Goal: Transaction & Acquisition: Purchase product/service

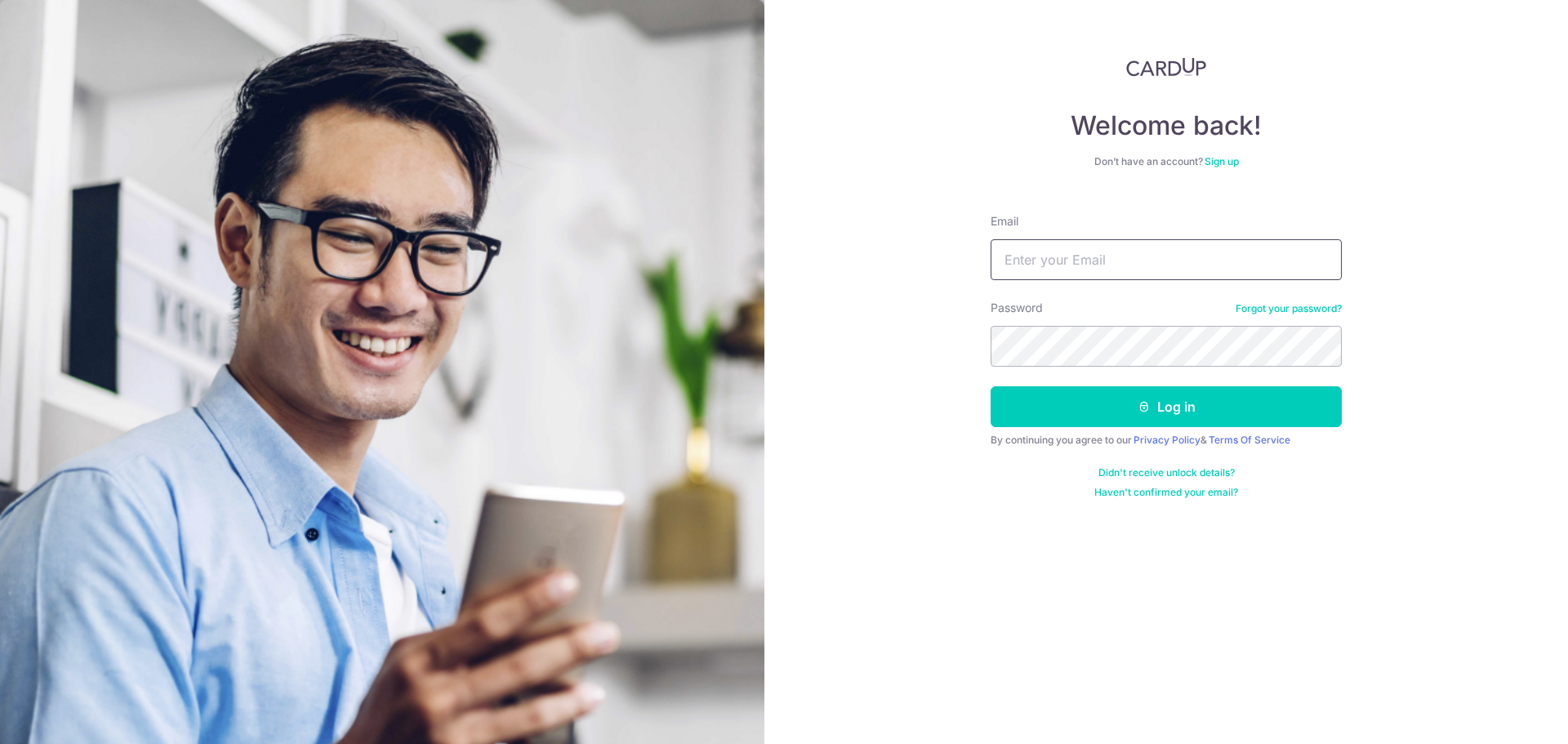
click at [1061, 266] on input "Email" at bounding box center [1167, 259] width 351 height 41
type input "francisliew93@gmail.com"
click at [991, 387] on button "Log in" at bounding box center [1167, 407] width 351 height 41
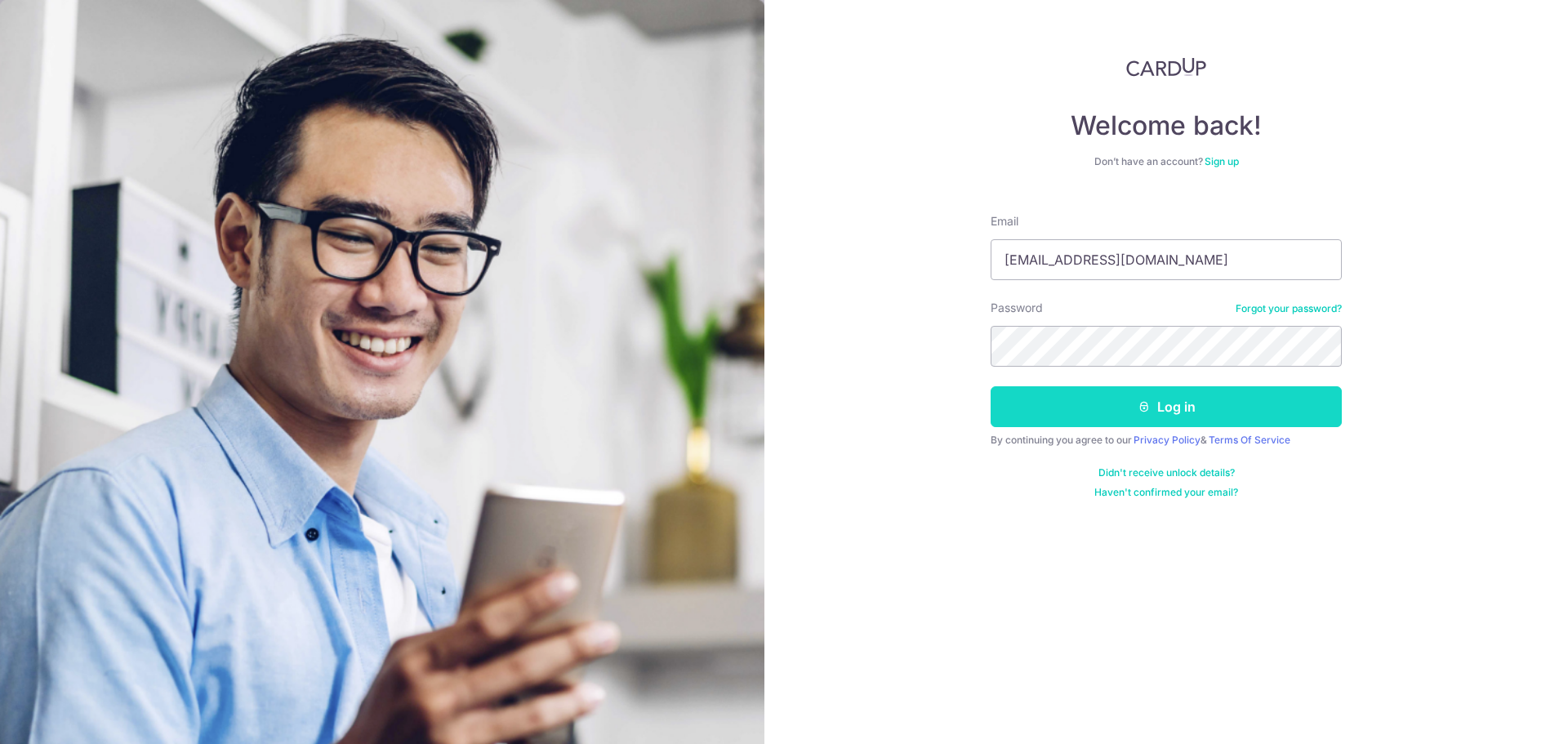
click at [1142, 398] on button "Log in" at bounding box center [1167, 407] width 351 height 41
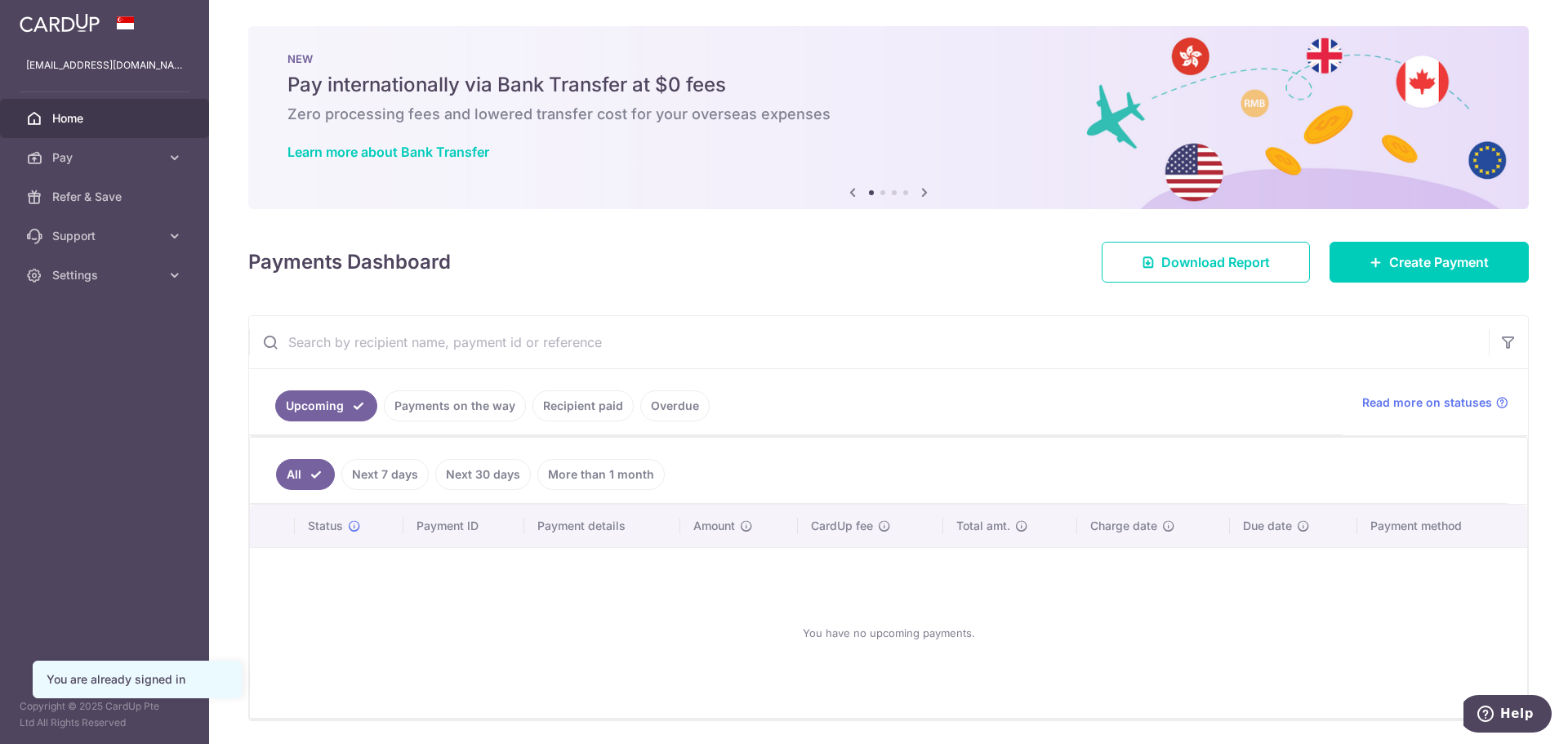
click at [603, 411] on link "Recipient paid" at bounding box center [582, 406] width 101 height 31
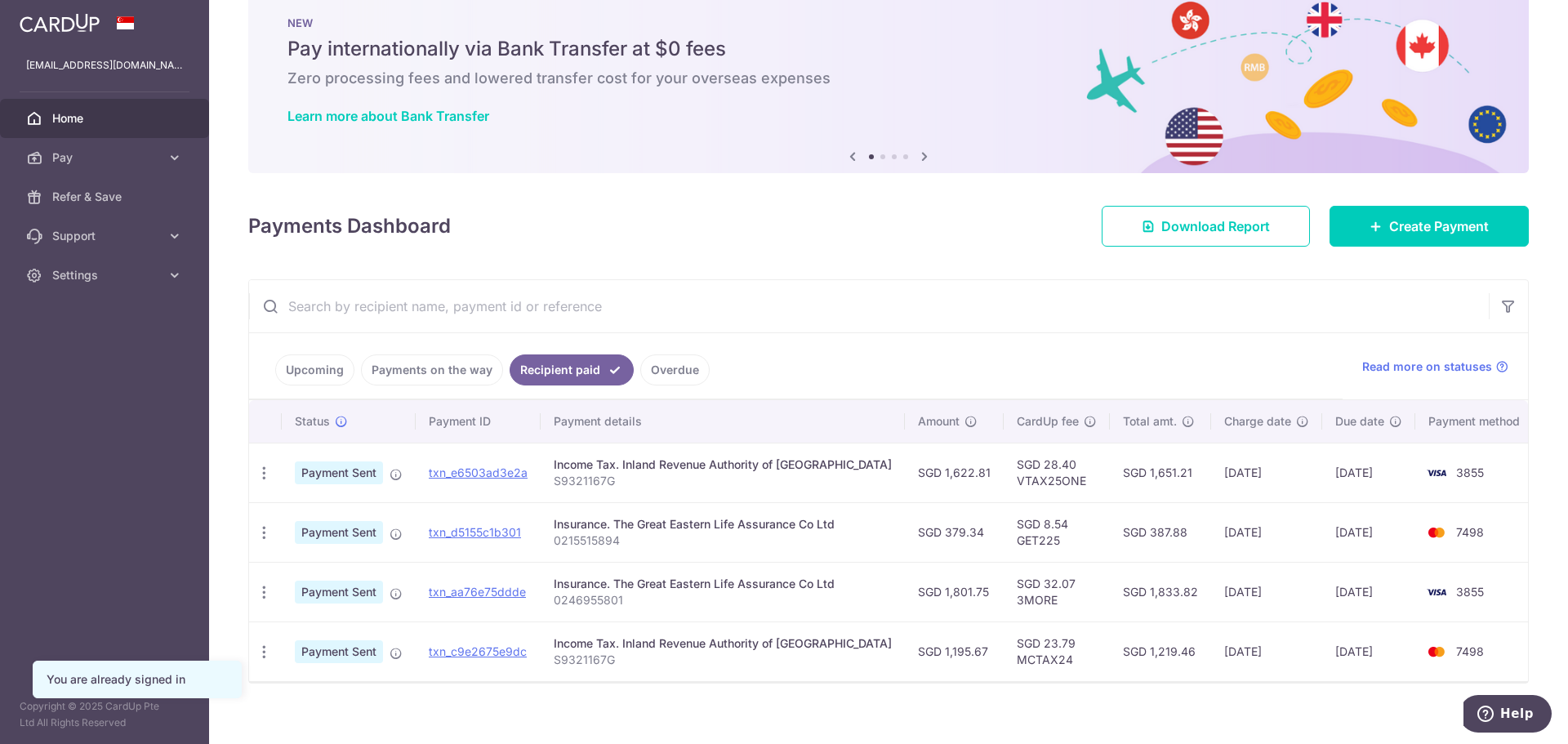
scroll to position [52, 0]
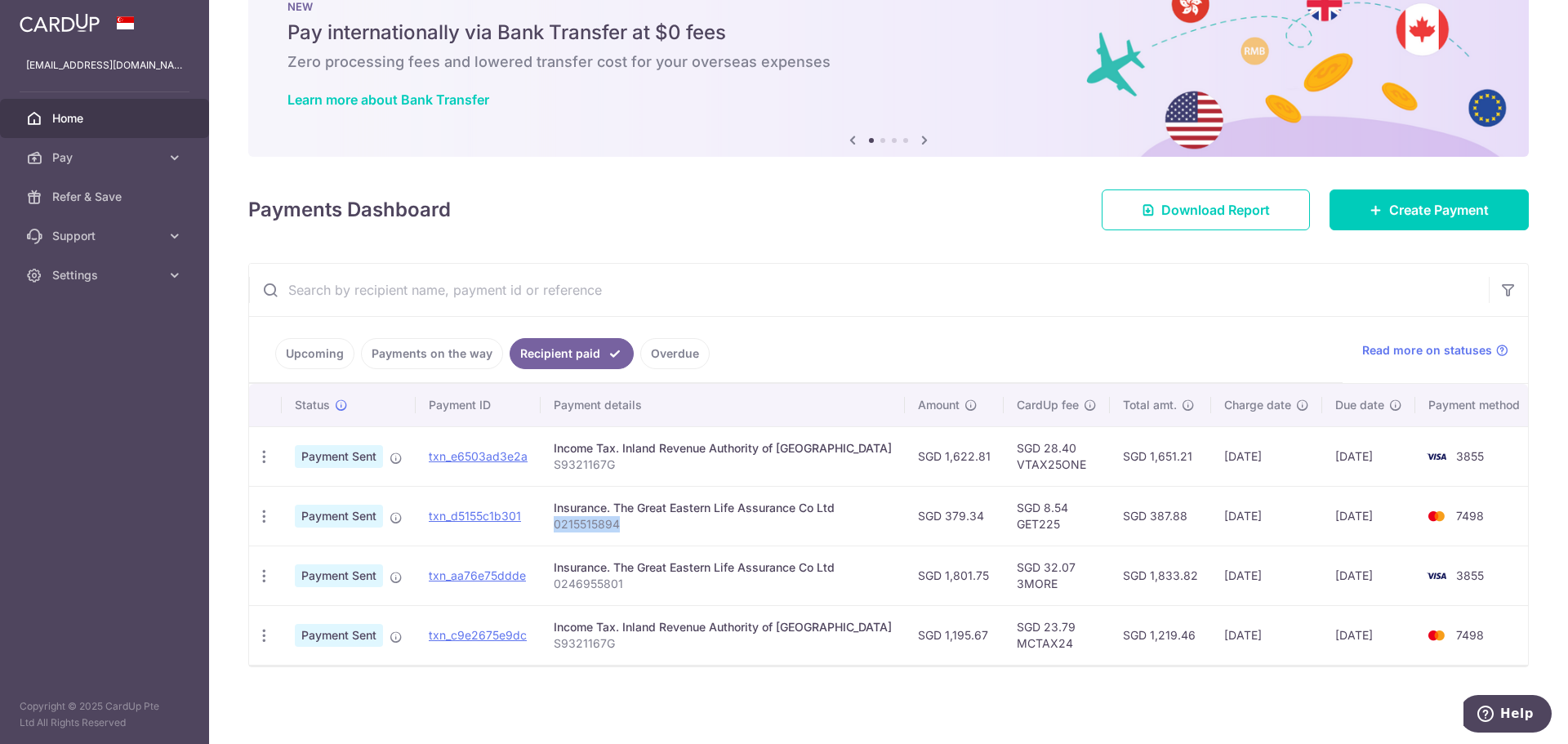
drag, startPoint x: 634, startPoint y: 524, endPoint x: 564, endPoint y: 518, distance: 70.3
click at [564, 518] on p "0215515894" at bounding box center [723, 524] width 339 height 16
copy p "0215515894"
click at [1360, 216] on link "Create Payment" at bounding box center [1429, 209] width 199 height 41
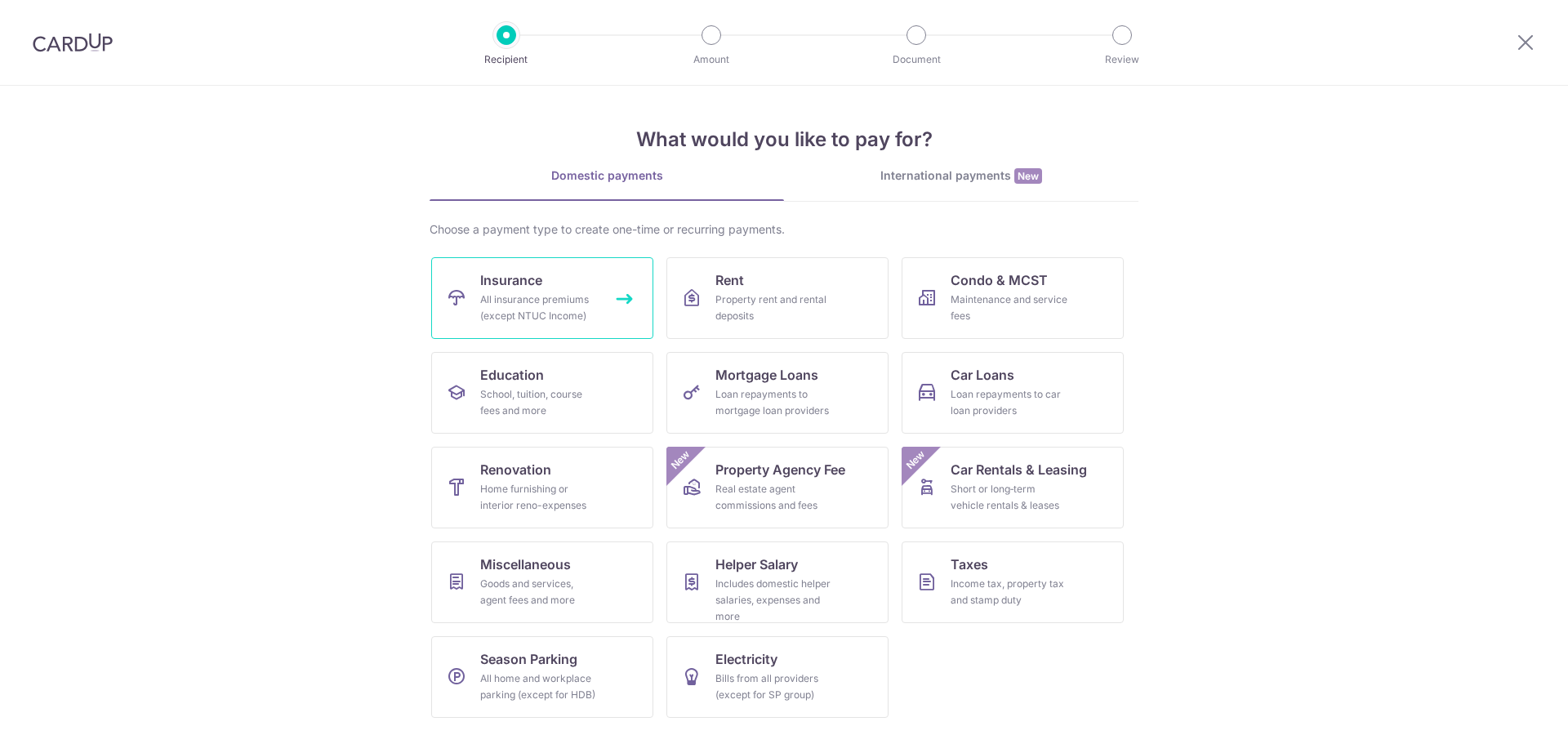
click at [627, 310] on link "Insurance All insurance premiums (except NTUC Income)" at bounding box center [542, 298] width 222 height 82
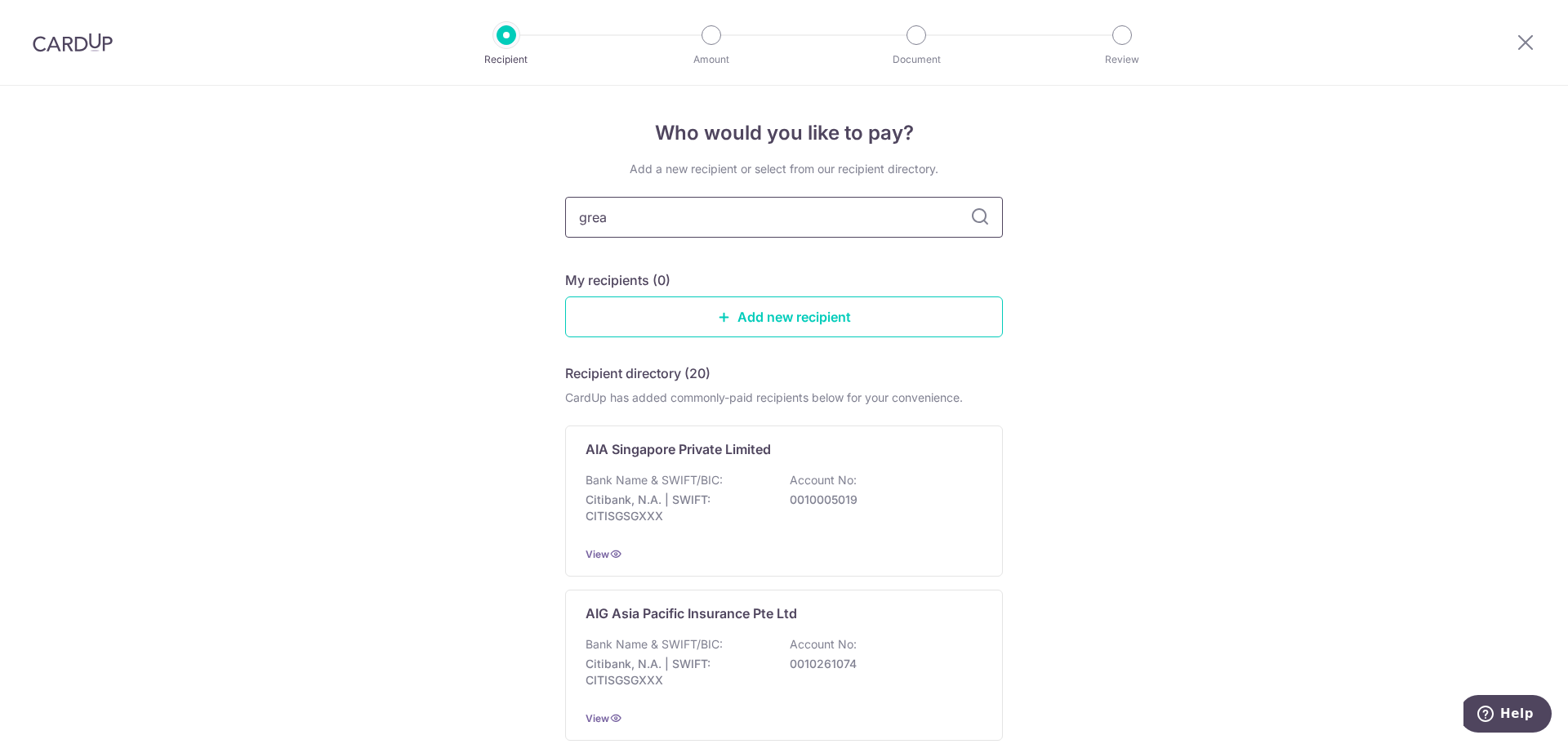
type input "great"
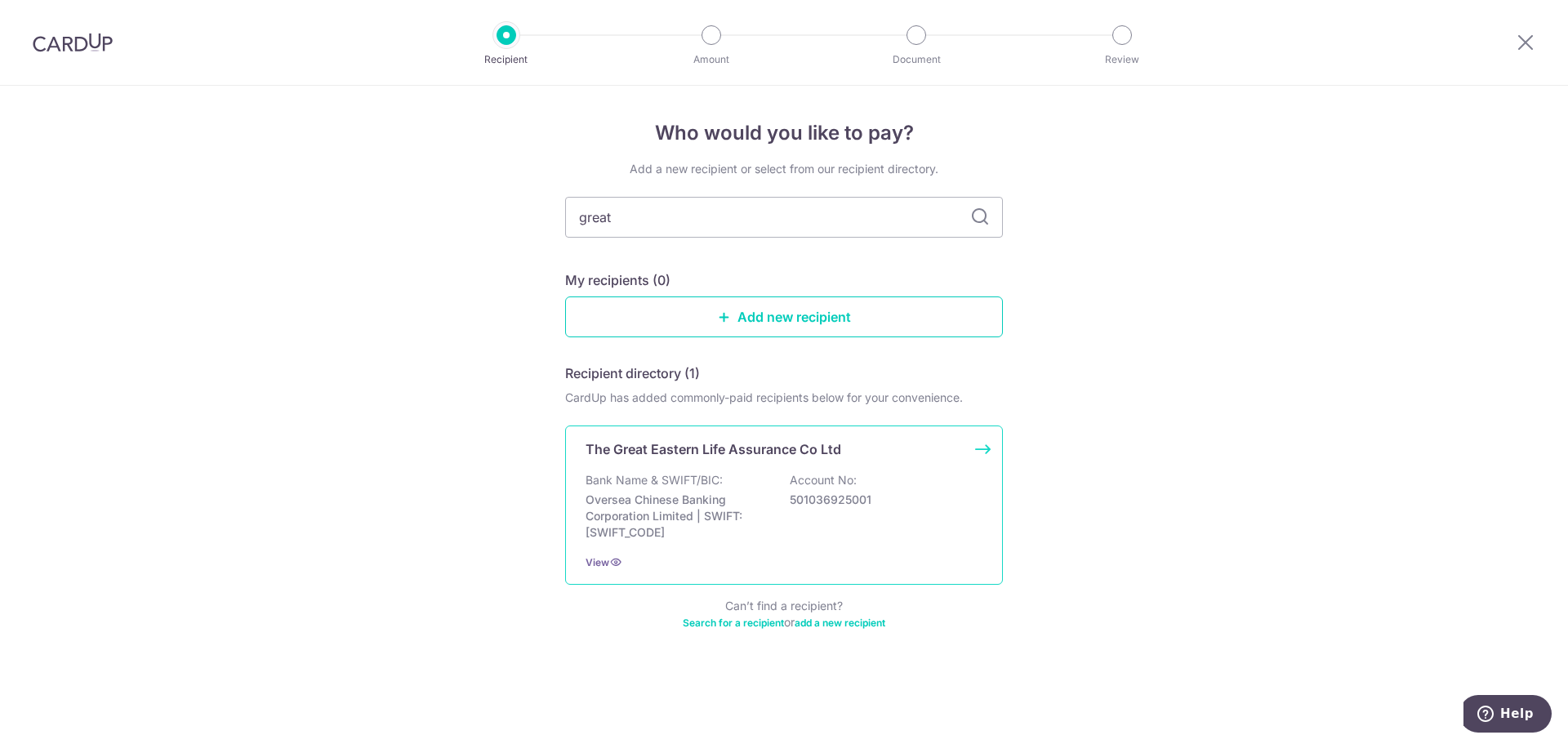
click at [795, 465] on div "The Great Eastern Life Assurance Co Ltd Bank Name & SWIFT/BIC: Oversea Chinese …" at bounding box center [784, 505] width 438 height 159
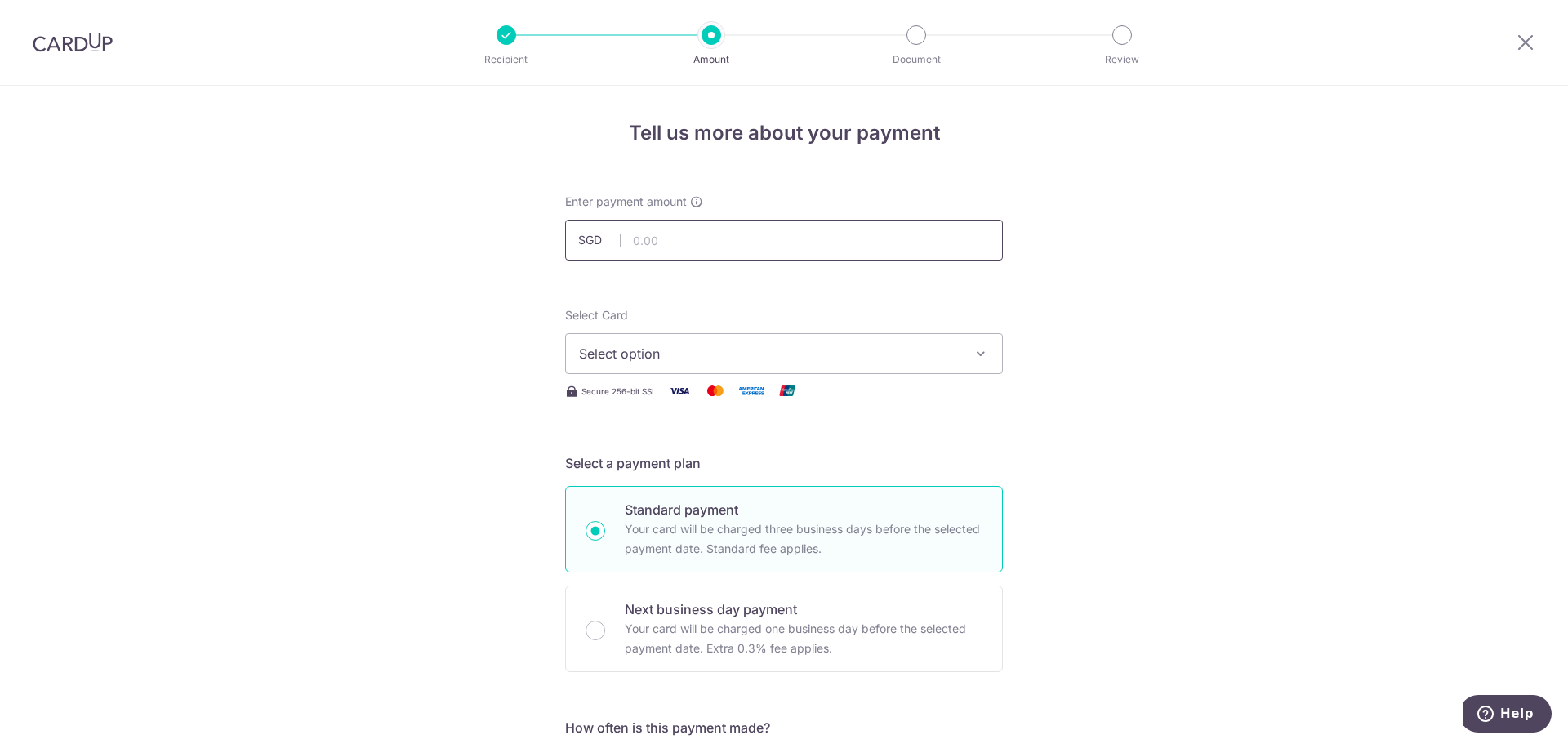
click at [651, 236] on input "text" at bounding box center [784, 239] width 438 height 41
paste input "409.84"
type input "409.84"
click at [698, 351] on span "Select option" at bounding box center [769, 354] width 380 height 20
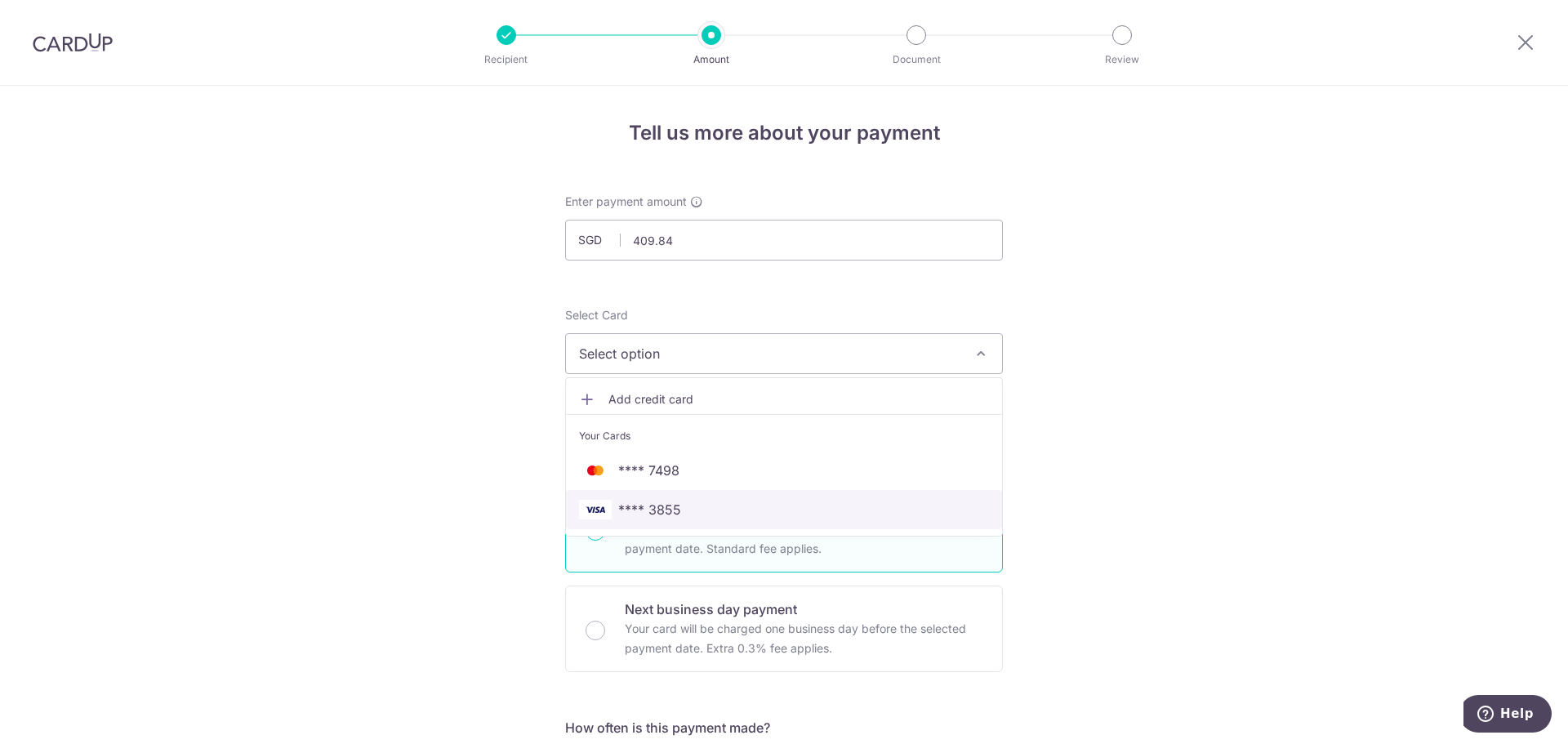
click at [747, 507] on span "**** 3855" at bounding box center [784, 509] width 410 height 20
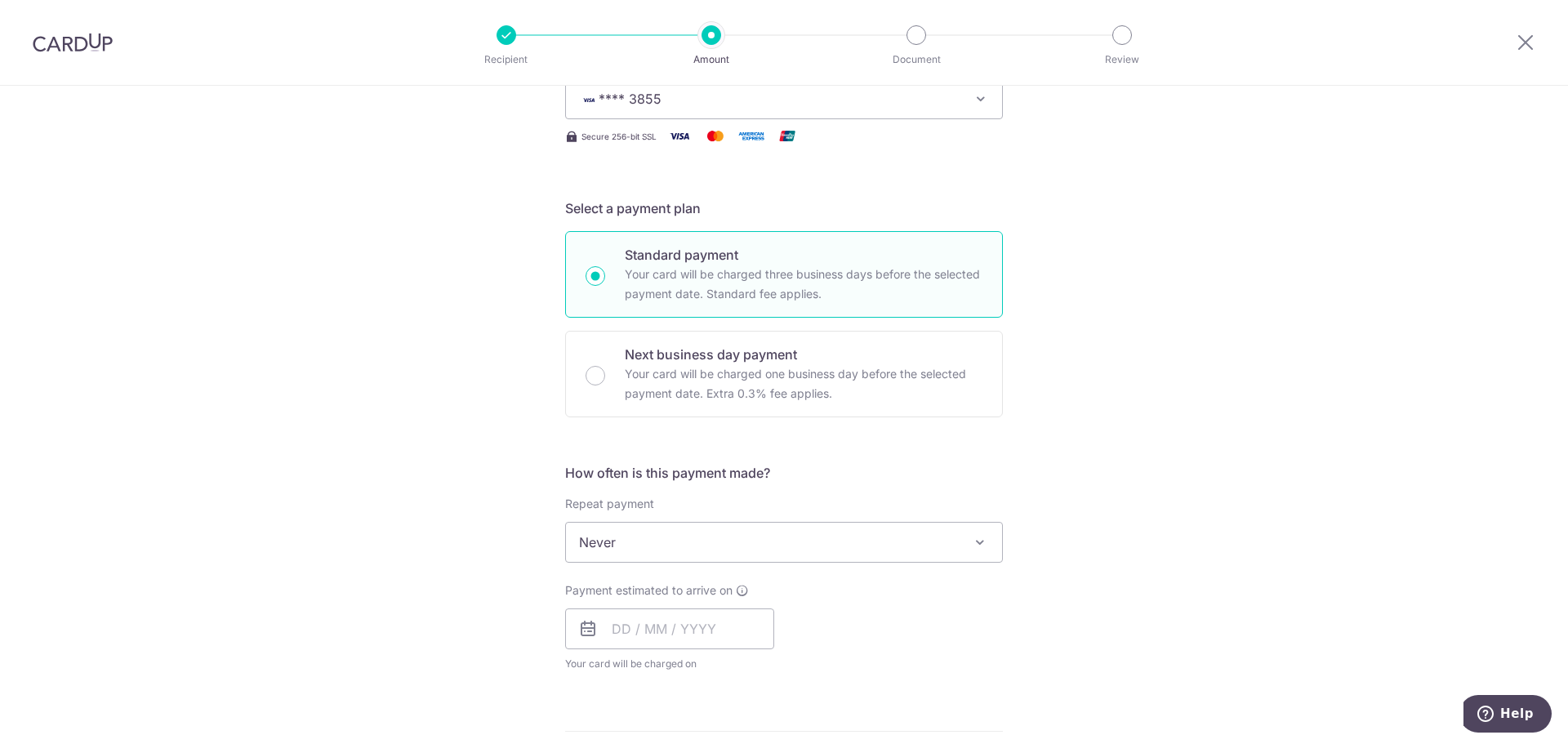
scroll to position [245, 0]
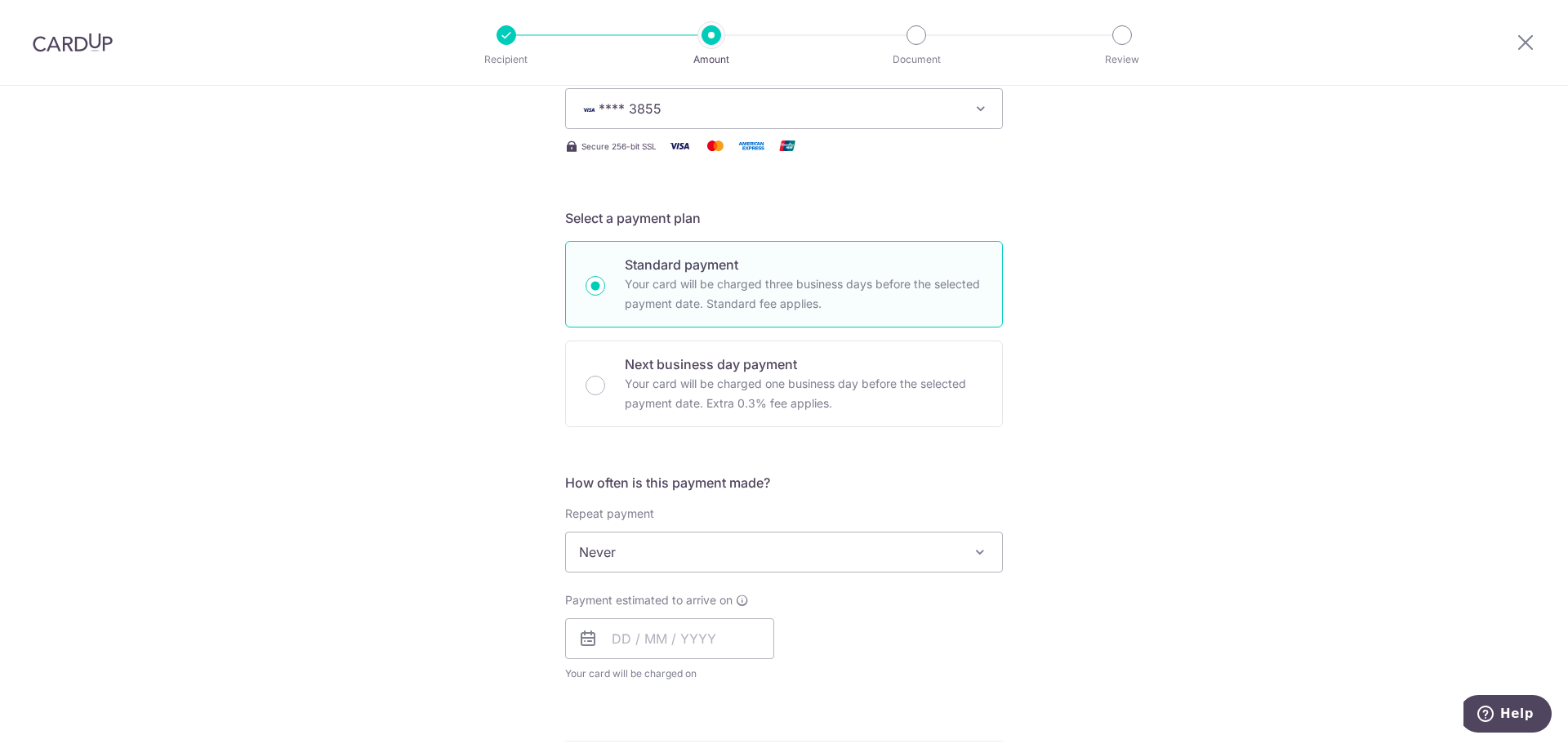
click at [778, 543] on span "Never" at bounding box center [784, 551] width 436 height 39
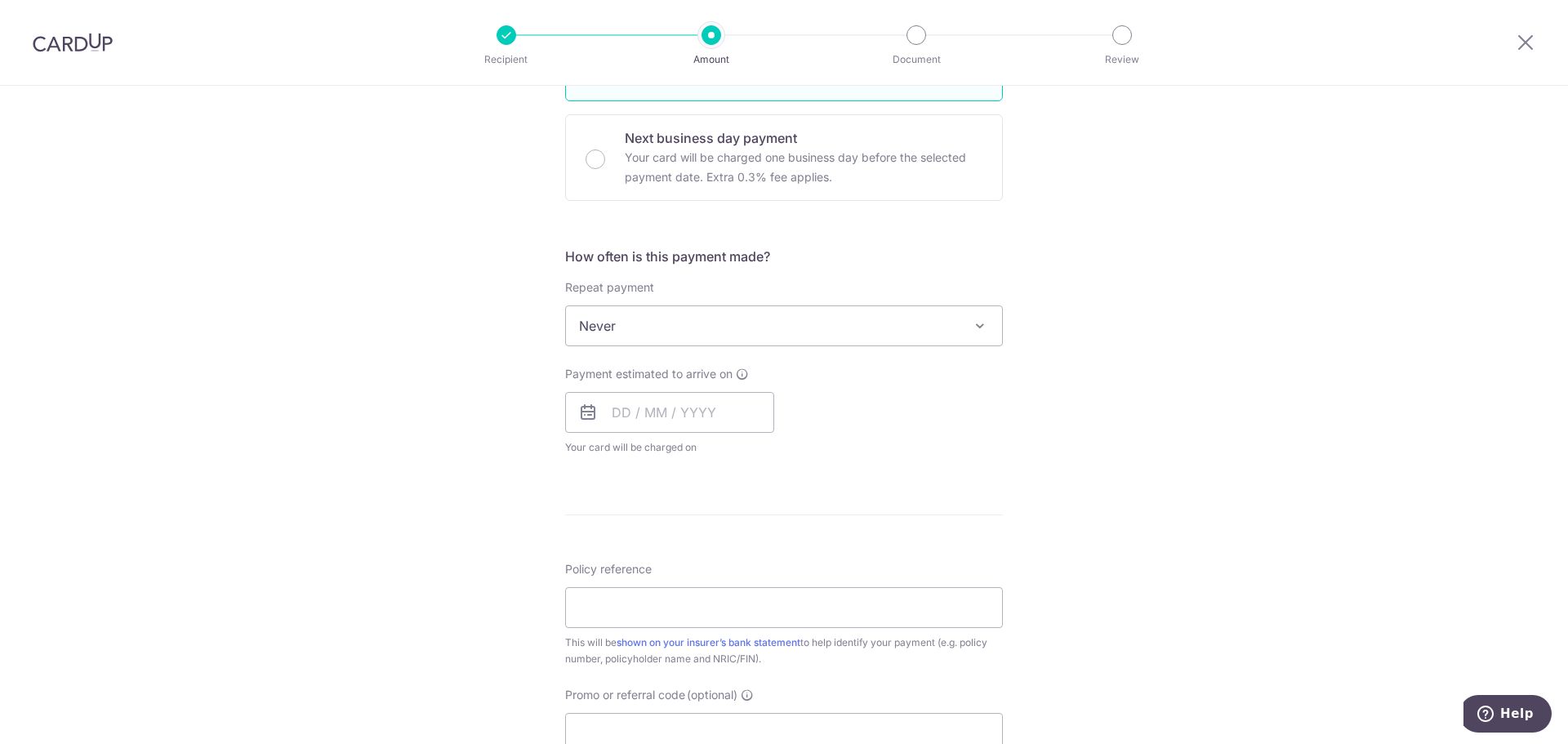
scroll to position [490, 0]
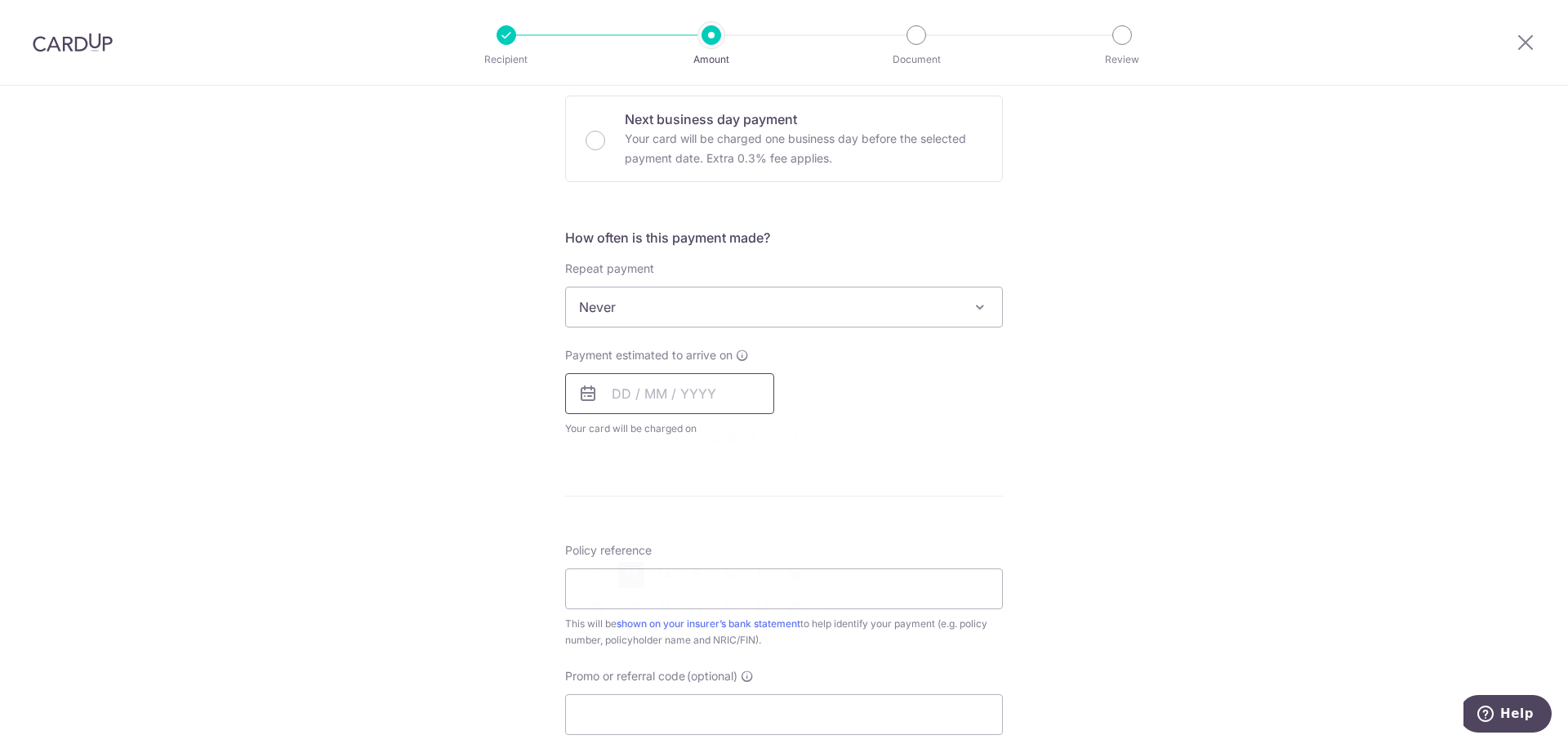
click at [617, 390] on input "text" at bounding box center [670, 393] width 209 height 41
click at [627, 577] on link "13" at bounding box center [632, 575] width 26 height 26
type input "13/10/2025"
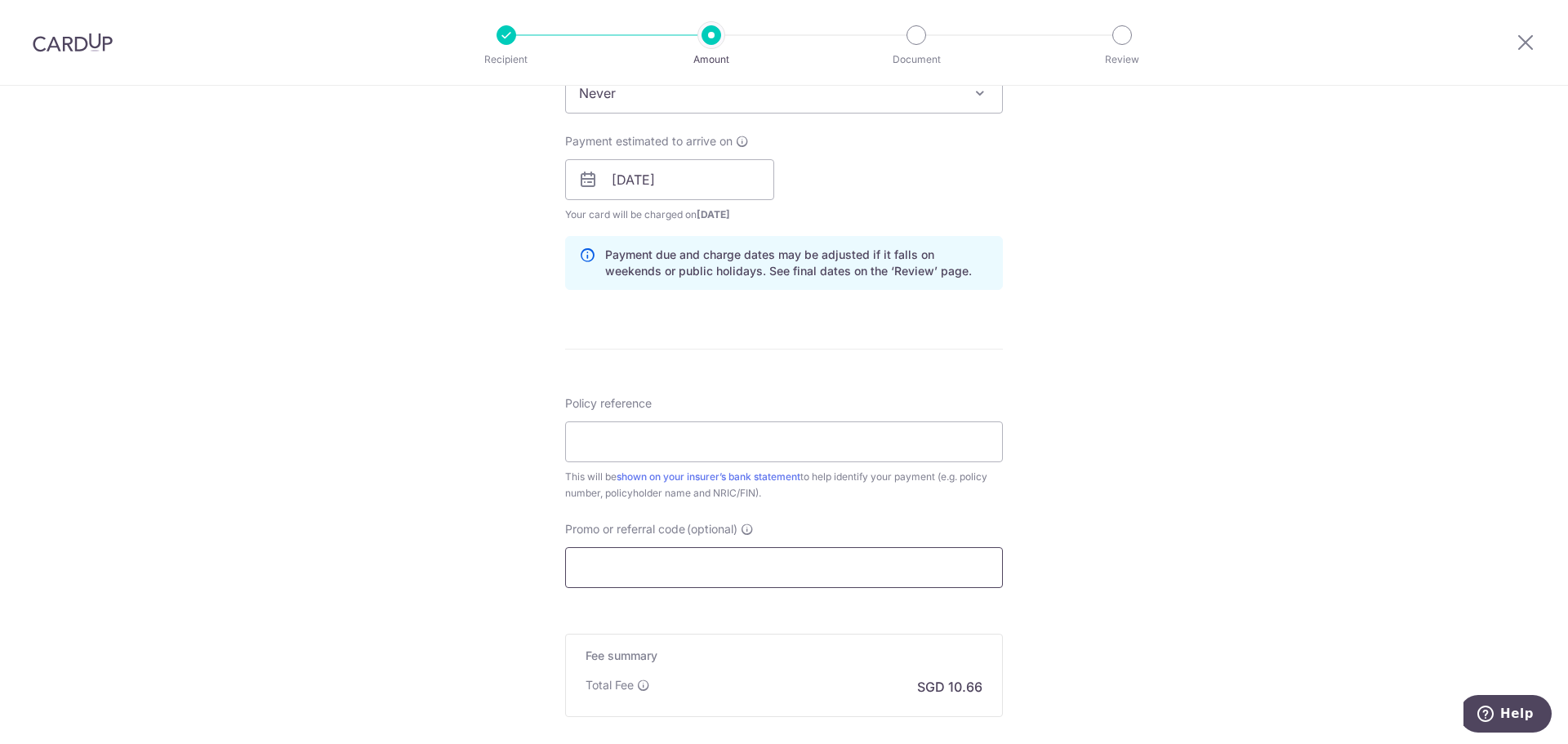
scroll to position [735, 0]
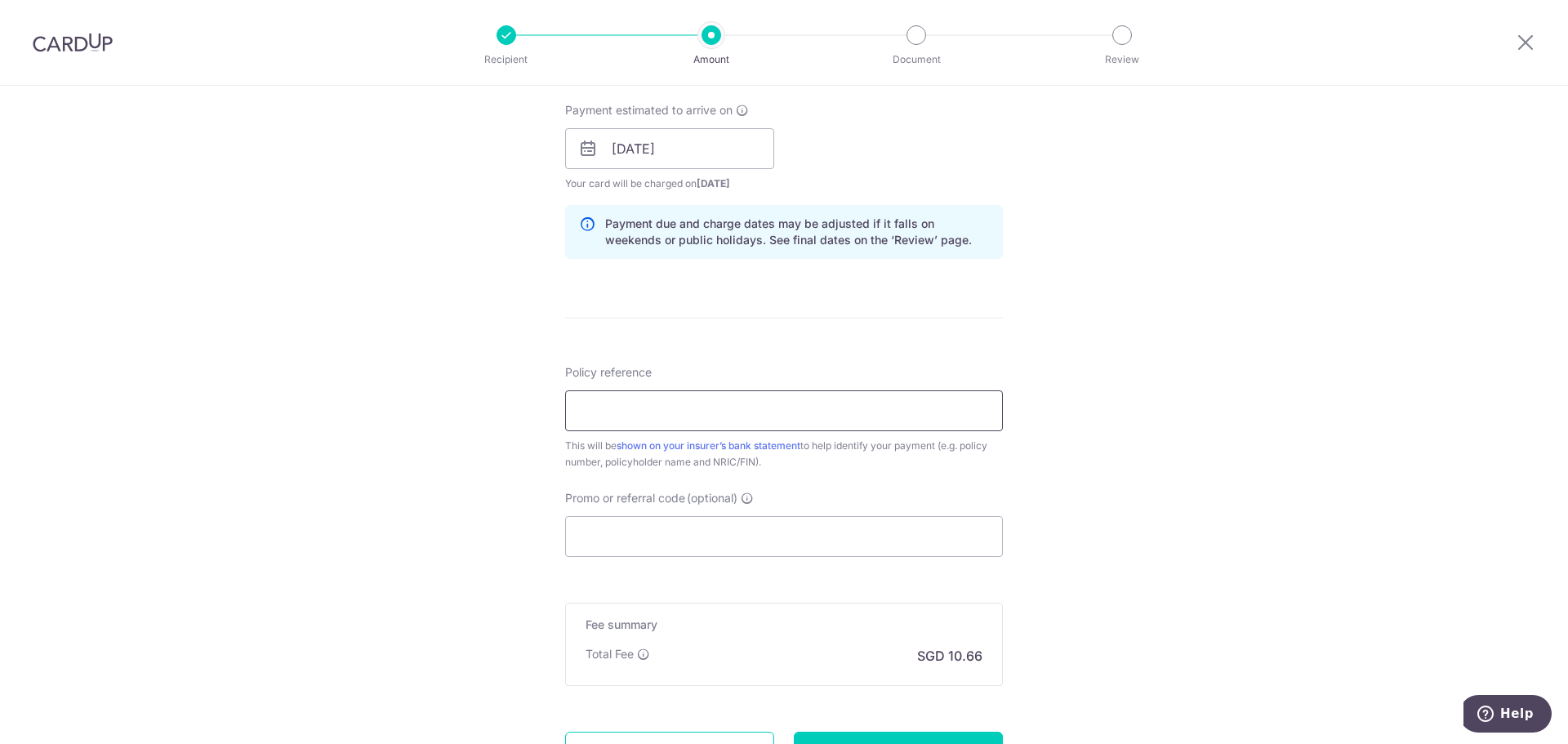
click at [675, 410] on input "Policy reference" at bounding box center [784, 410] width 438 height 41
paste input "0215515894"
type input "0215515894"
click at [772, 538] on input "Promo or referral code (optional)" at bounding box center [784, 536] width 438 height 41
click at [677, 524] on input "Promo or referral code (optional)" at bounding box center [784, 536] width 438 height 41
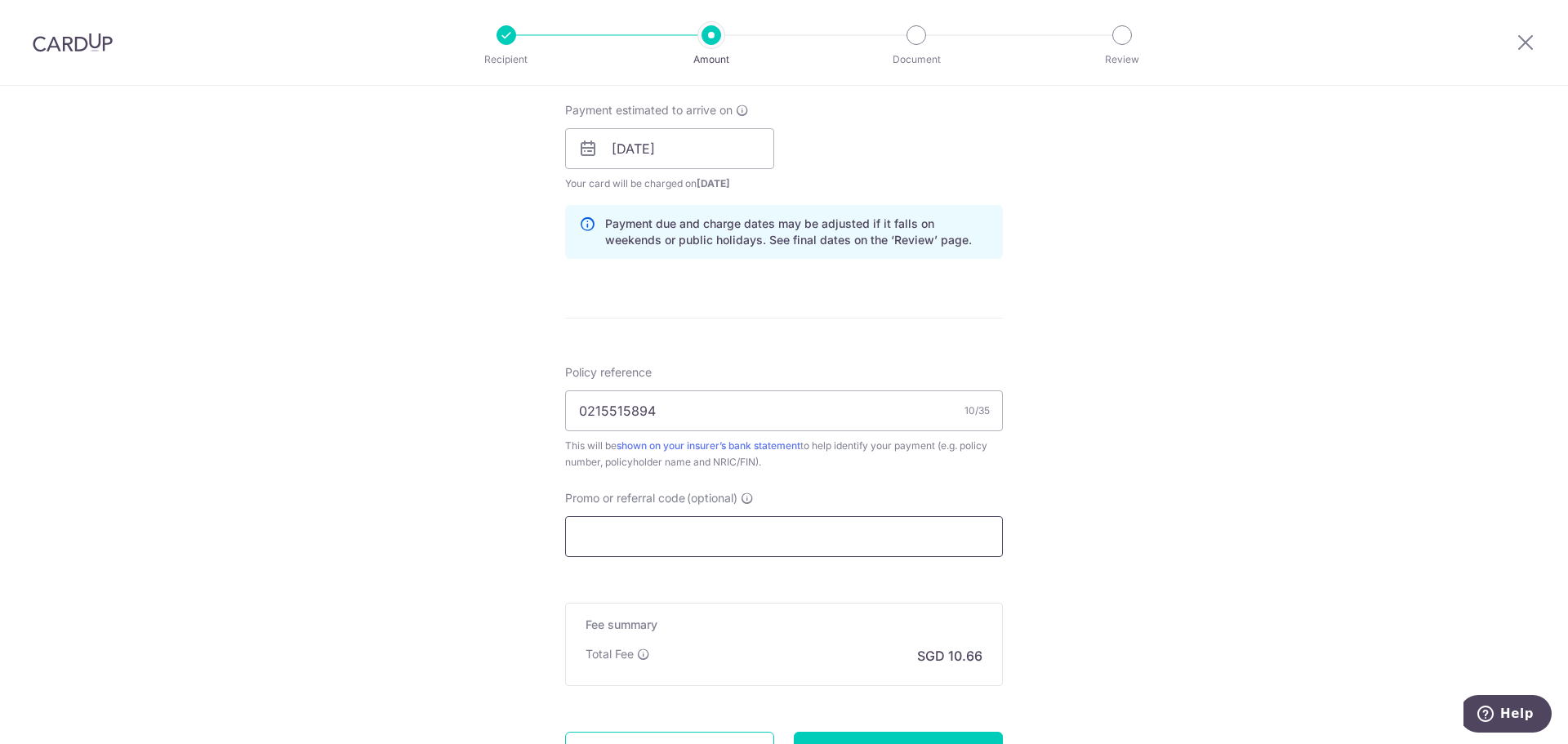
paste input "MLTAX25R"
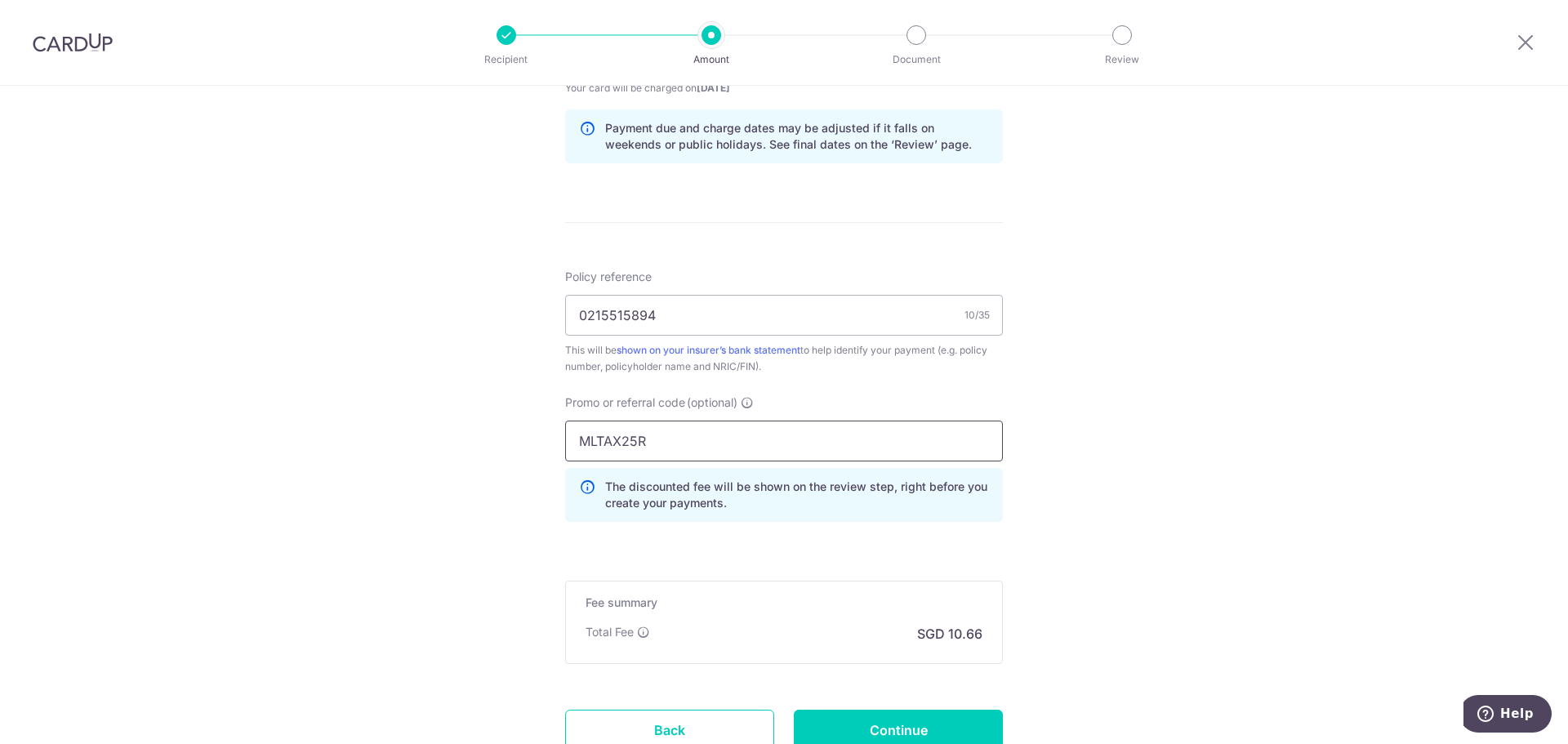
scroll to position [960, 0]
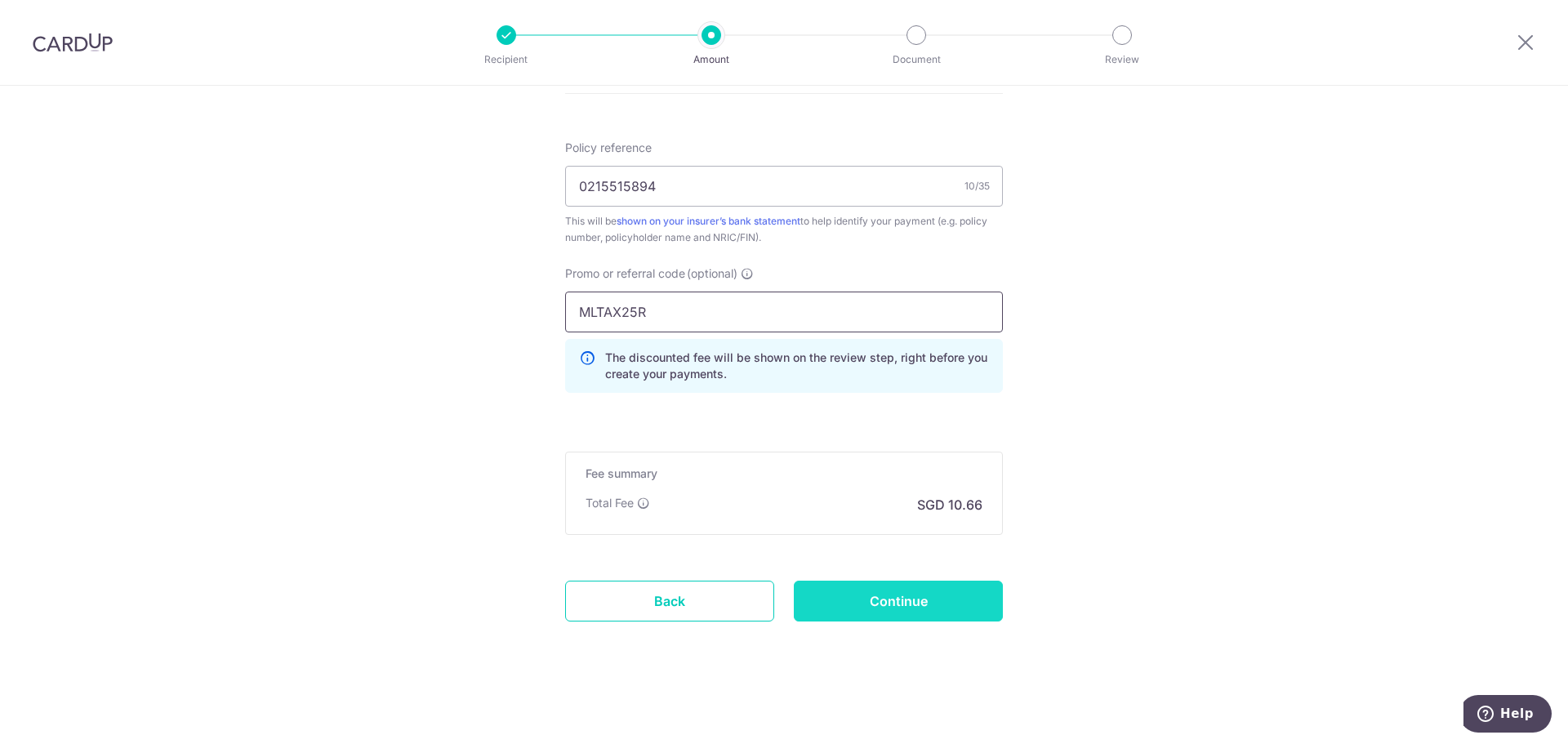
type input "MLTAX25R"
click at [887, 618] on input "Continue" at bounding box center [899, 600] width 209 height 41
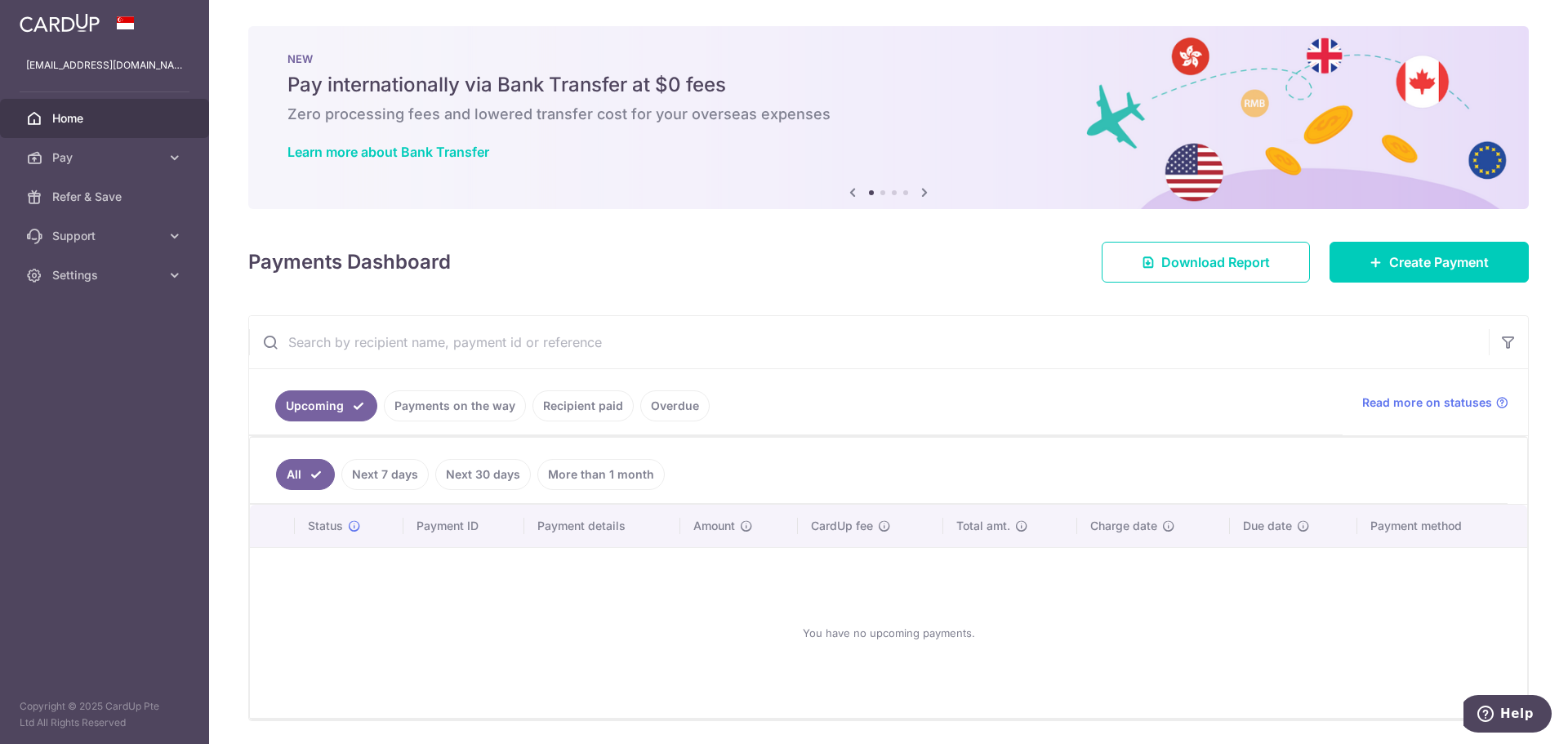
click at [558, 414] on link "Recipient paid" at bounding box center [582, 406] width 101 height 31
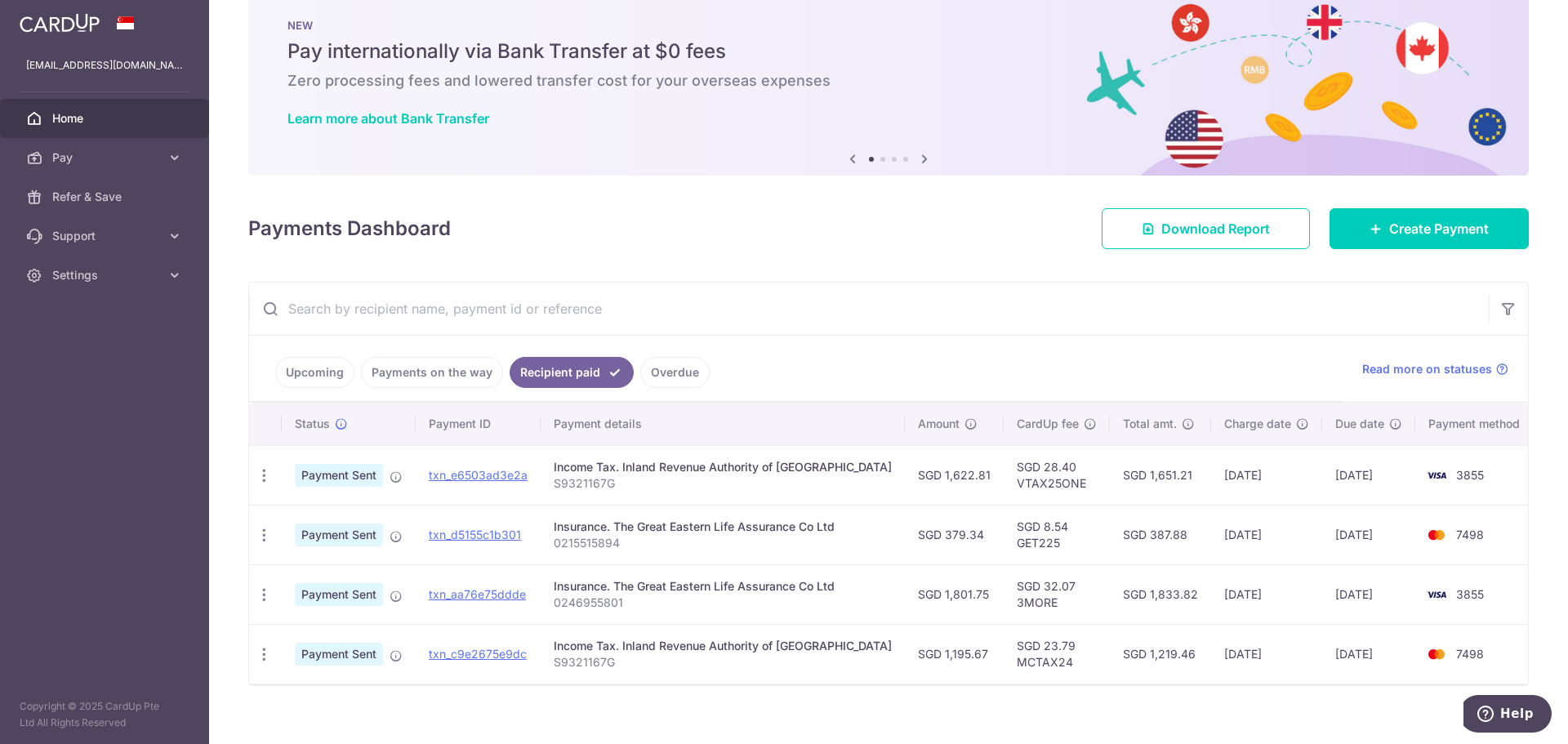
scroll to position [52, 0]
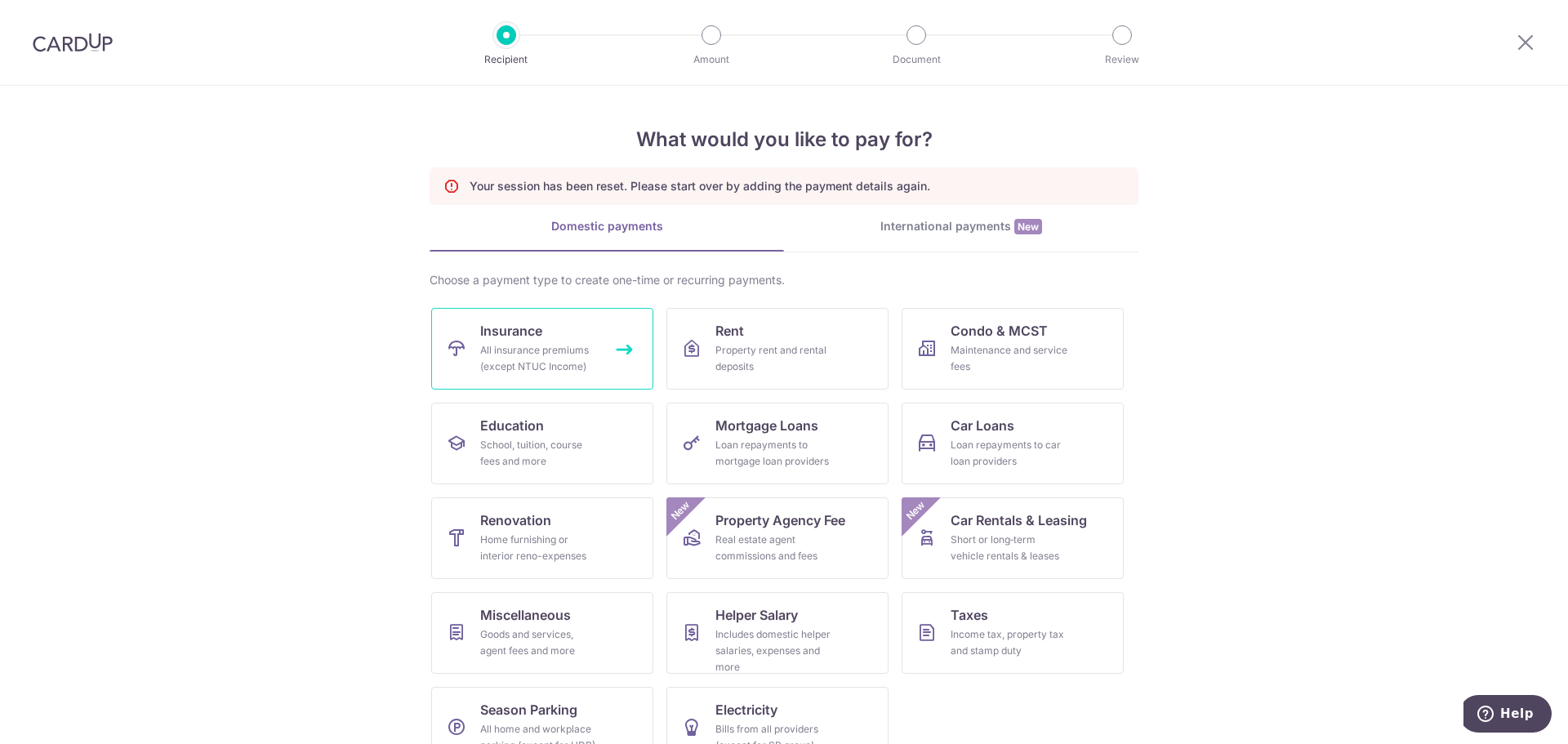
click at [572, 347] on div "All insurance premiums (except NTUC Income)" at bounding box center [539, 358] width 117 height 33
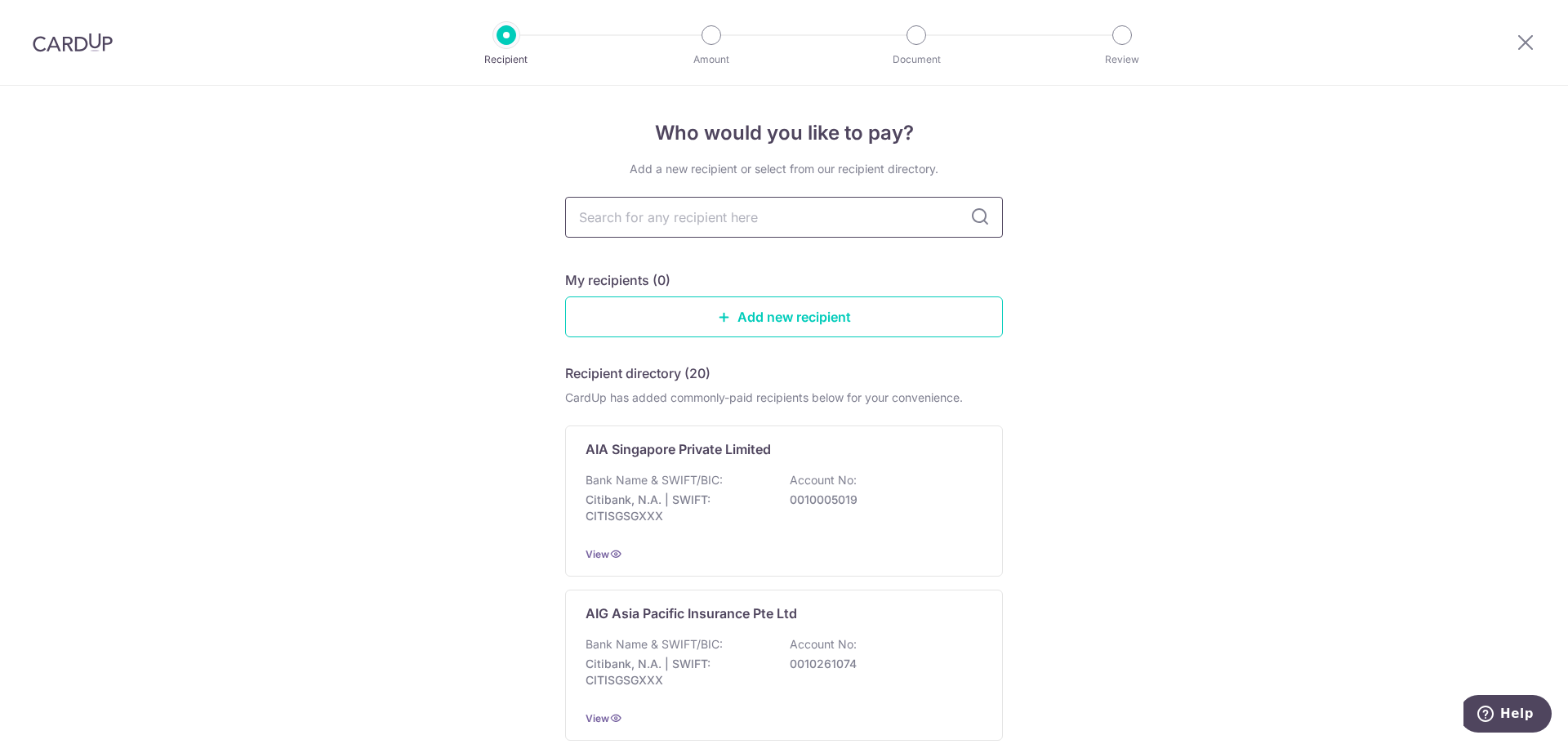
click at [686, 227] on input "text" at bounding box center [784, 216] width 438 height 41
type input "great eastern"
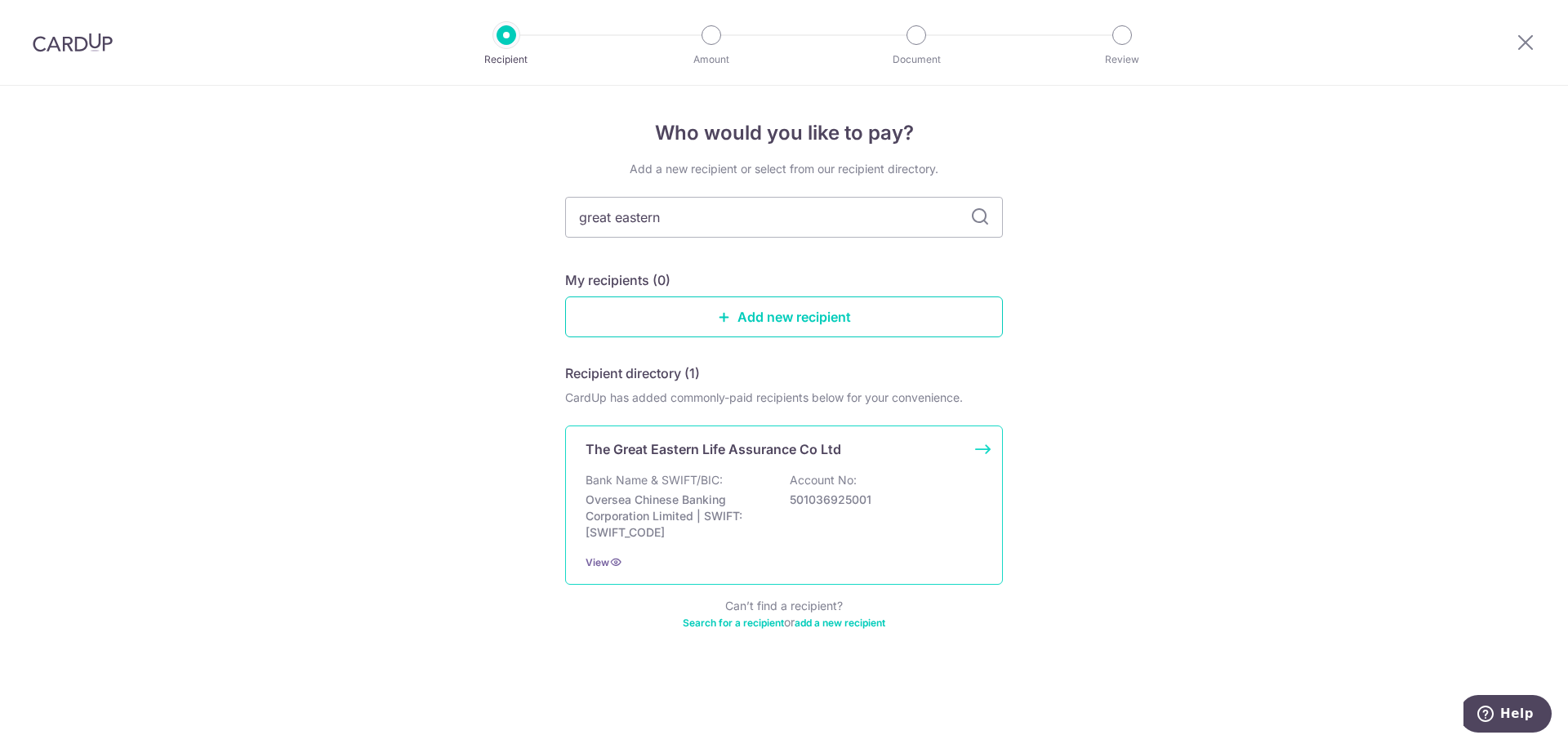
click at [825, 494] on p "501036925001" at bounding box center [881, 499] width 183 height 16
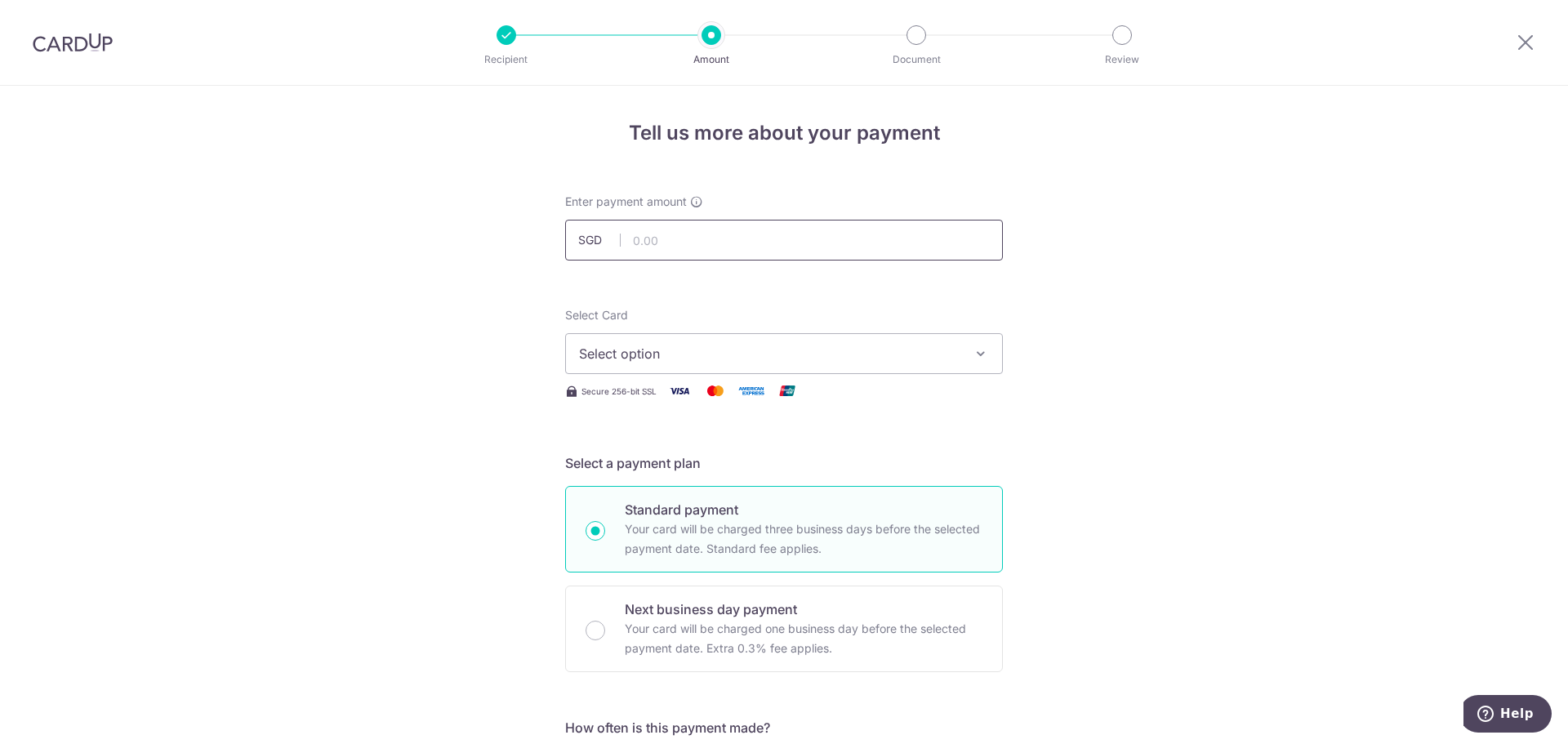
click at [656, 246] on input "text" at bounding box center [784, 239] width 438 height 41
paste input "409.84"
type input "409.84"
click at [701, 347] on span "Select option" at bounding box center [769, 354] width 380 height 20
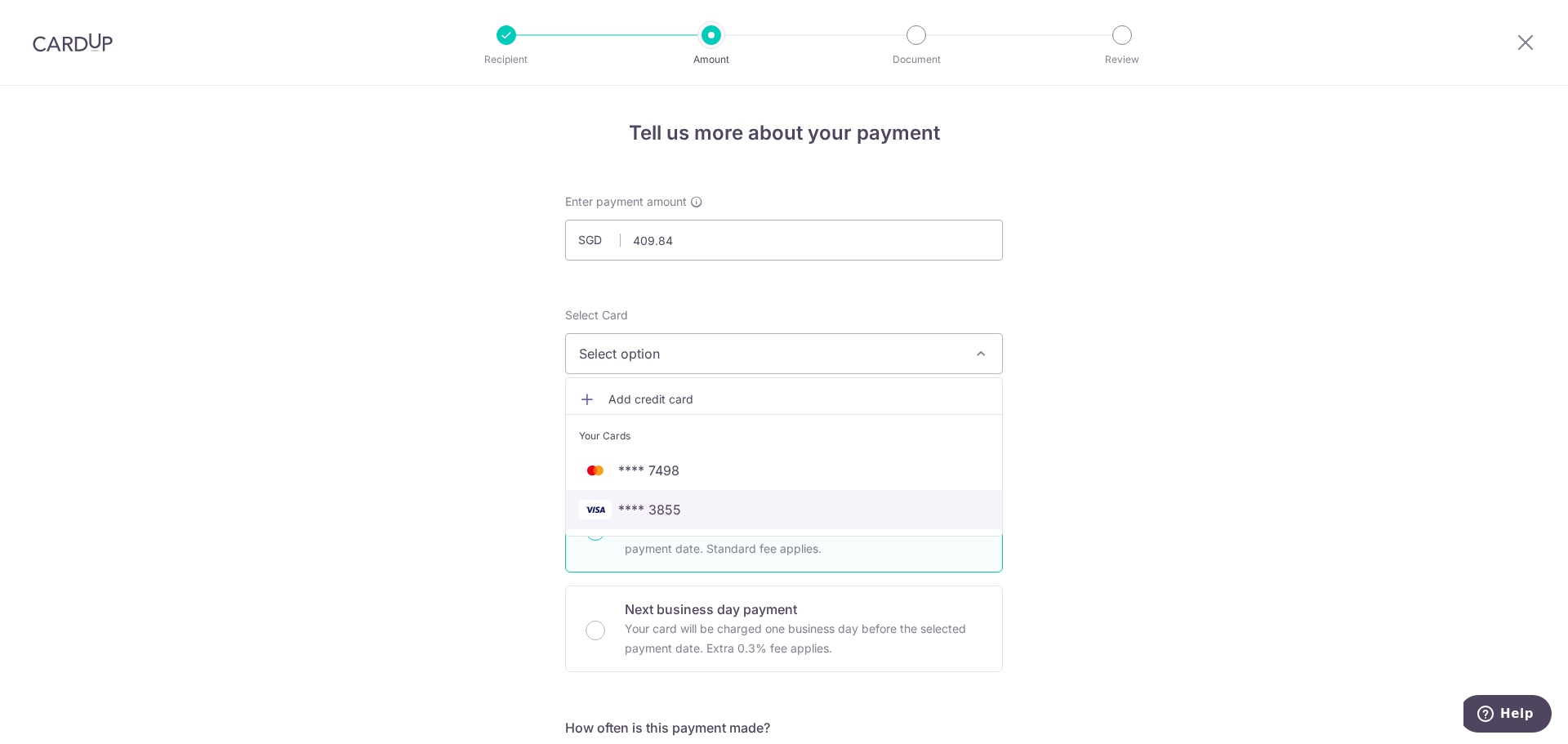
click at [729, 505] on span "**** 3855" at bounding box center [784, 509] width 410 height 20
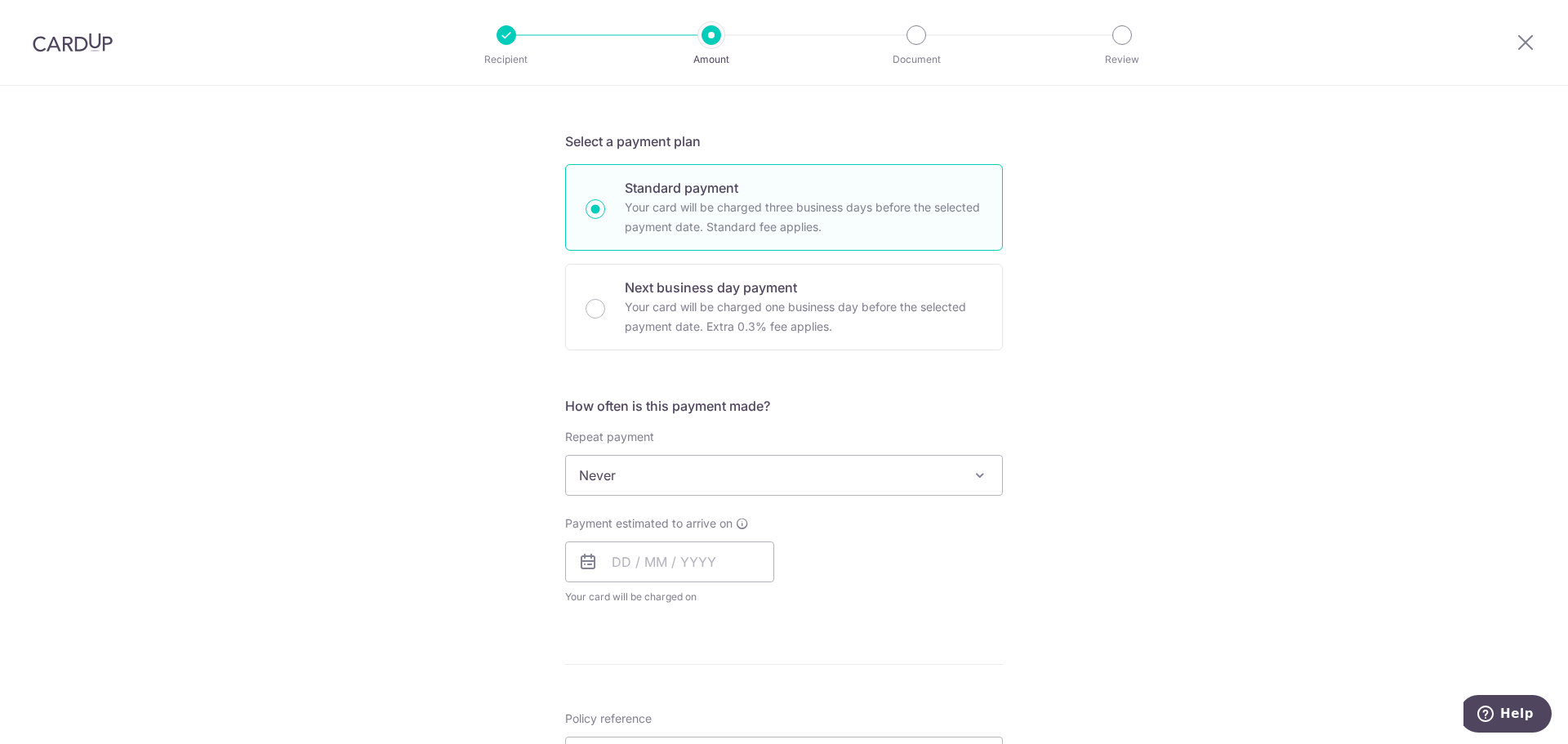
scroll to position [327, 0]
click at [719, 472] on span "Never" at bounding box center [784, 470] width 436 height 39
click at [670, 565] on input "text" at bounding box center [670, 557] width 209 height 41
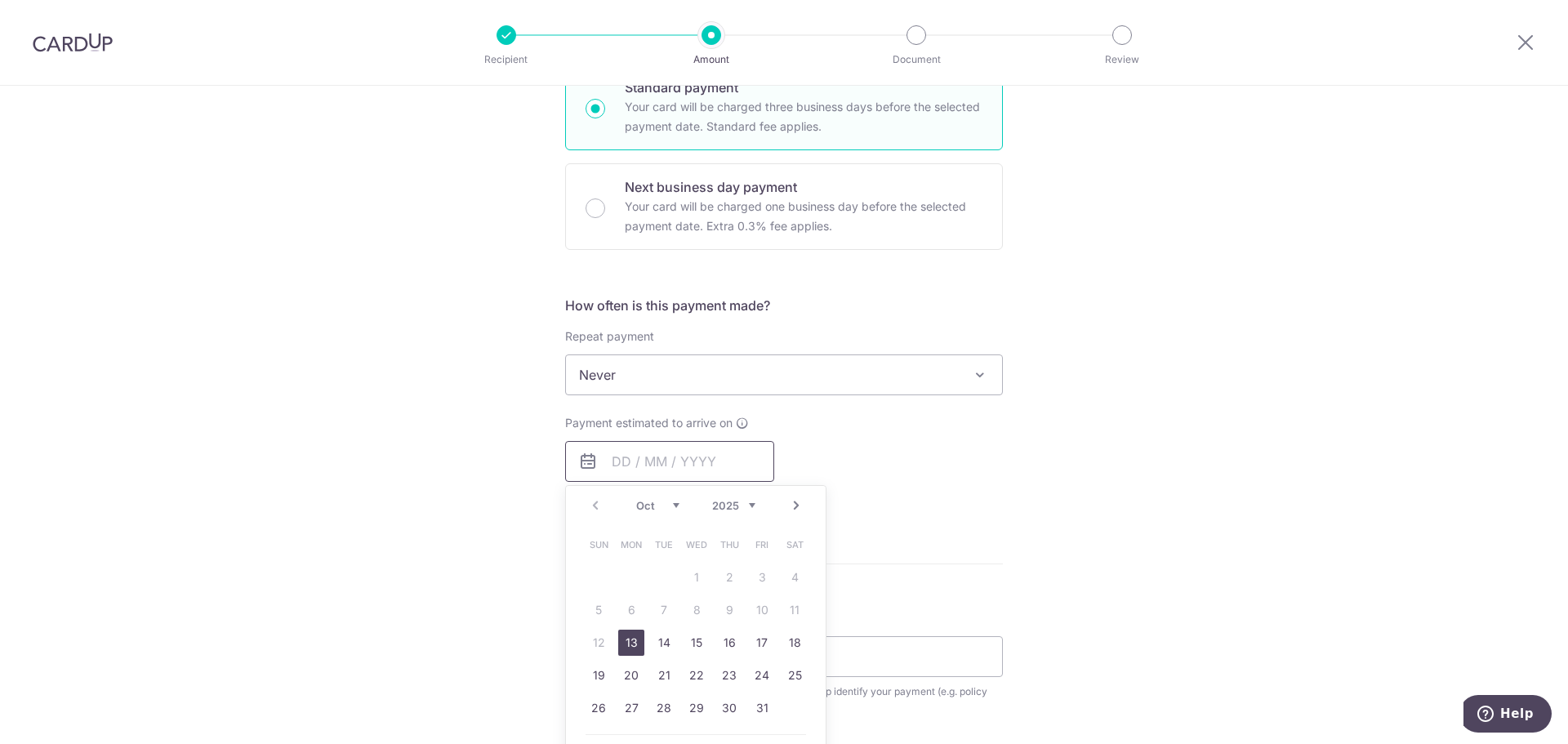
scroll to position [490, 0]
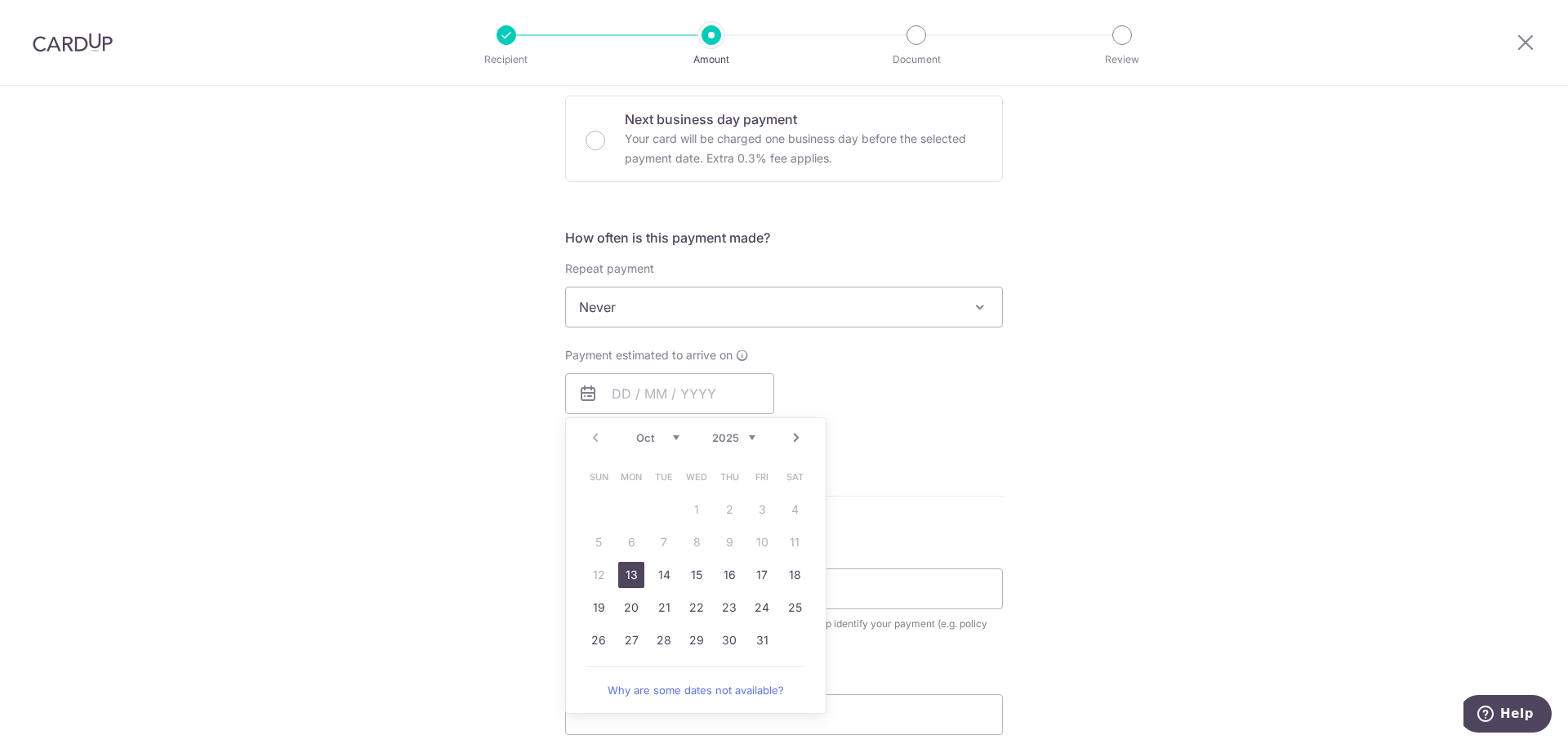
click at [633, 578] on link "13" at bounding box center [632, 575] width 26 height 26
type input "13/10/2025"
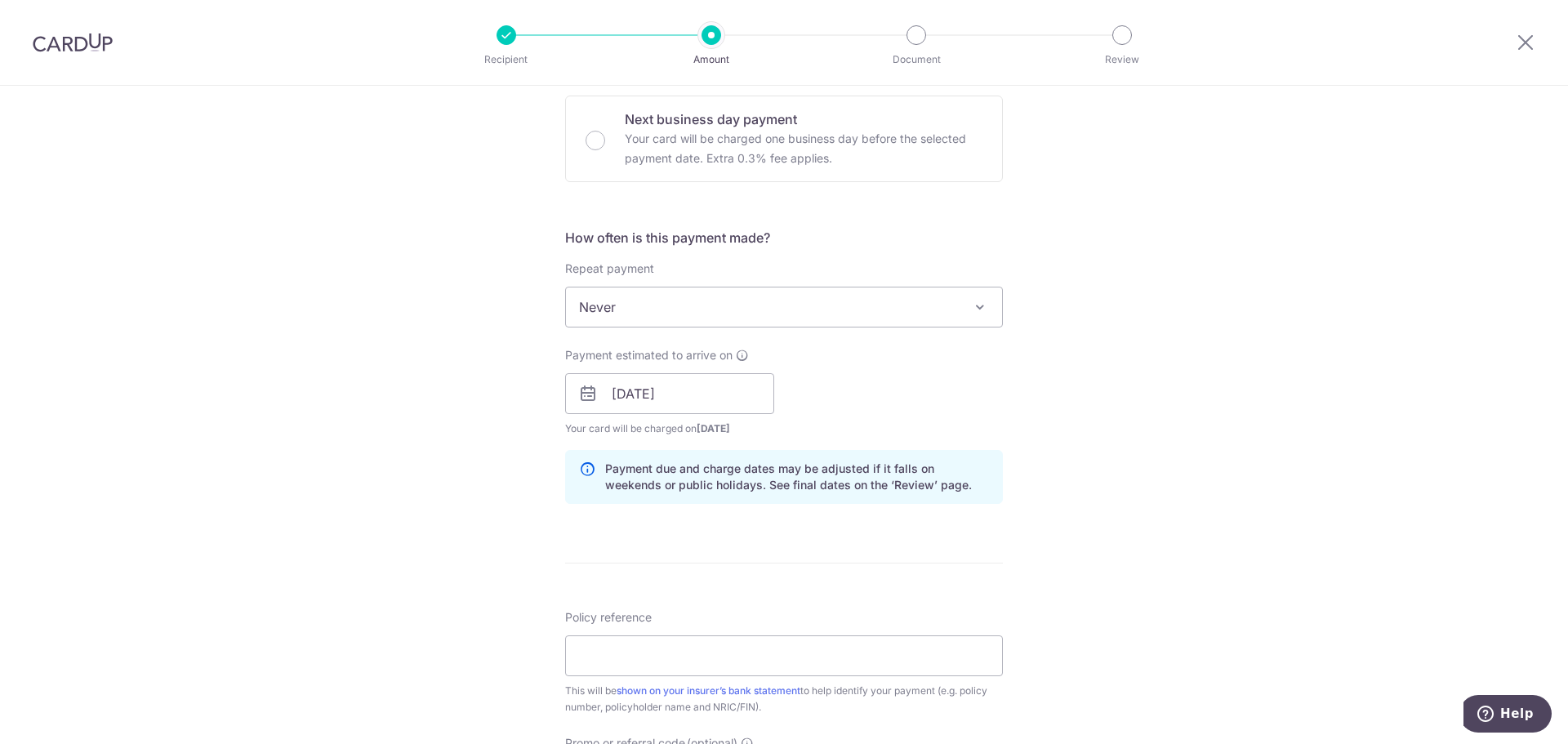
scroll to position [735, 0]
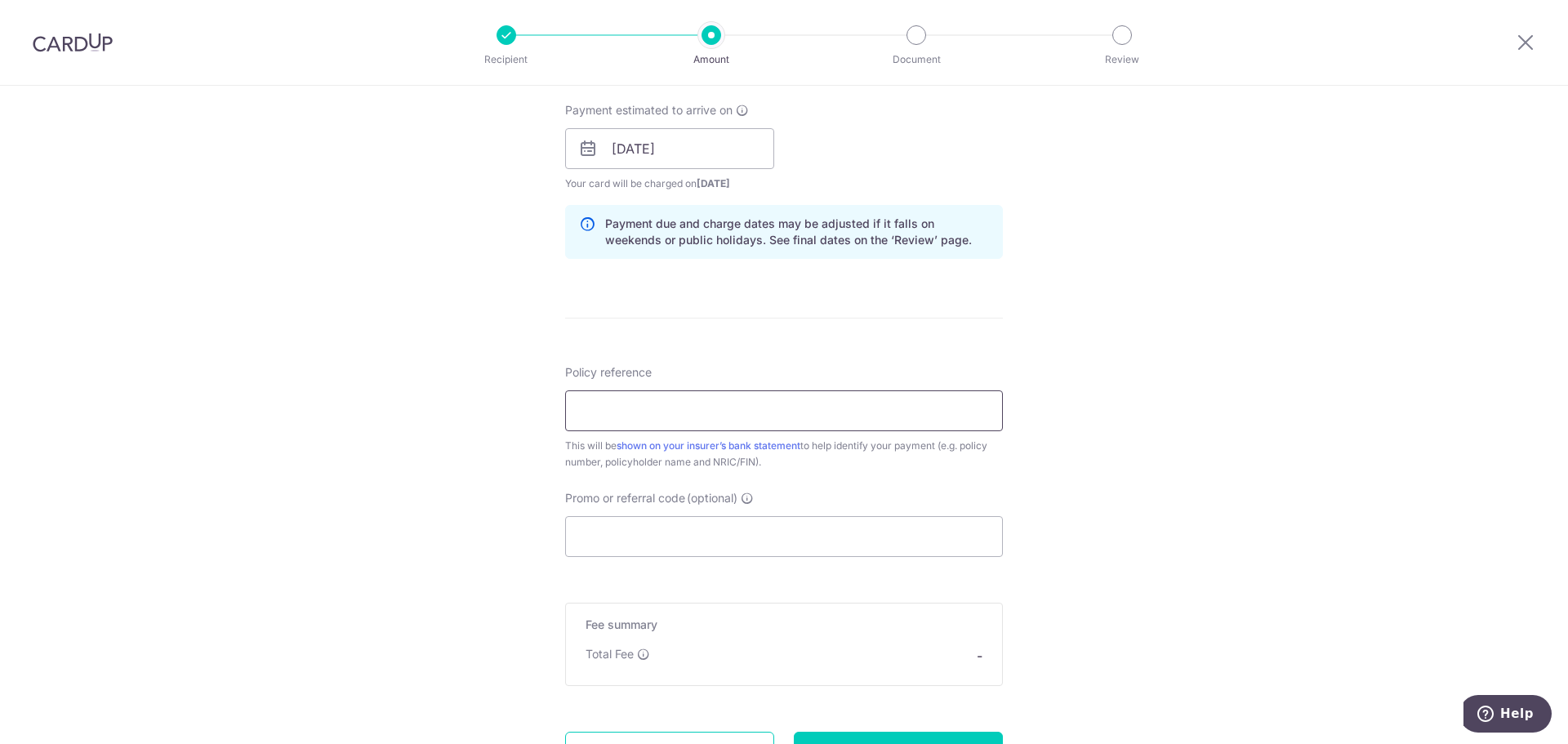
click at [662, 414] on input "Policy reference" at bounding box center [784, 410] width 438 height 41
paste input "0215515894"
type input "0215515894"
click at [723, 533] on input "Promo or referral code (optional)" at bounding box center [784, 536] width 438 height 41
paste input "MLTAX25R"
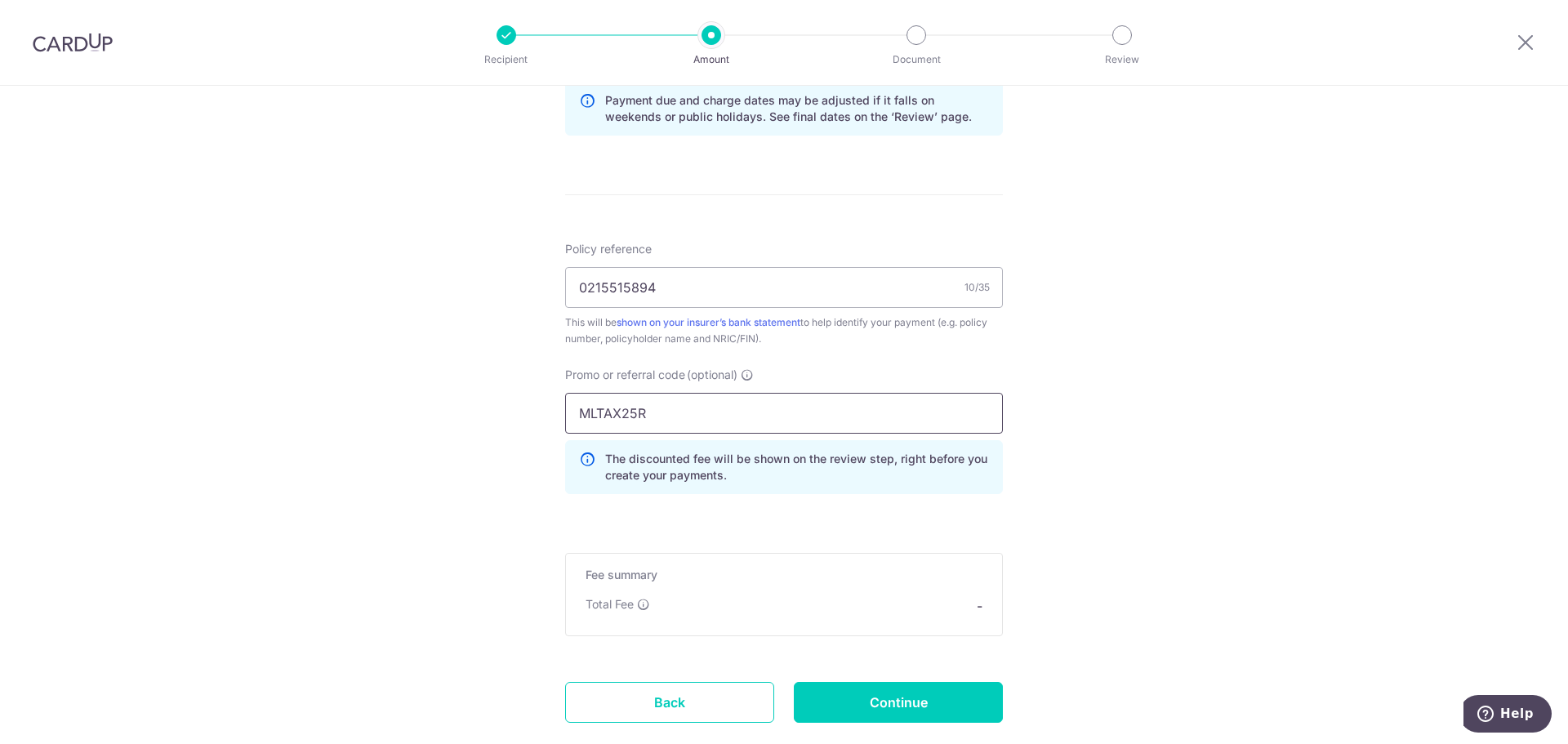
scroll to position [898, 0]
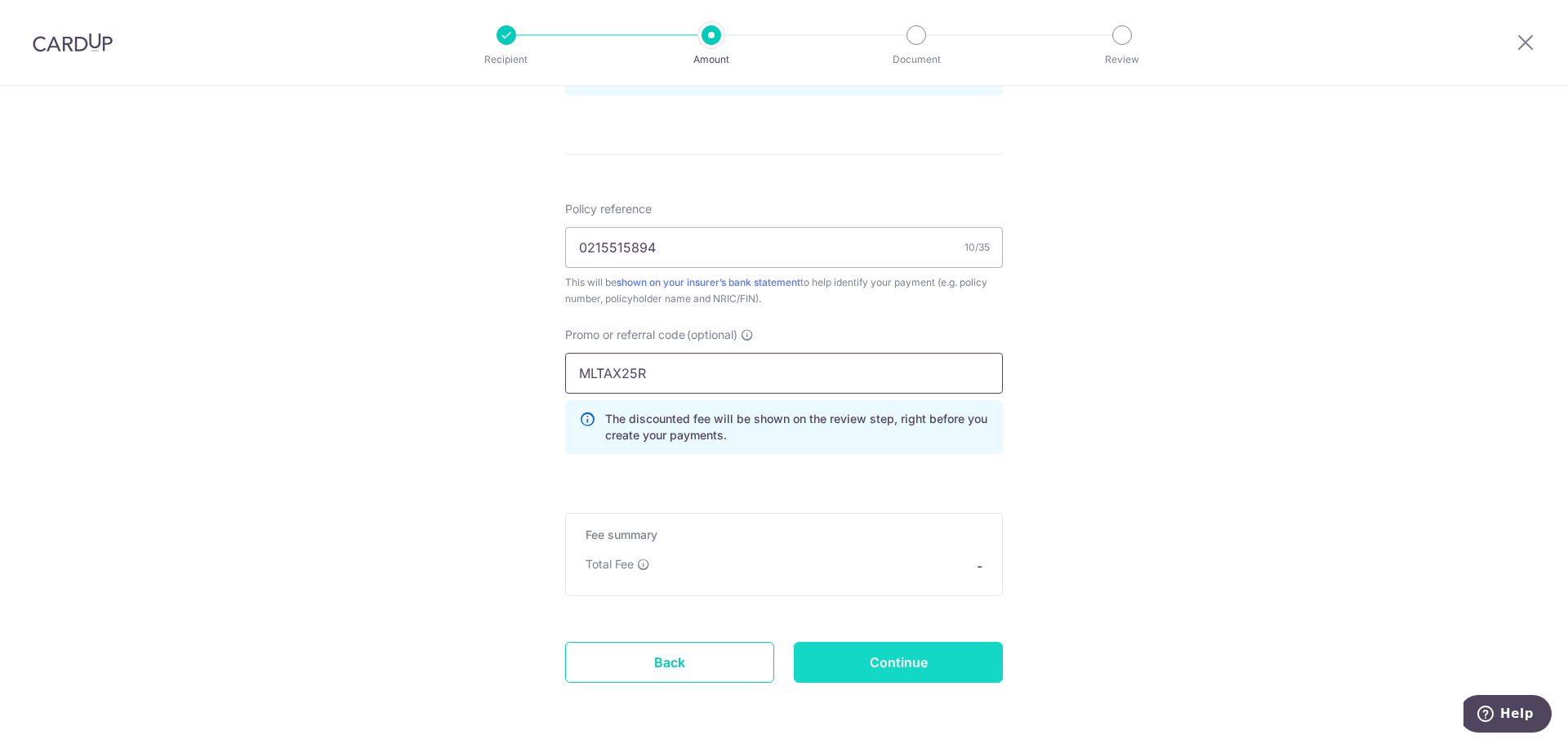
type input "MLTAX25R"
click at [899, 652] on input "Continue" at bounding box center [899, 662] width 209 height 41
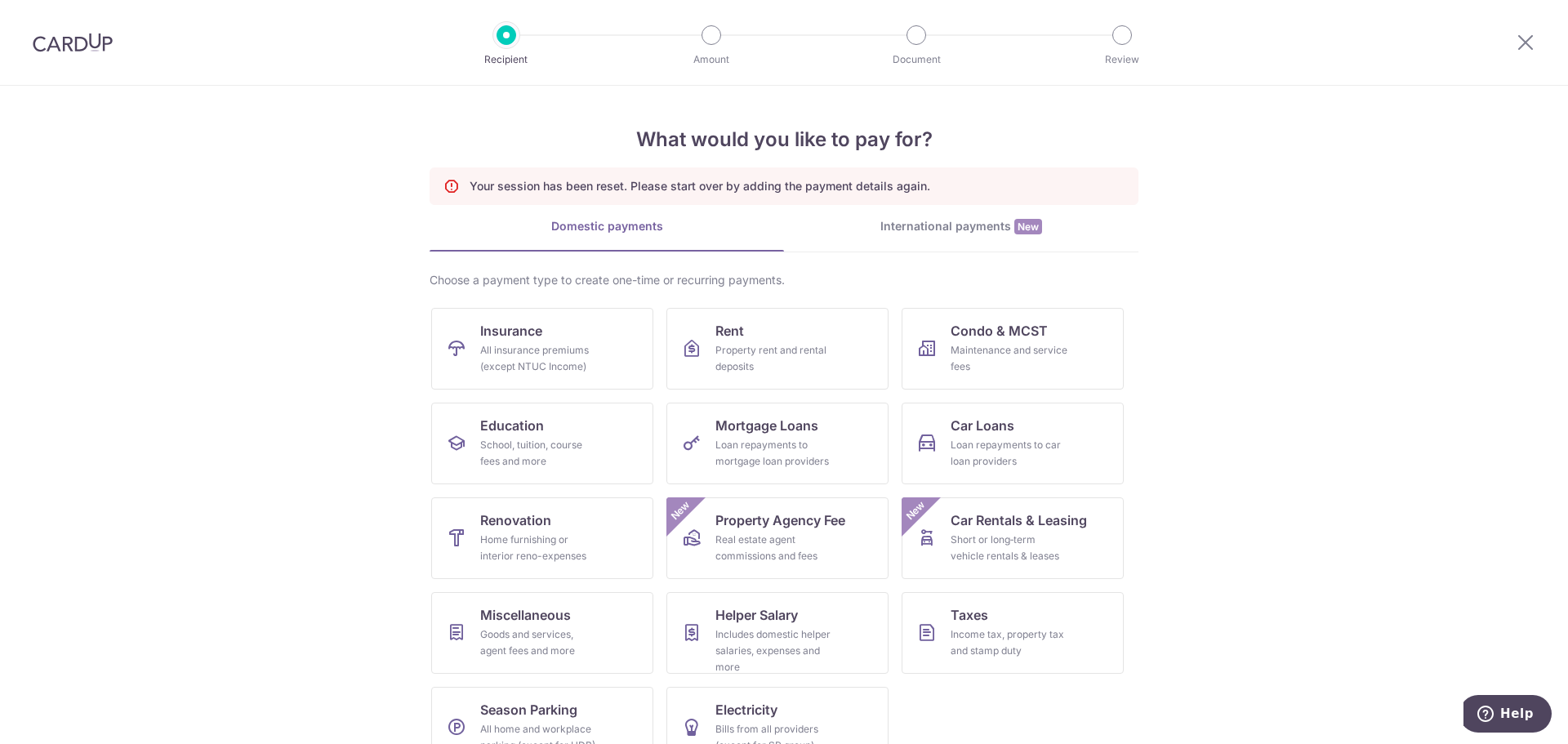
click at [71, 43] on img at bounding box center [73, 43] width 80 height 20
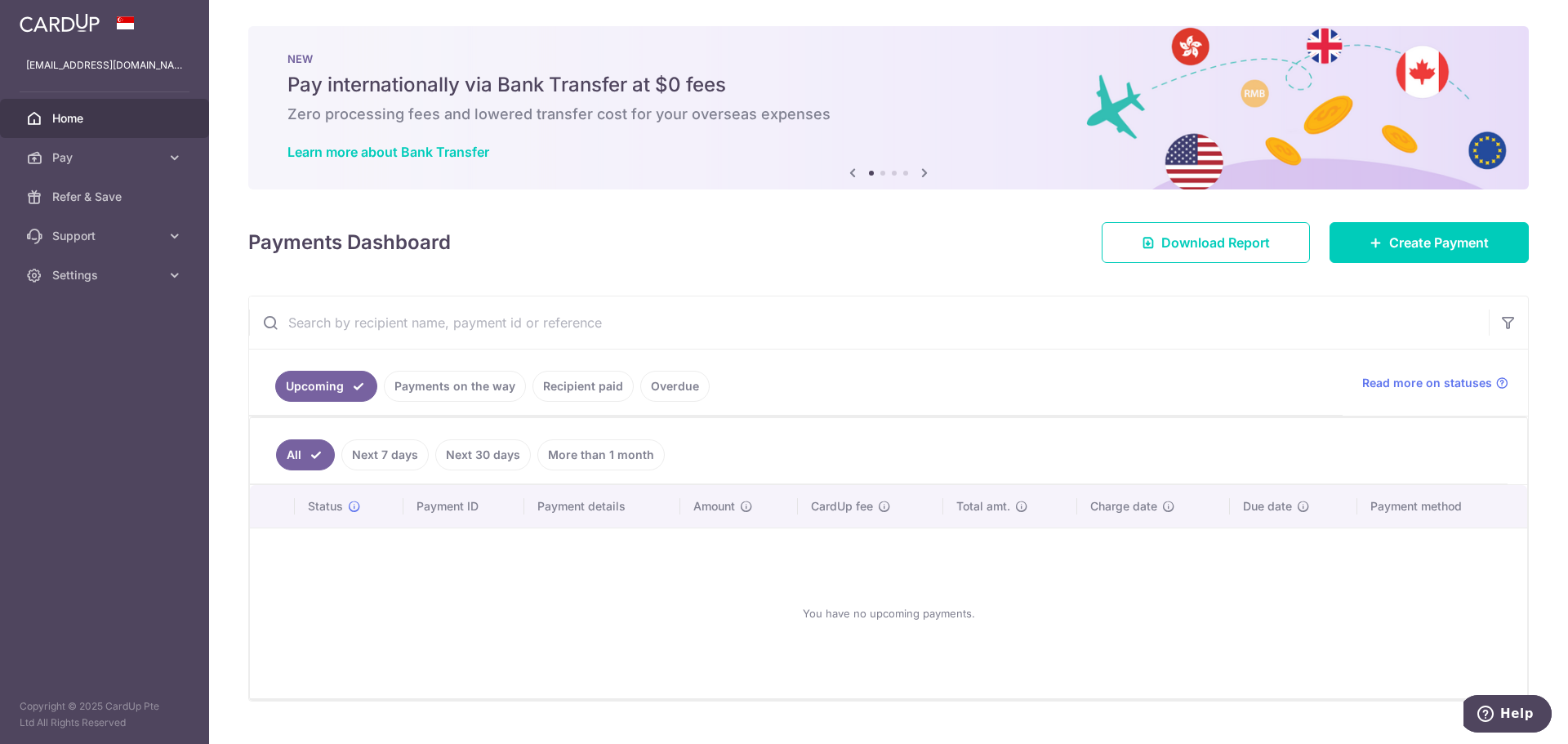
click at [602, 385] on link "Recipient paid" at bounding box center [582, 387] width 101 height 31
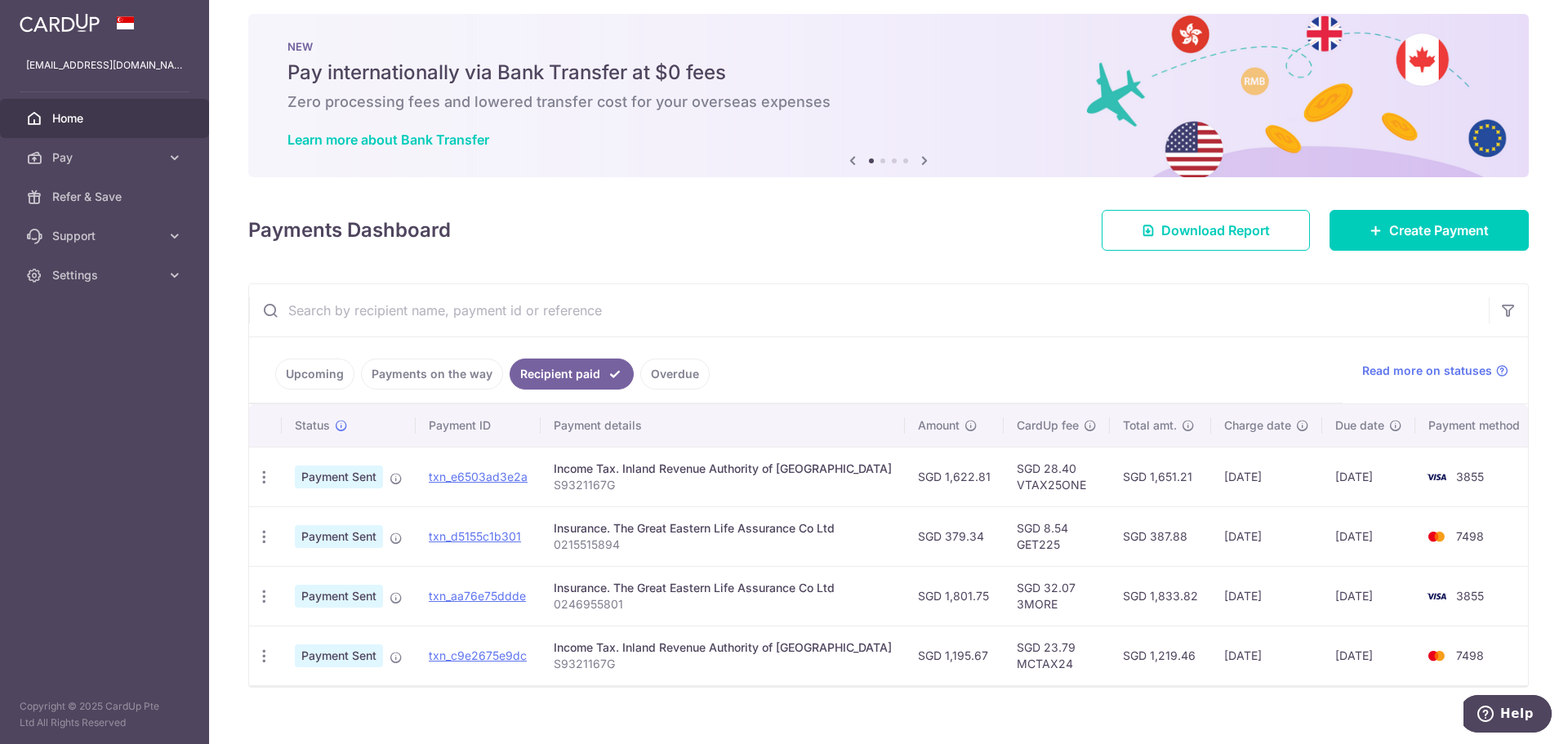
scroll to position [33, 0]
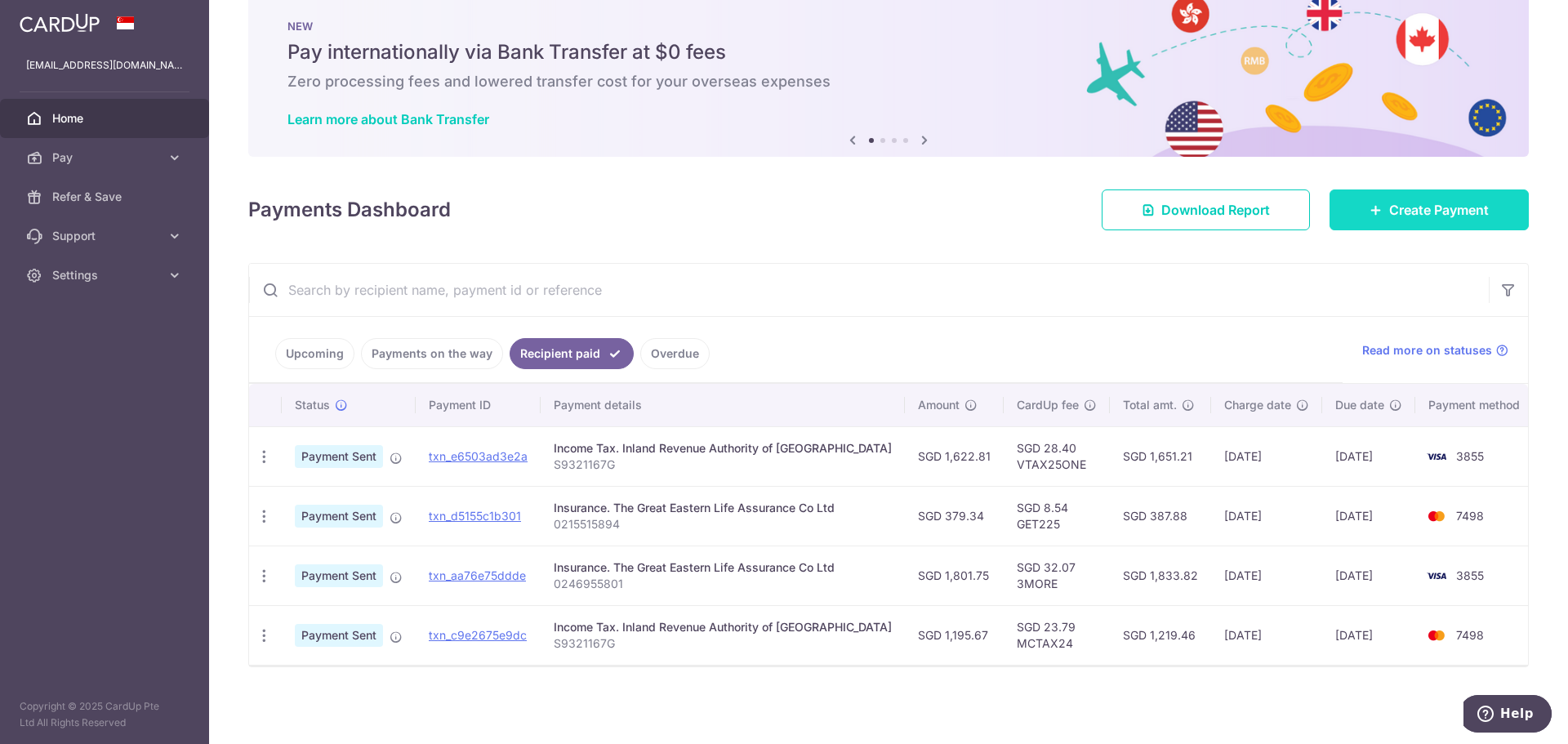
click at [1462, 219] on link "Create Payment" at bounding box center [1429, 209] width 199 height 41
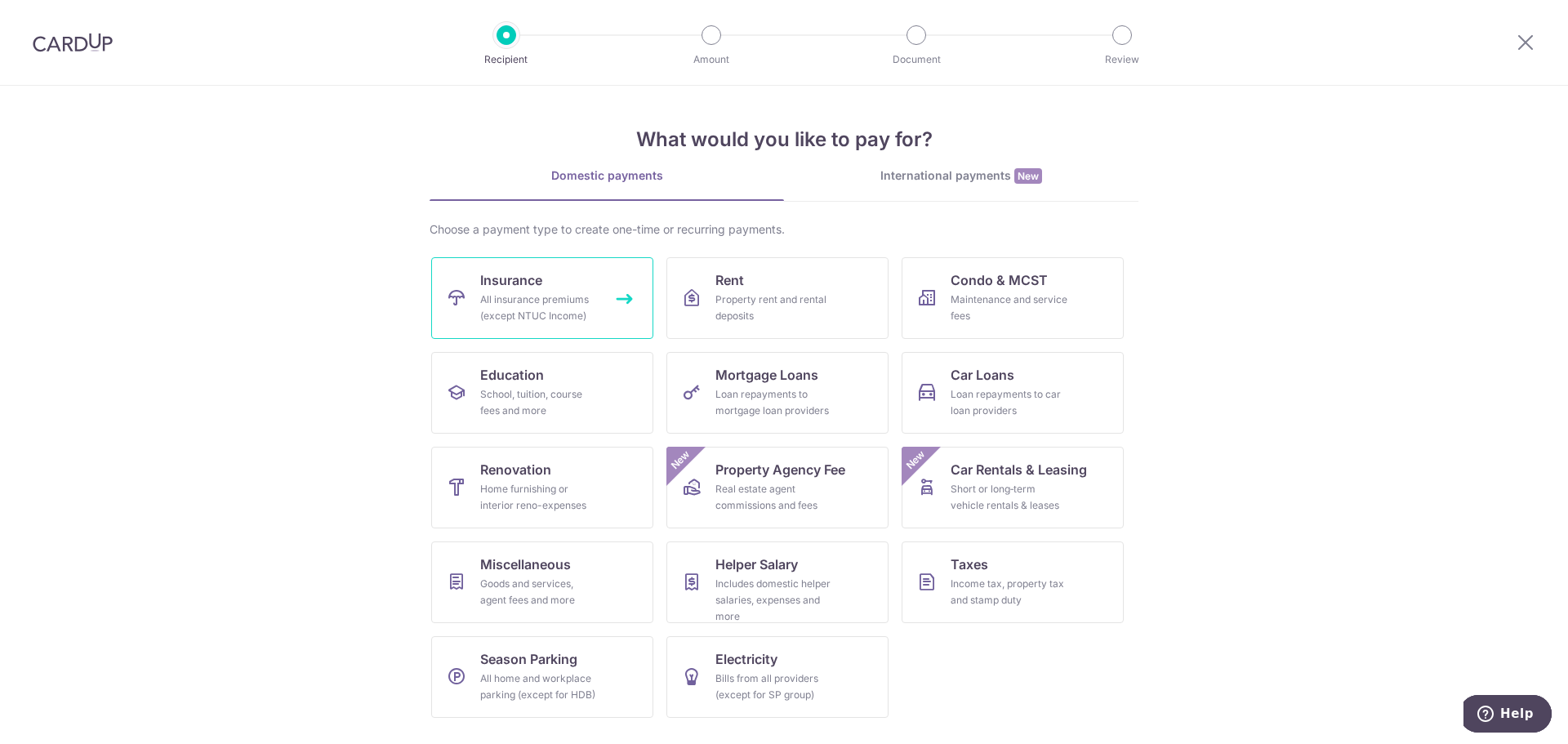
click at [501, 302] on div "All insurance premiums (except NTUC Income)" at bounding box center [539, 307] width 117 height 33
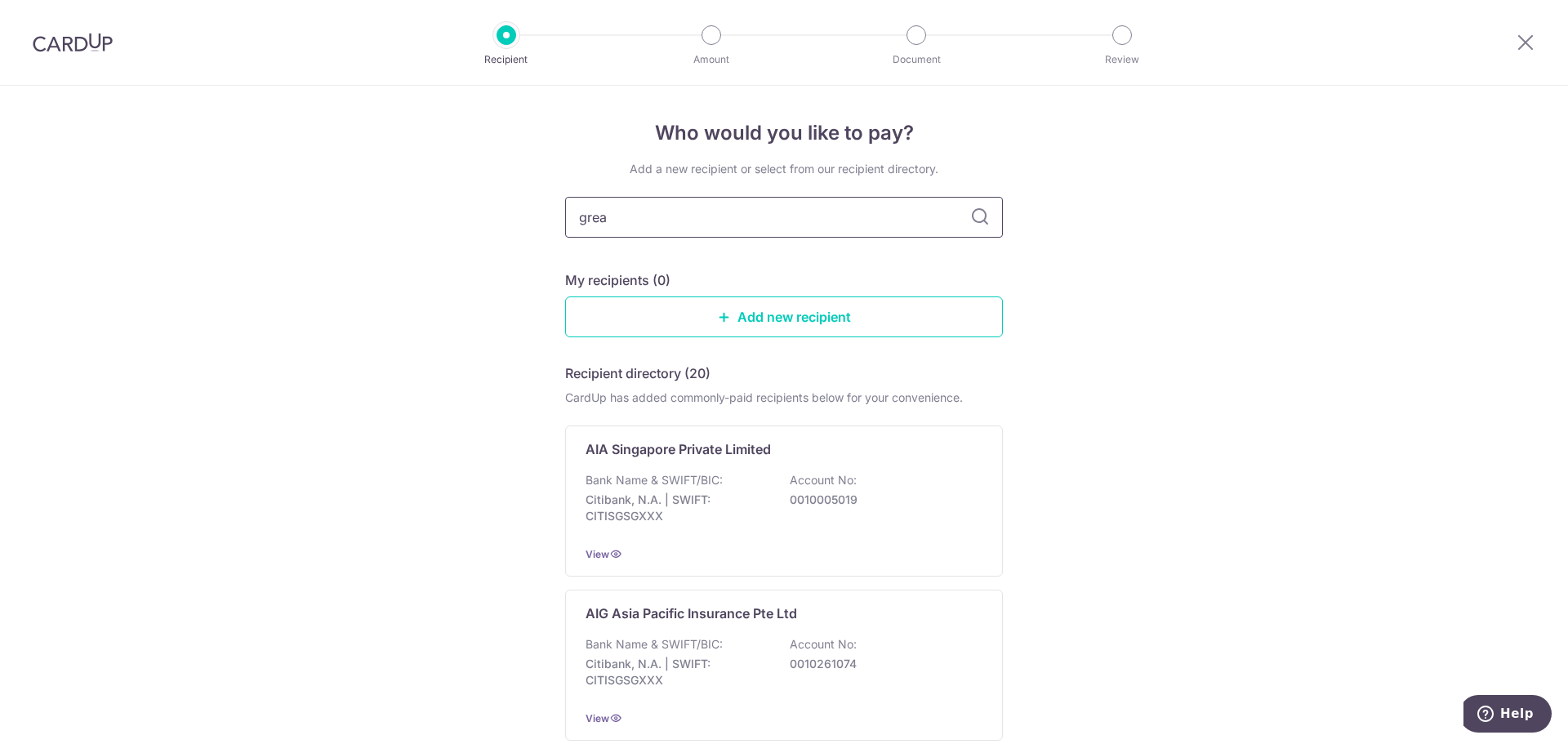
type input "great"
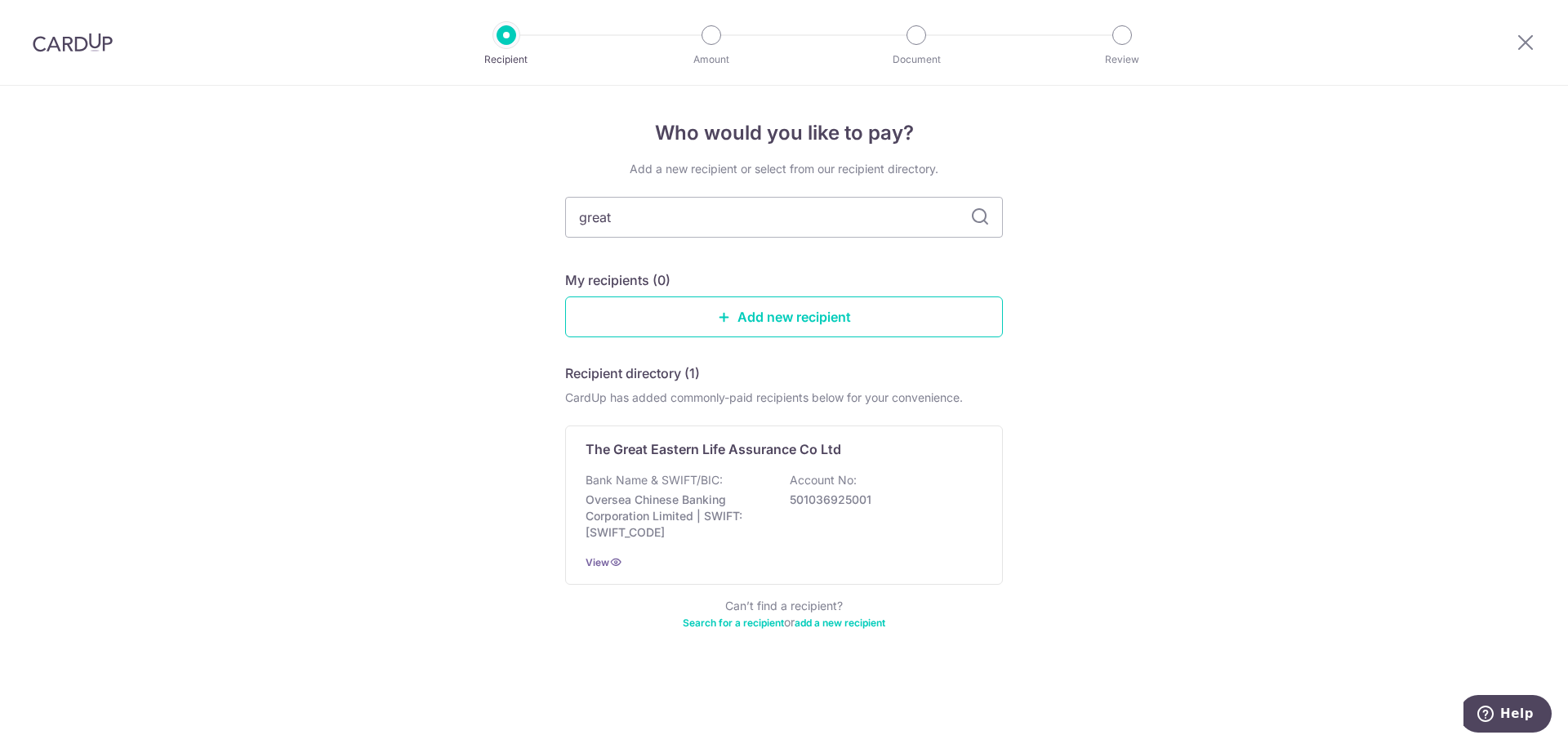
click at [982, 215] on icon at bounding box center [980, 217] width 20 height 20
click at [764, 506] on p "Oversea Chinese Banking Corporation Limited | SWIFT: [SWIFT_CODE]" at bounding box center [677, 516] width 183 height 49
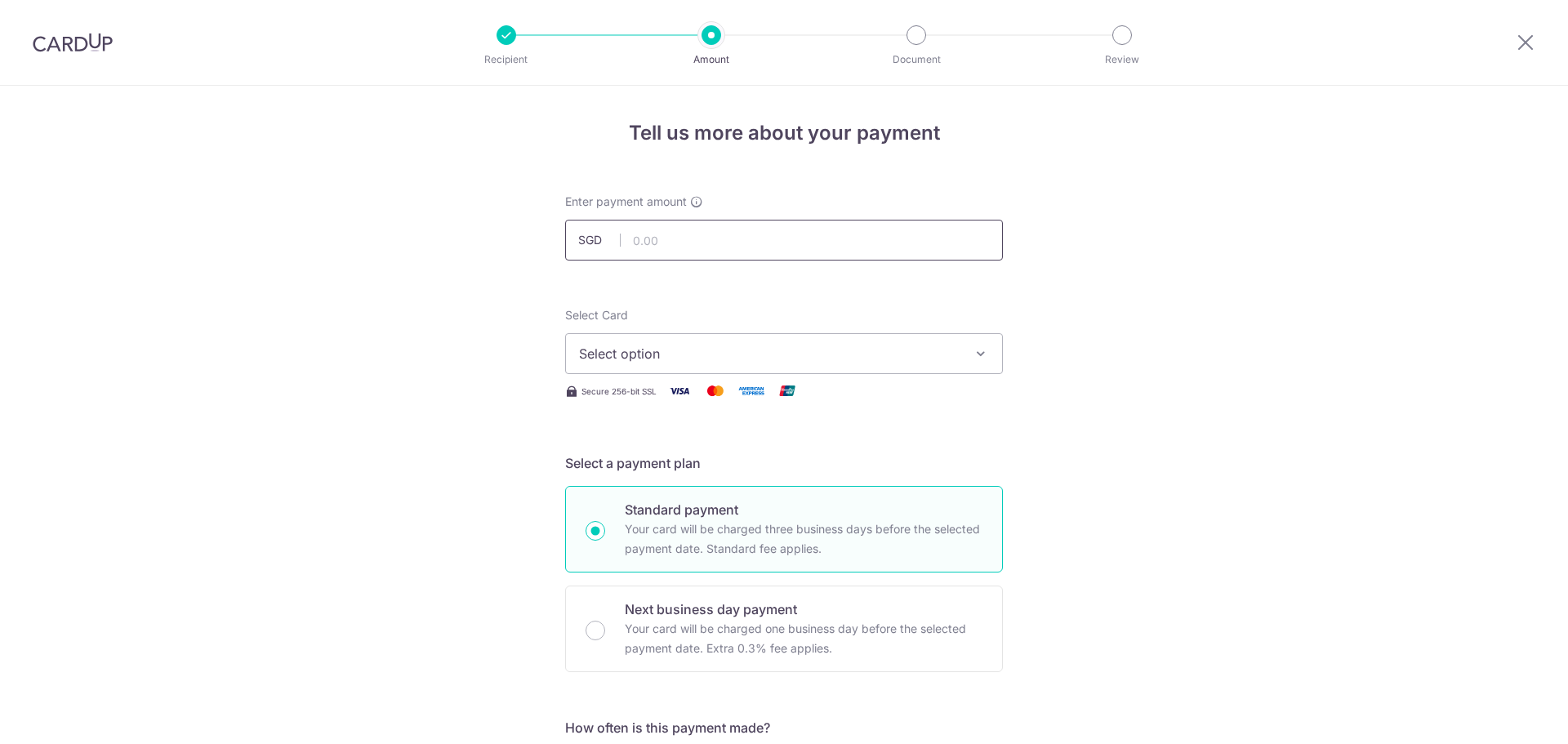
click at [659, 248] on input "text" at bounding box center [784, 239] width 438 height 41
paste input "409.84"
type input "409.84"
click at [717, 357] on span "Select option" at bounding box center [769, 354] width 380 height 20
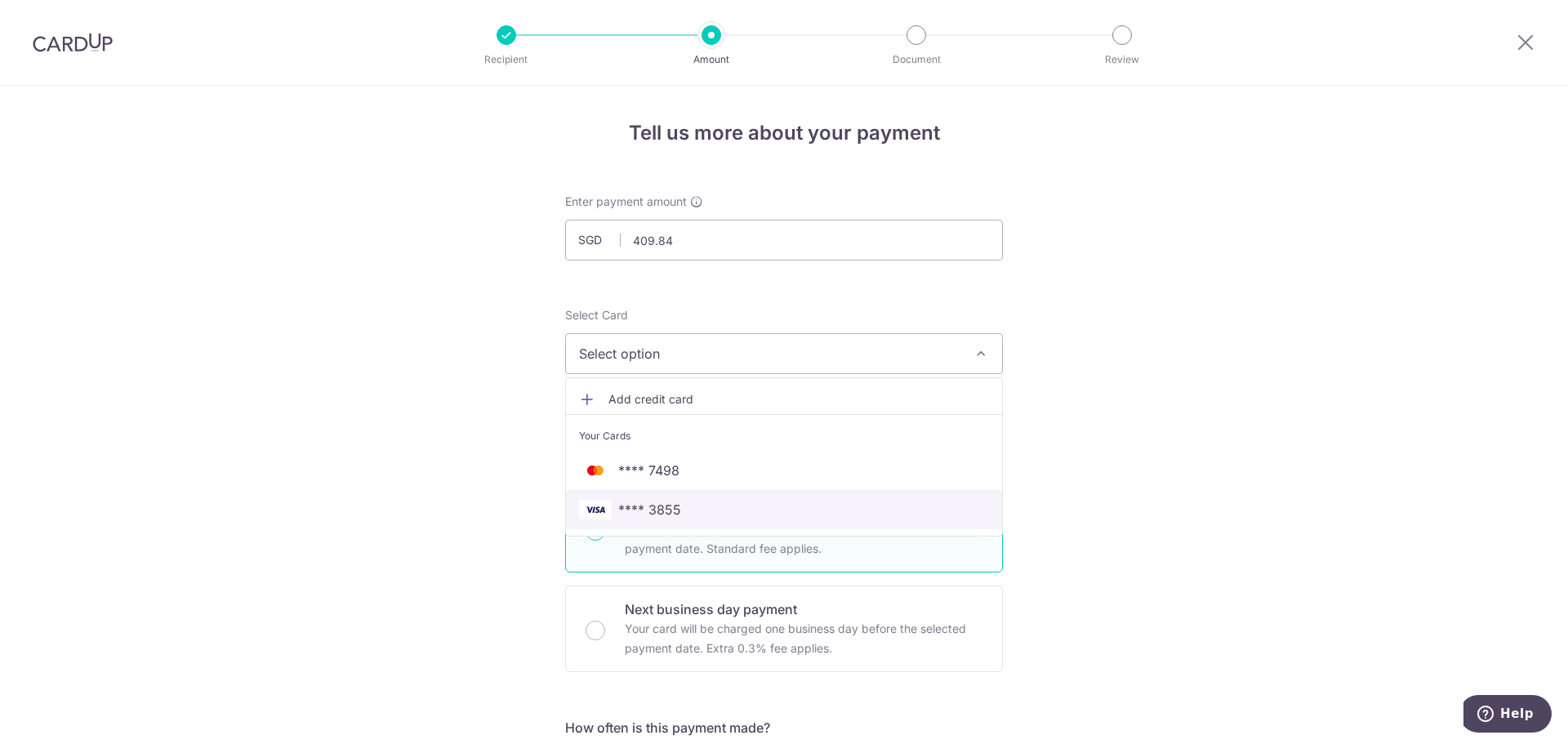
click at [694, 497] on link "**** 3855" at bounding box center [784, 509] width 436 height 39
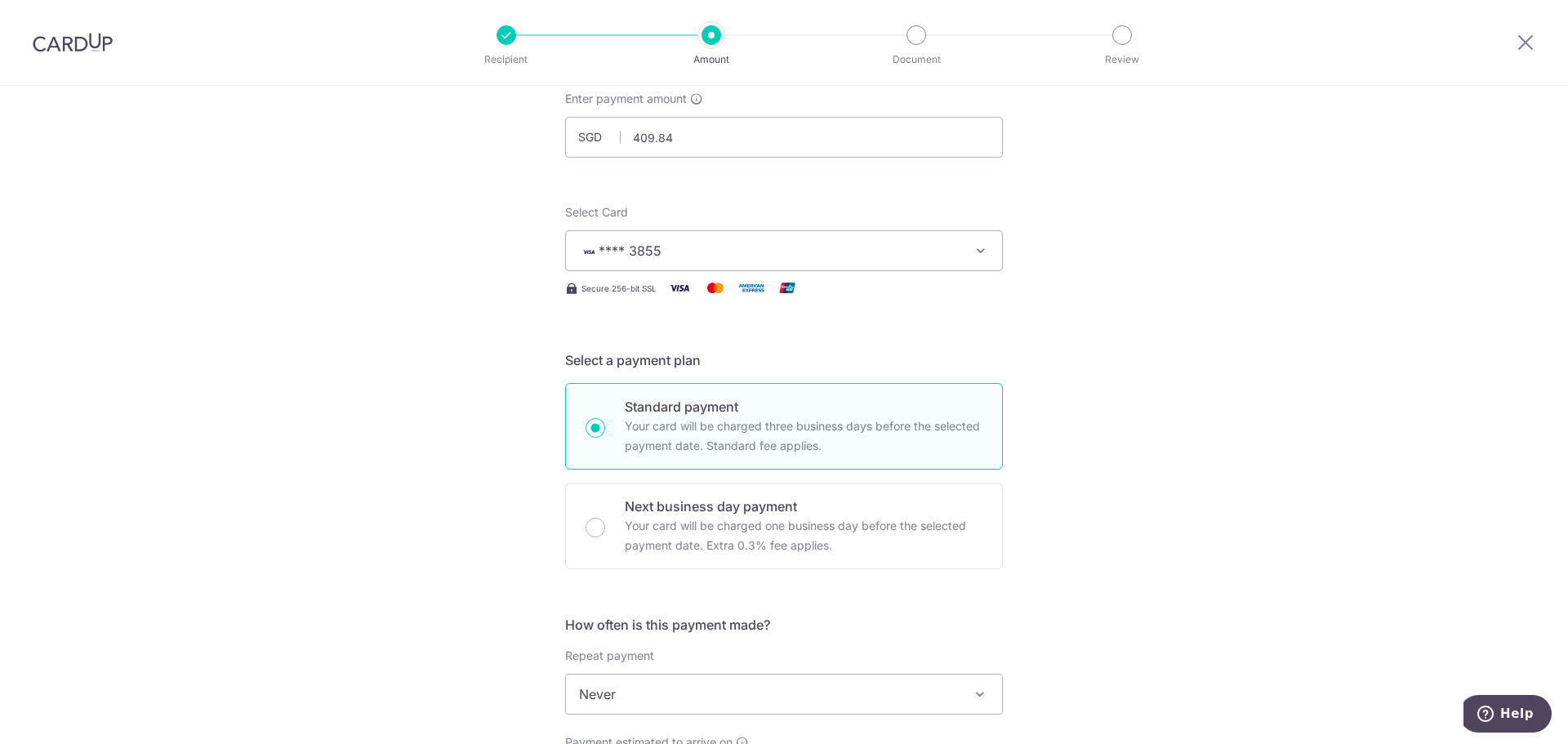
scroll to position [245, 0]
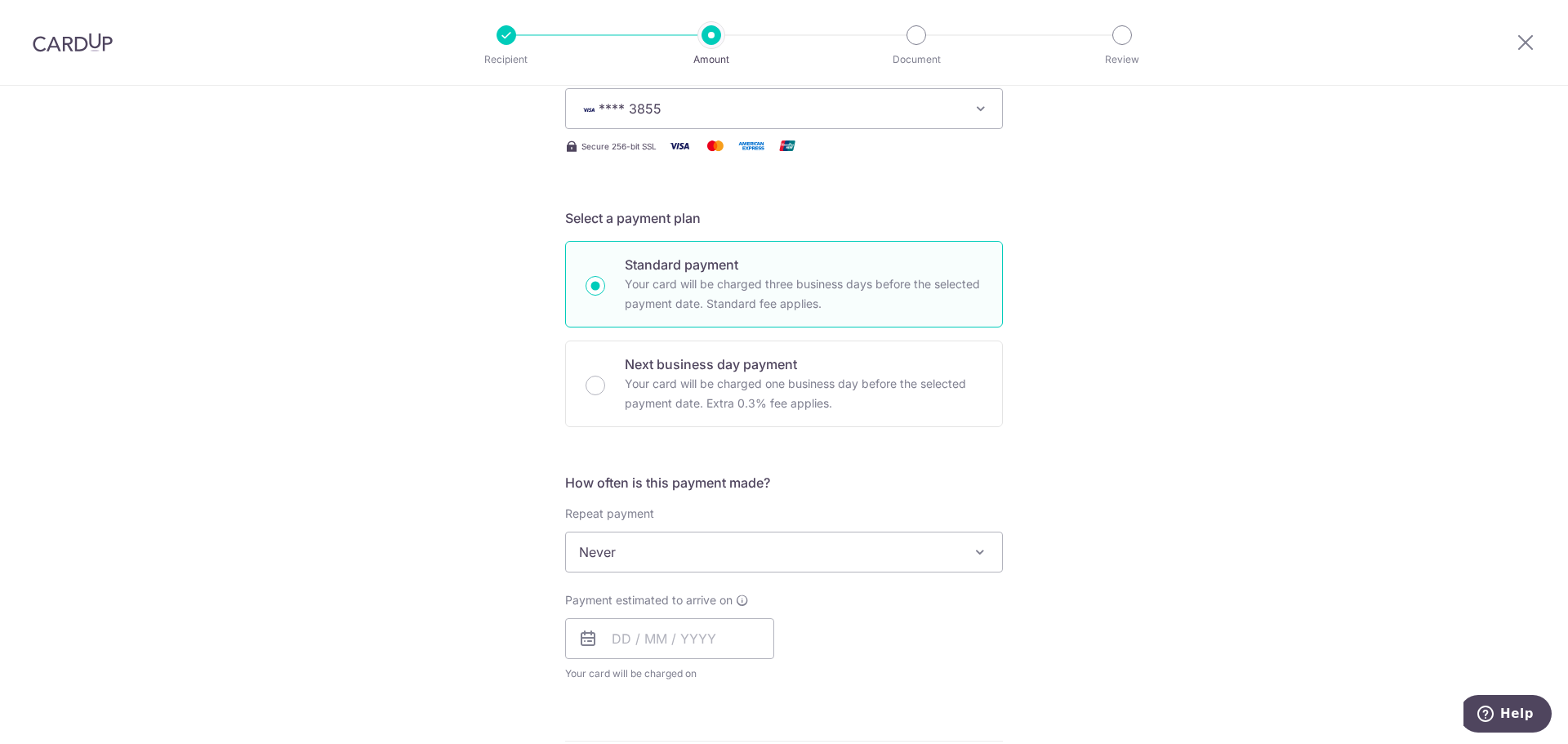
click at [660, 551] on span "Never" at bounding box center [784, 551] width 436 height 39
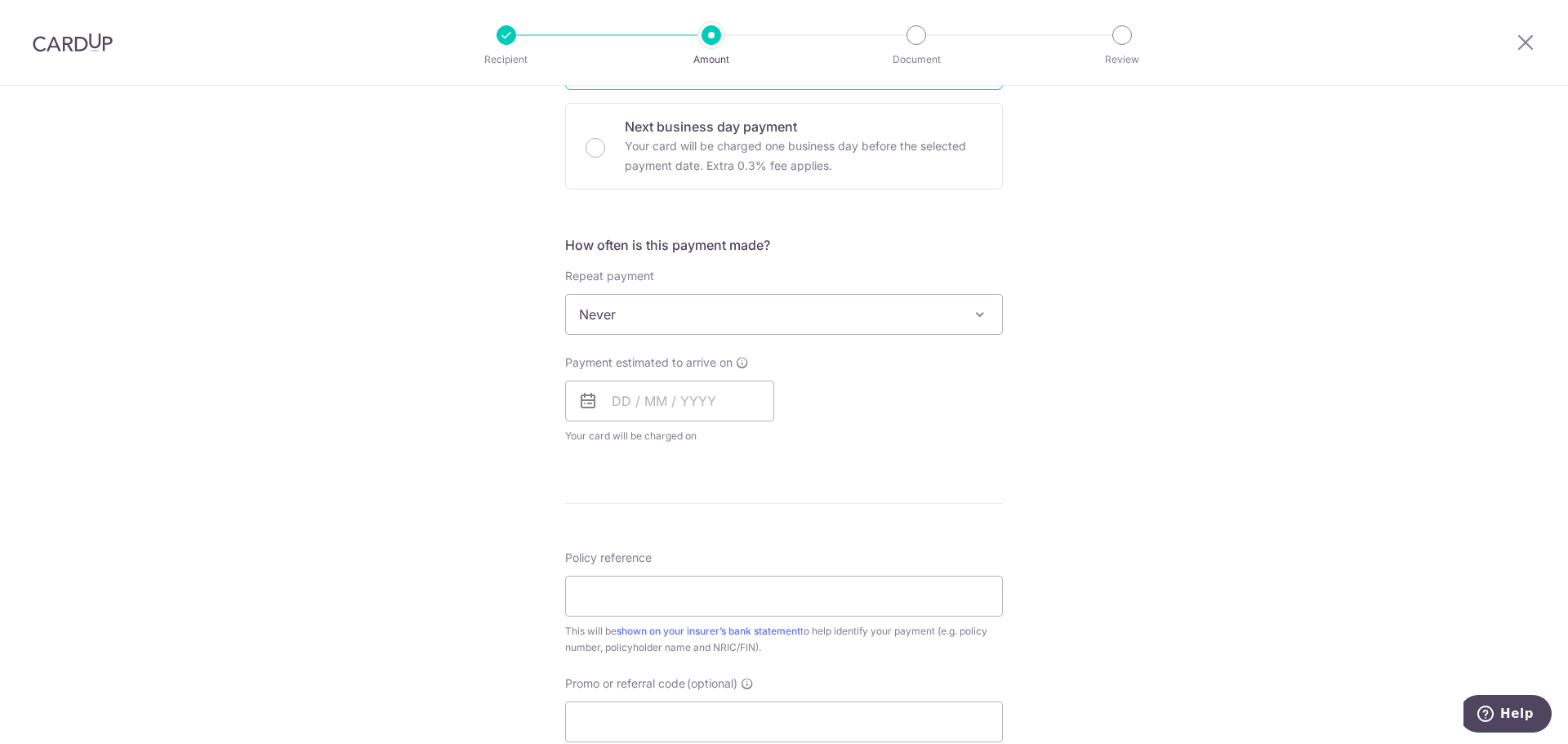
scroll to position [490, 0]
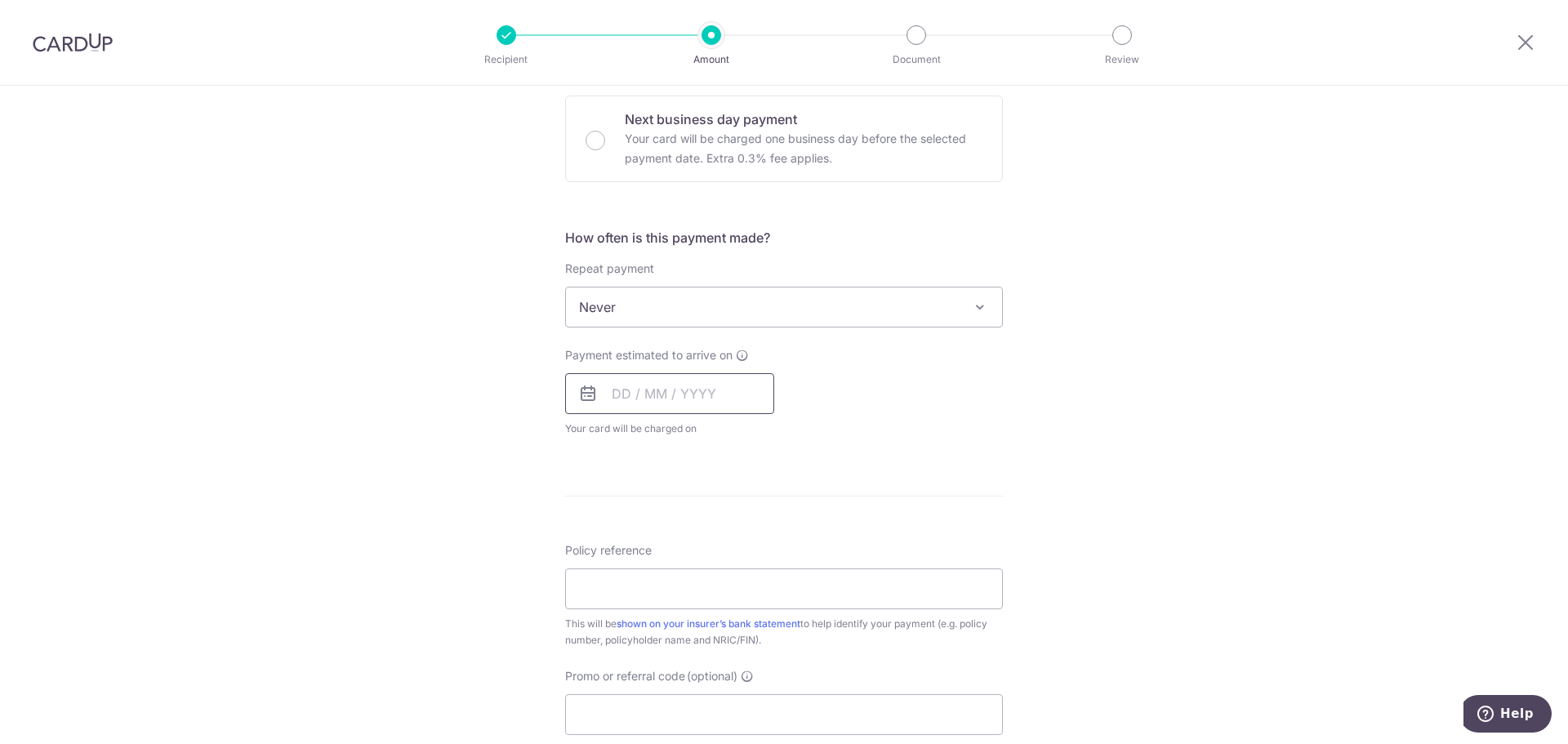
click at [636, 399] on input "text" at bounding box center [670, 393] width 209 height 41
click at [625, 578] on link "13" at bounding box center [632, 575] width 26 height 26
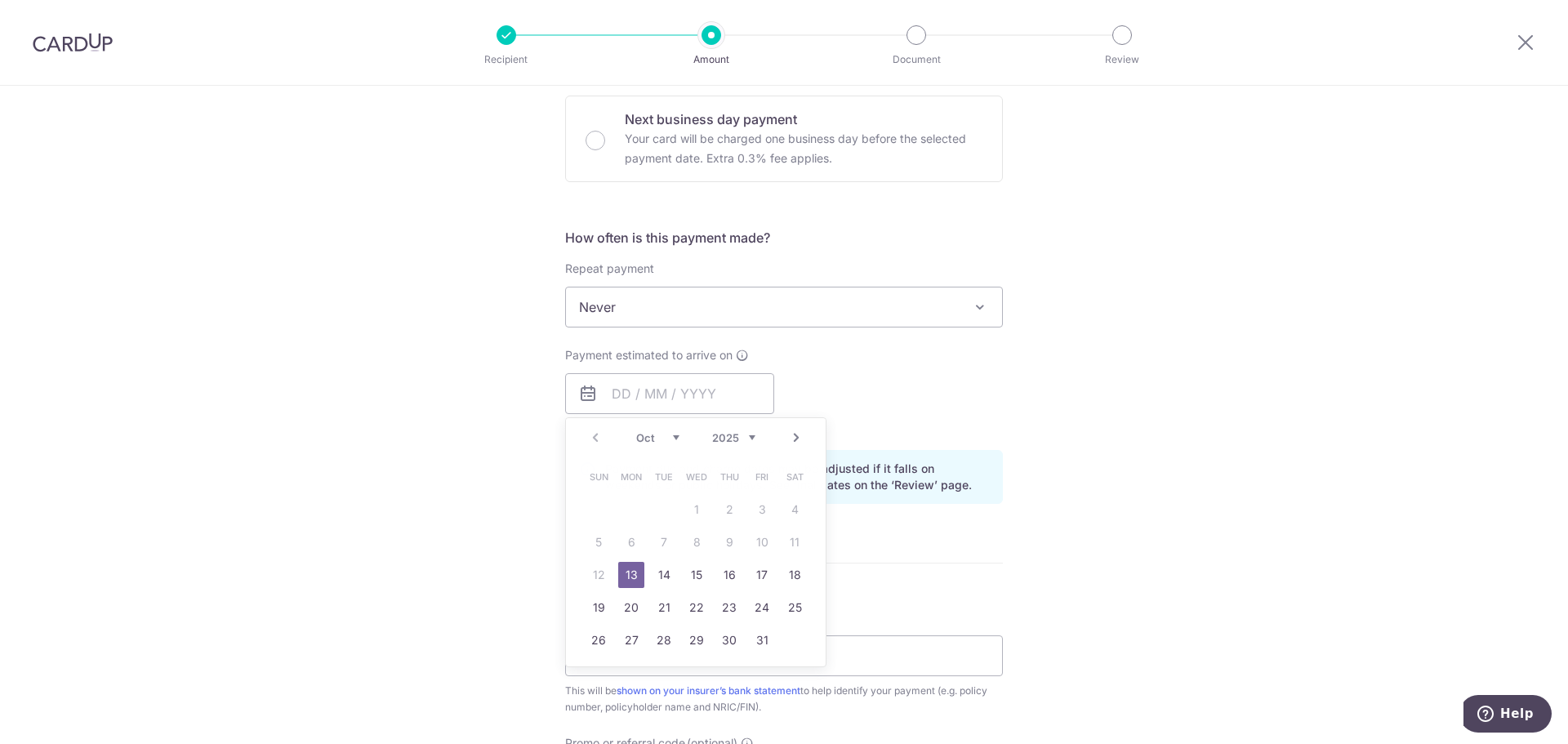
type input "[DATE]"
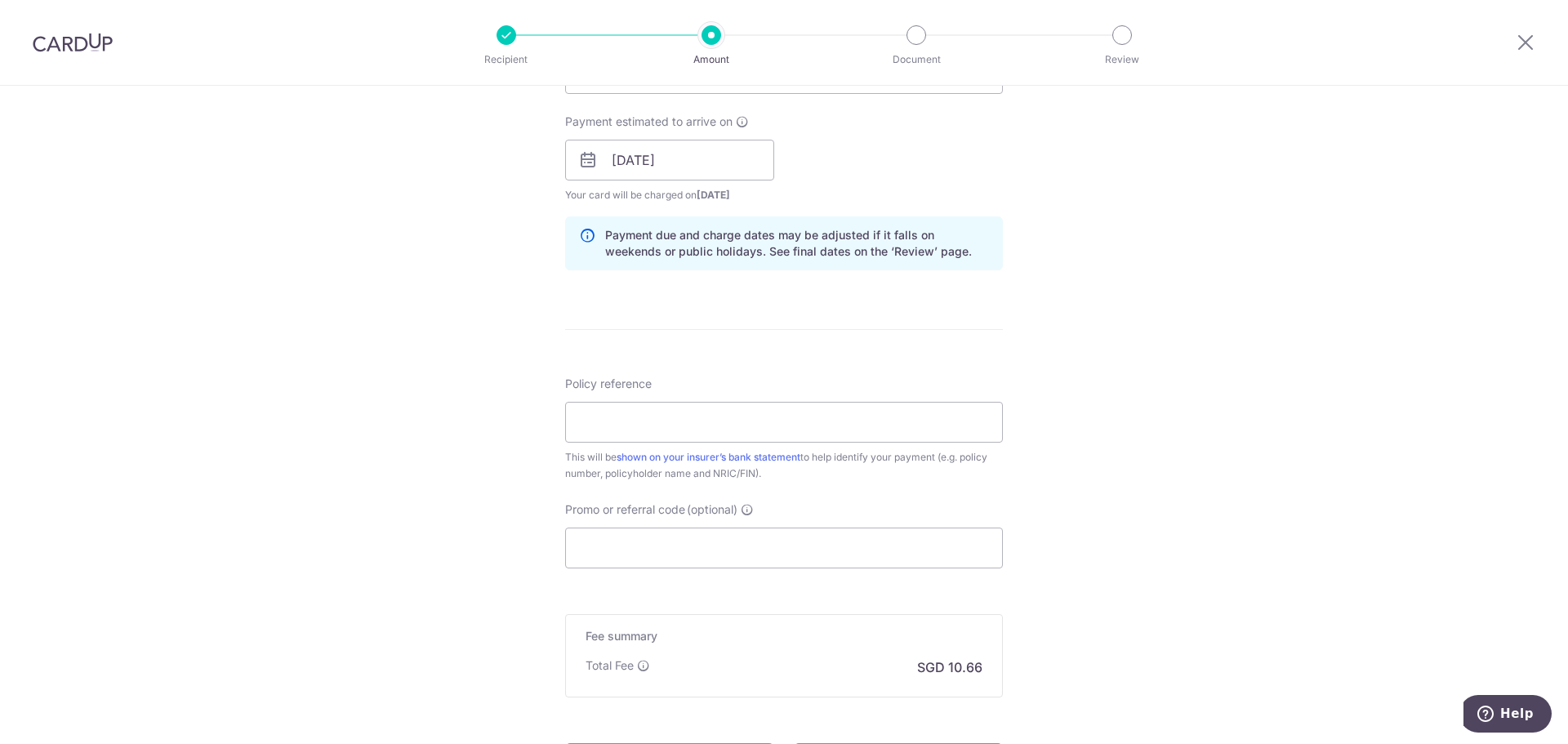
scroll to position [735, 0]
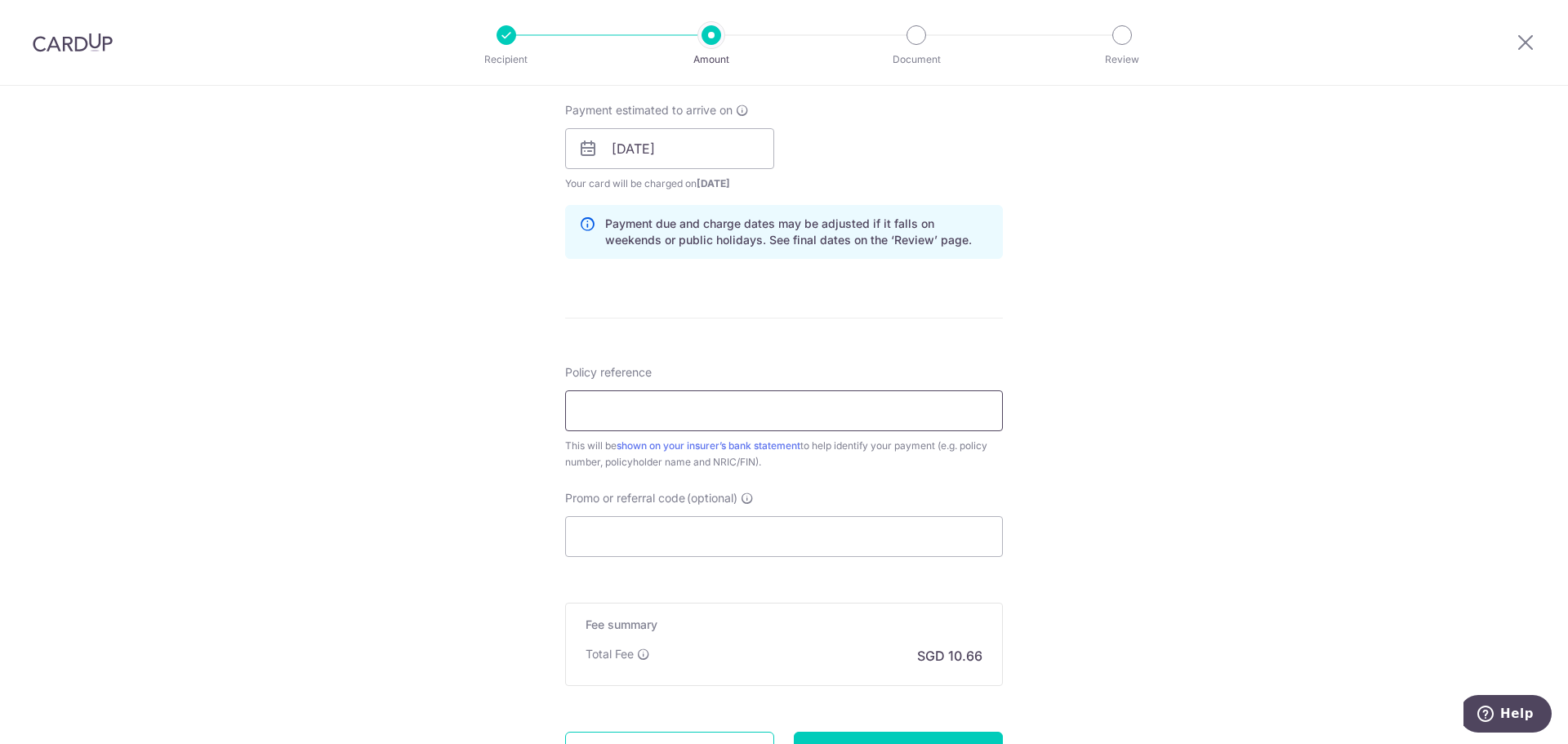
click at [706, 425] on input "Policy reference" at bounding box center [784, 410] width 438 height 41
paste input "0215515894"
type input "0215515894"
click at [725, 544] on input "Promo or referral code (optional)" at bounding box center [784, 536] width 438 height 41
paste input "MLTAX25R"
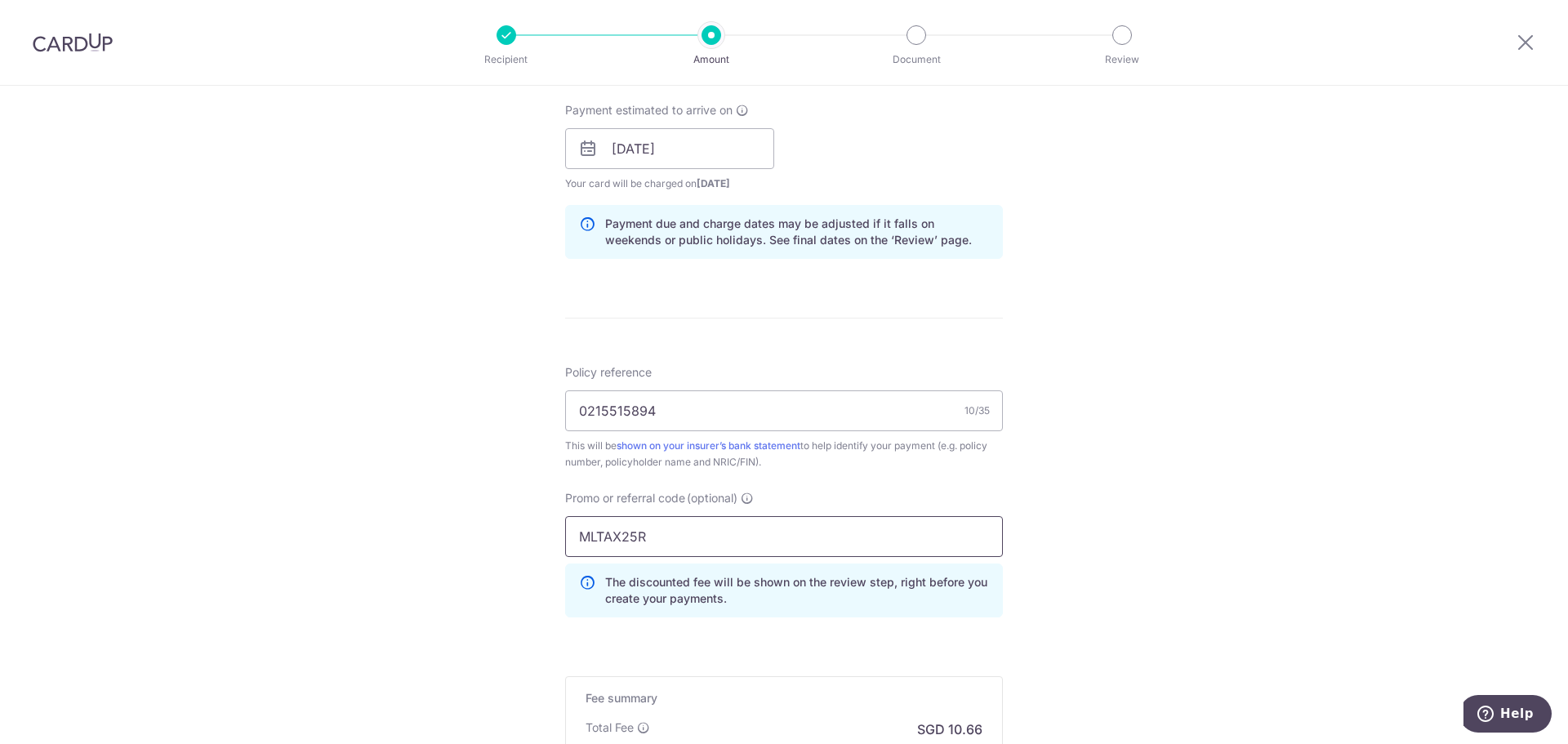
scroll to position [960, 0]
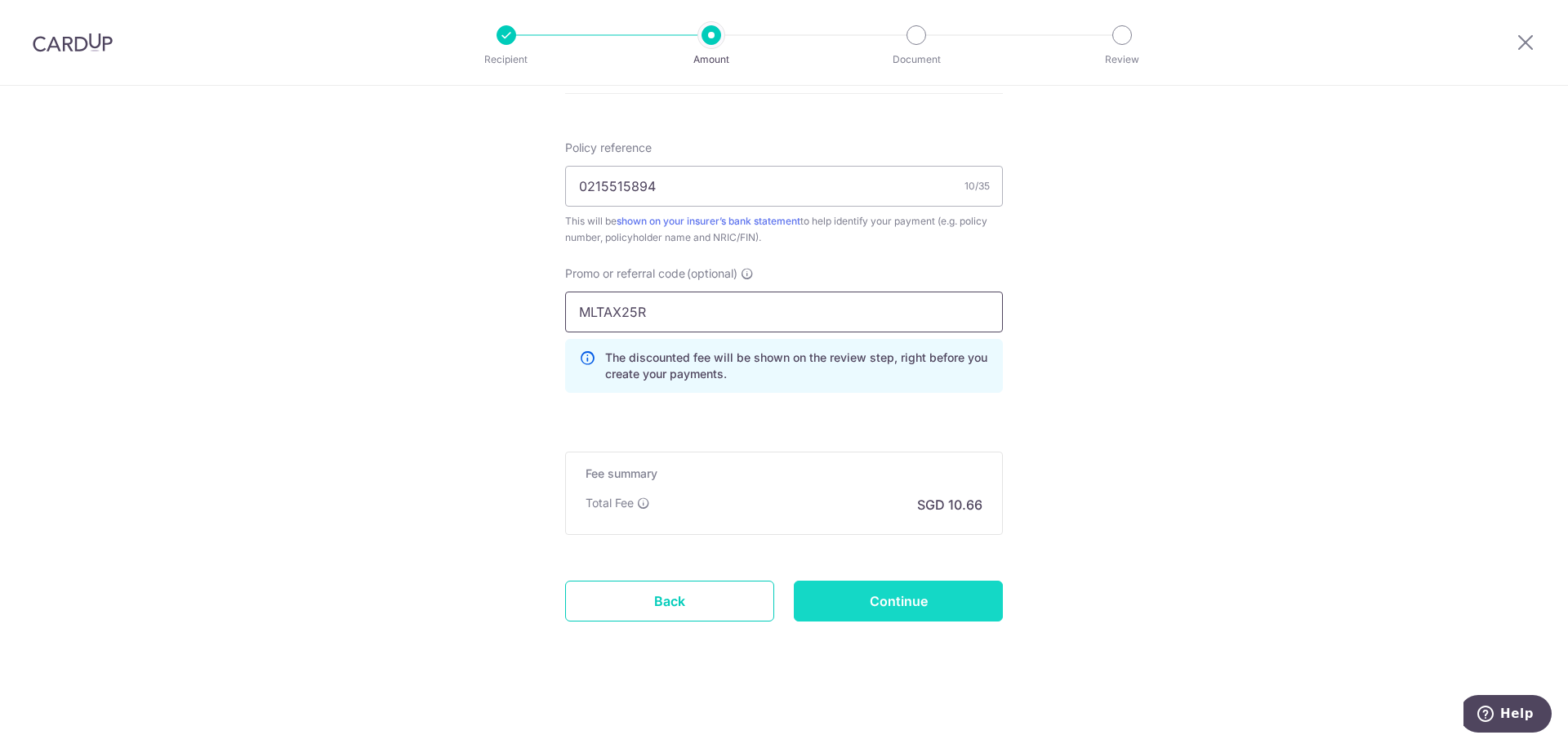
type input "MLTAX25R"
click at [954, 609] on input "Continue" at bounding box center [899, 600] width 209 height 41
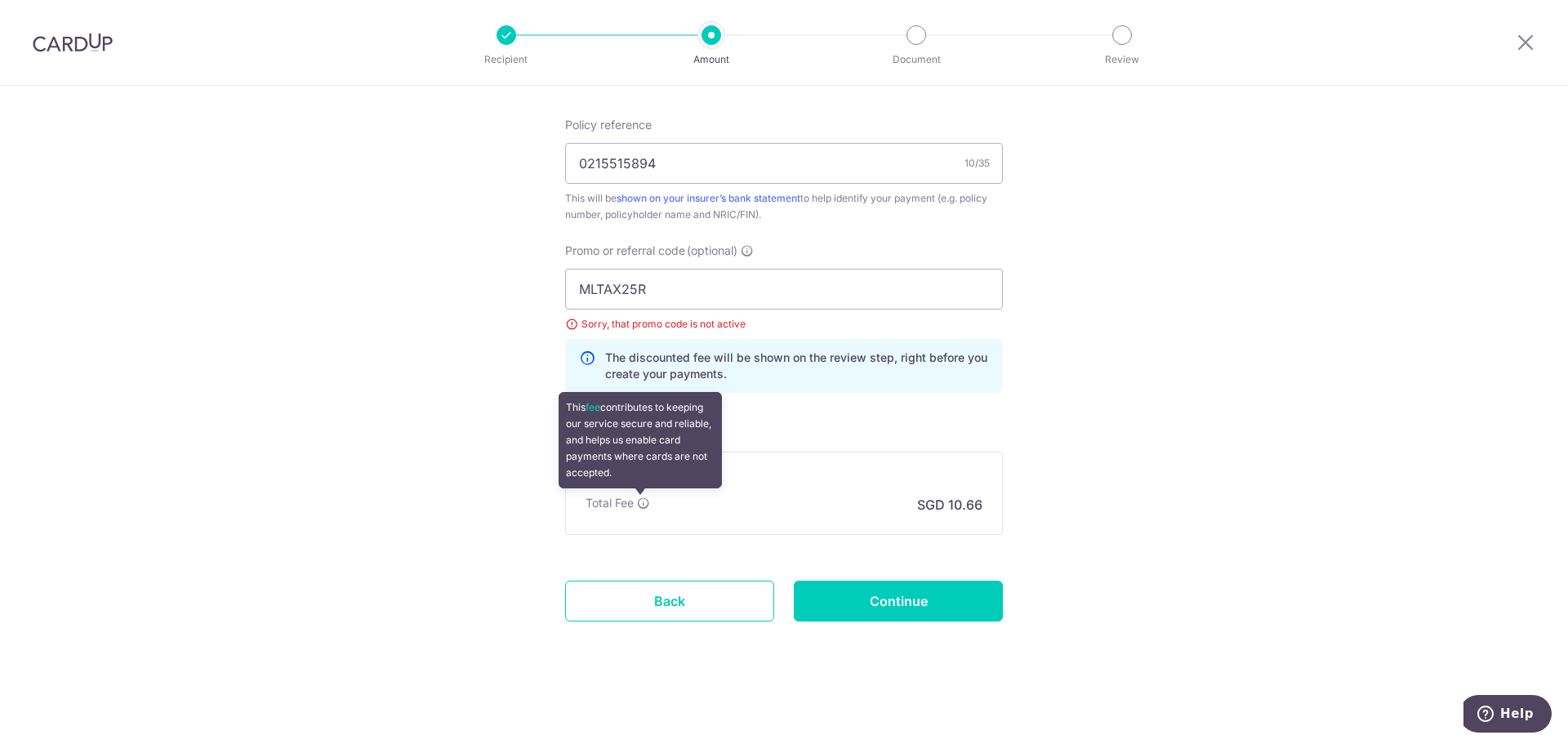
click at [637, 501] on icon at bounding box center [643, 503] width 13 height 13
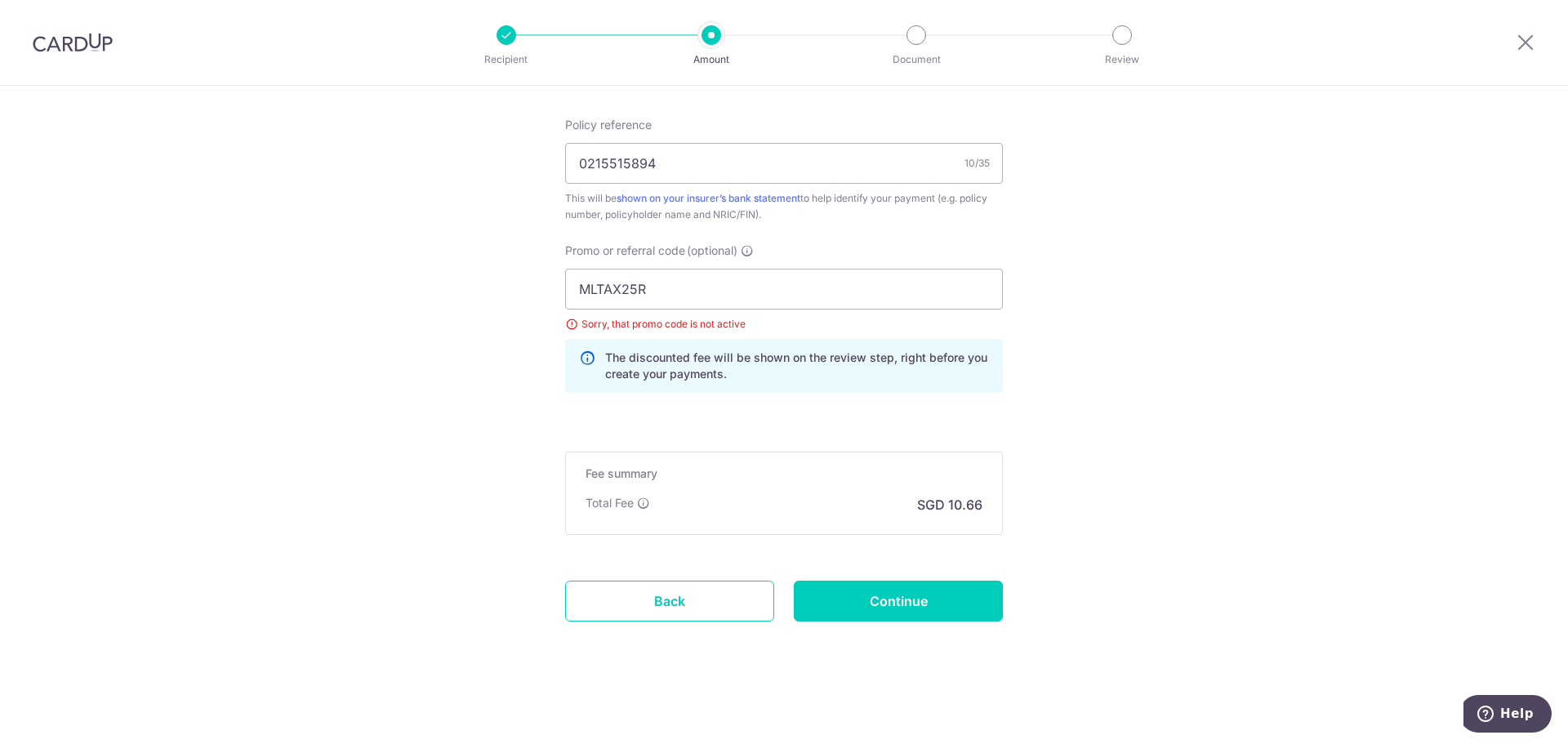
click at [648, 501] on div "Total Fee SGD 10.66" at bounding box center [784, 505] width 397 height 20
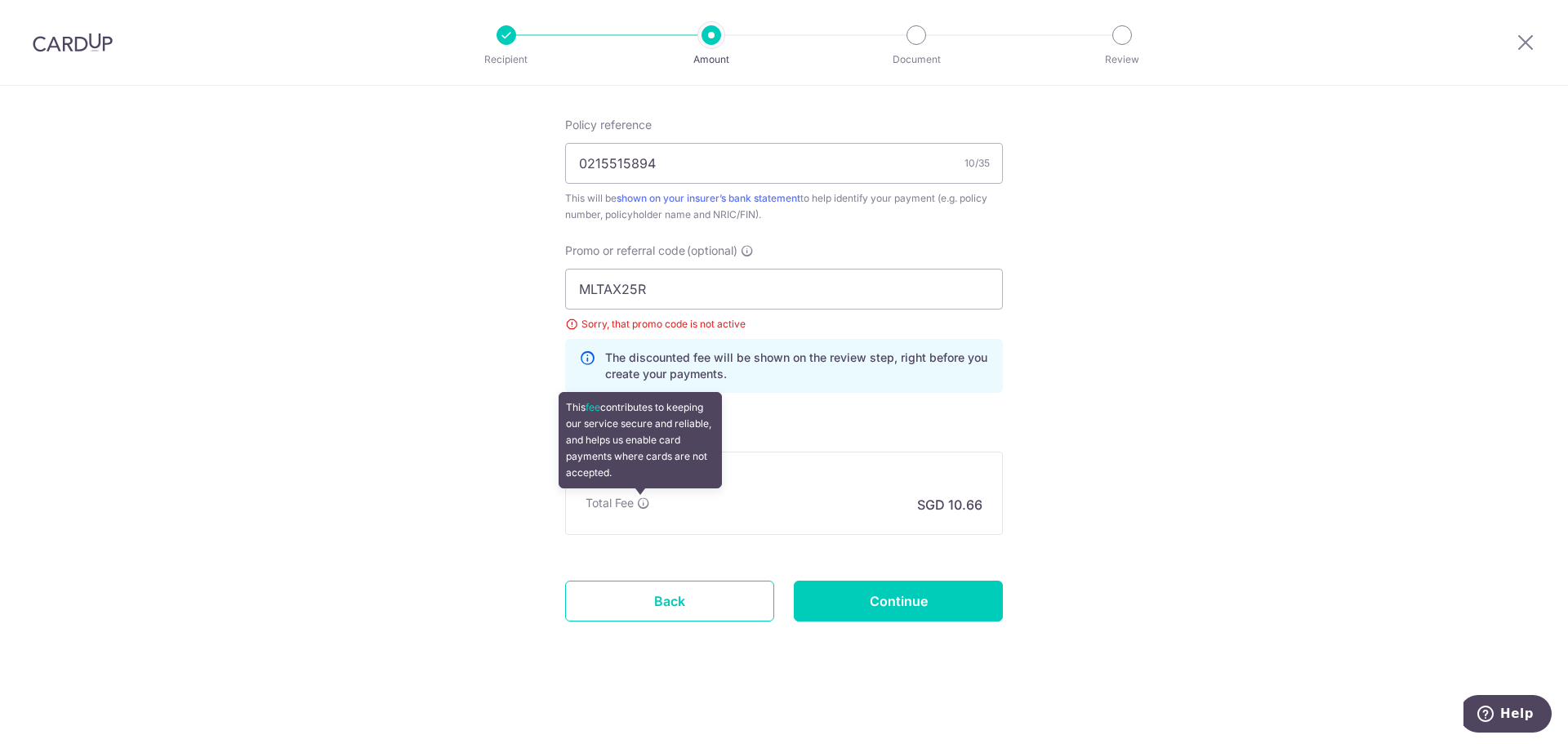
click at [643, 499] on icon at bounding box center [643, 503] width 13 height 13
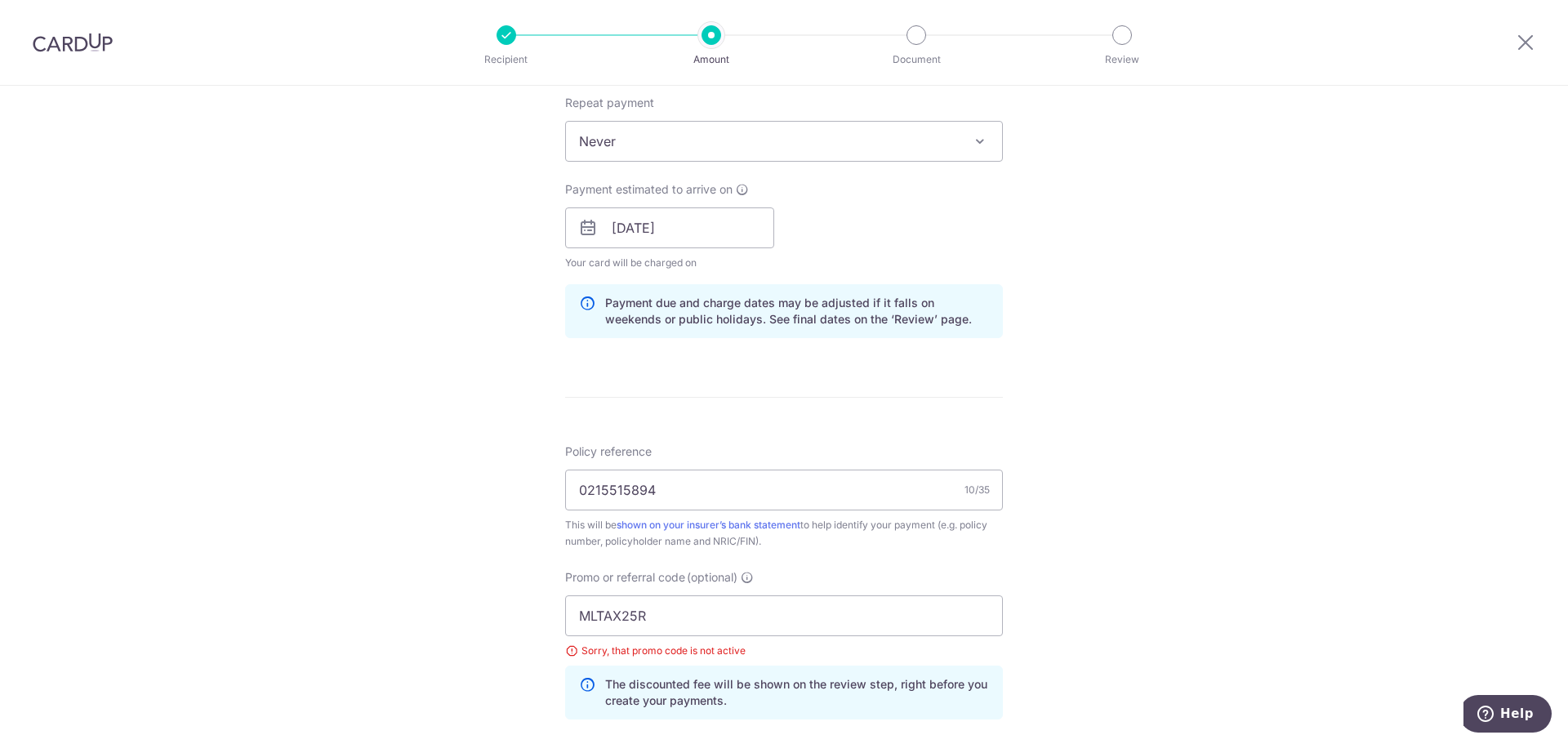
scroll to position [738, 0]
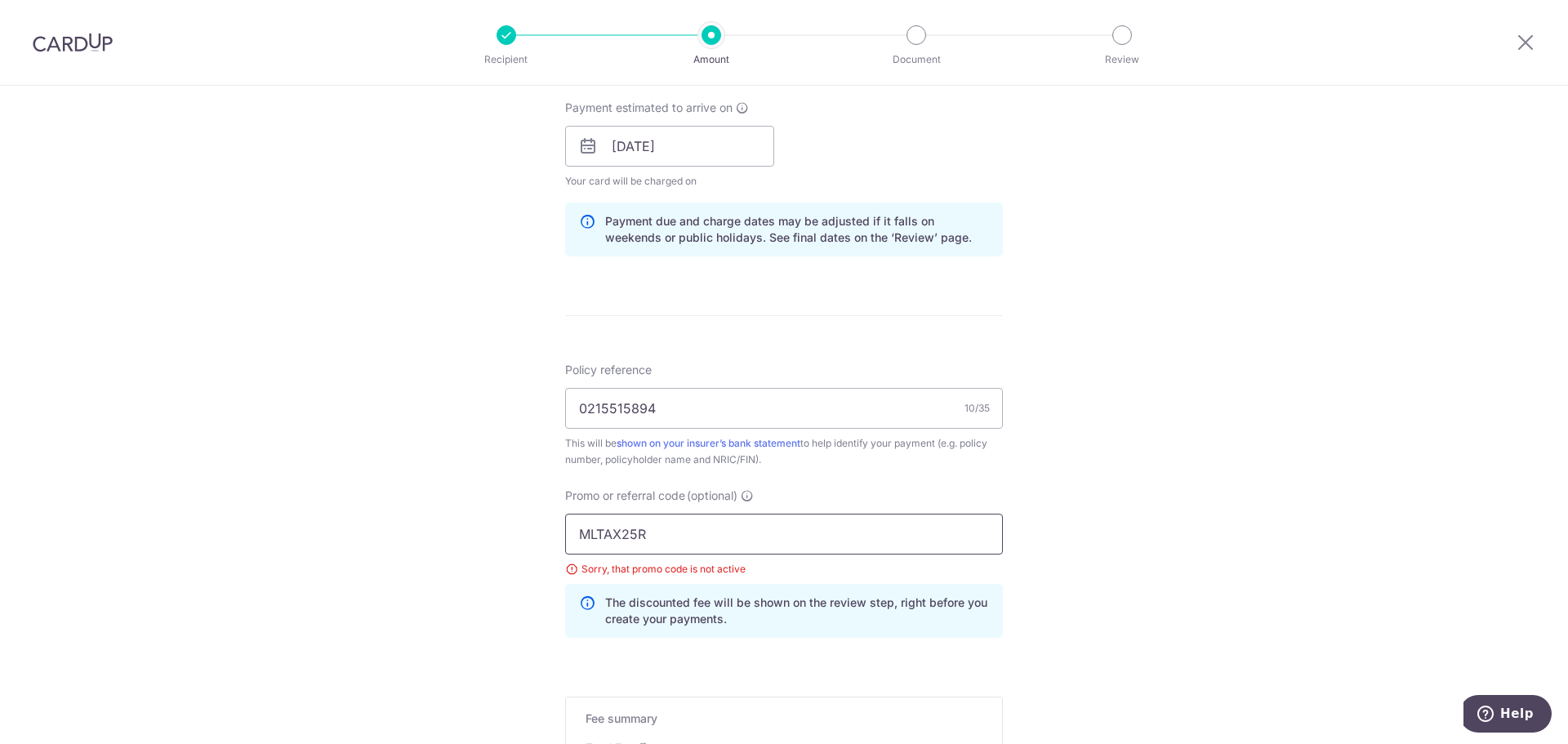
drag, startPoint x: 655, startPoint y: 529, endPoint x: 398, endPoint y: 513, distance: 257.5
click at [409, 515] on div "Tell us more about your payment Enter payment amount SGD 409.84 409.84 Select C…" at bounding box center [784, 168] width 1568 height 1640
paste input "REC185"
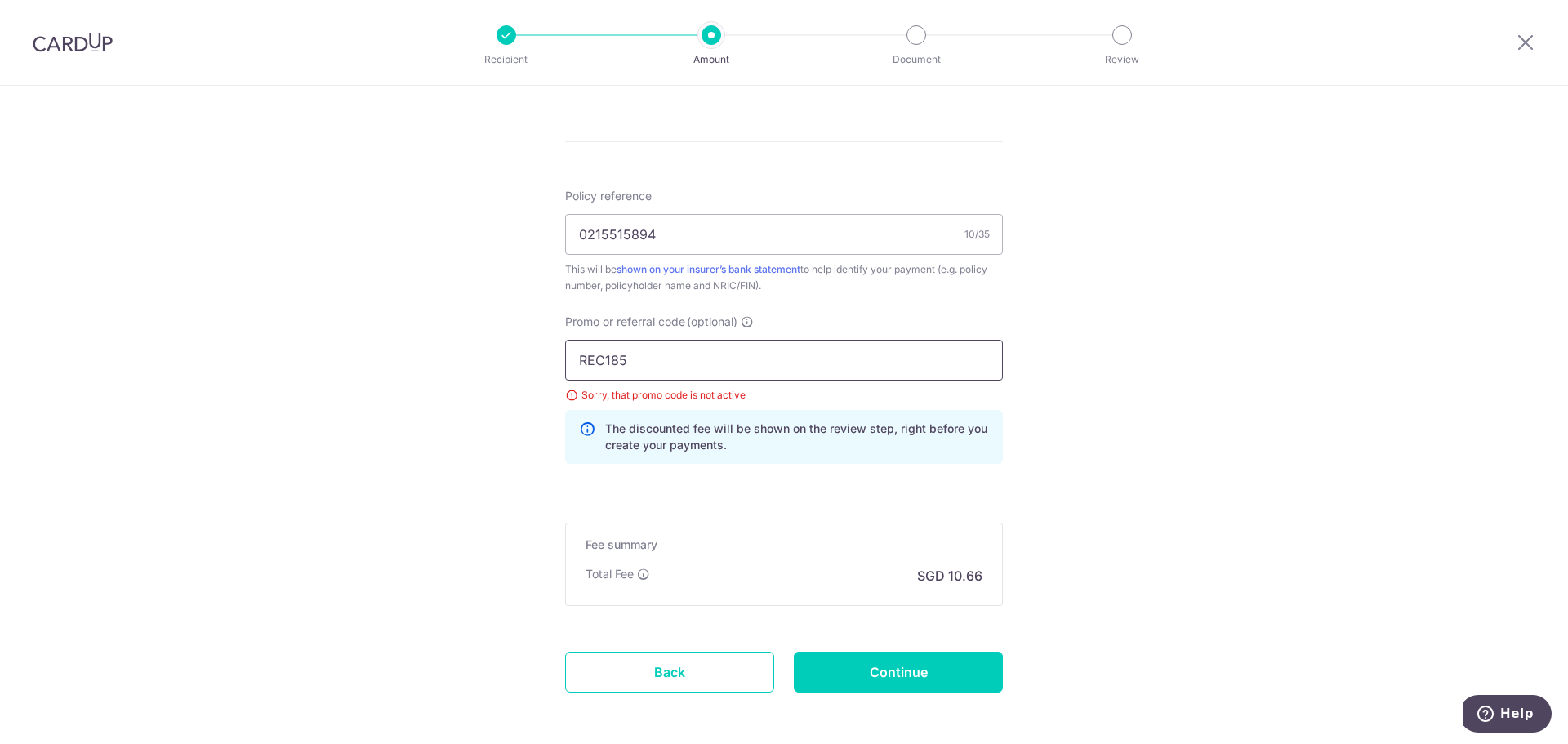
scroll to position [982, 0]
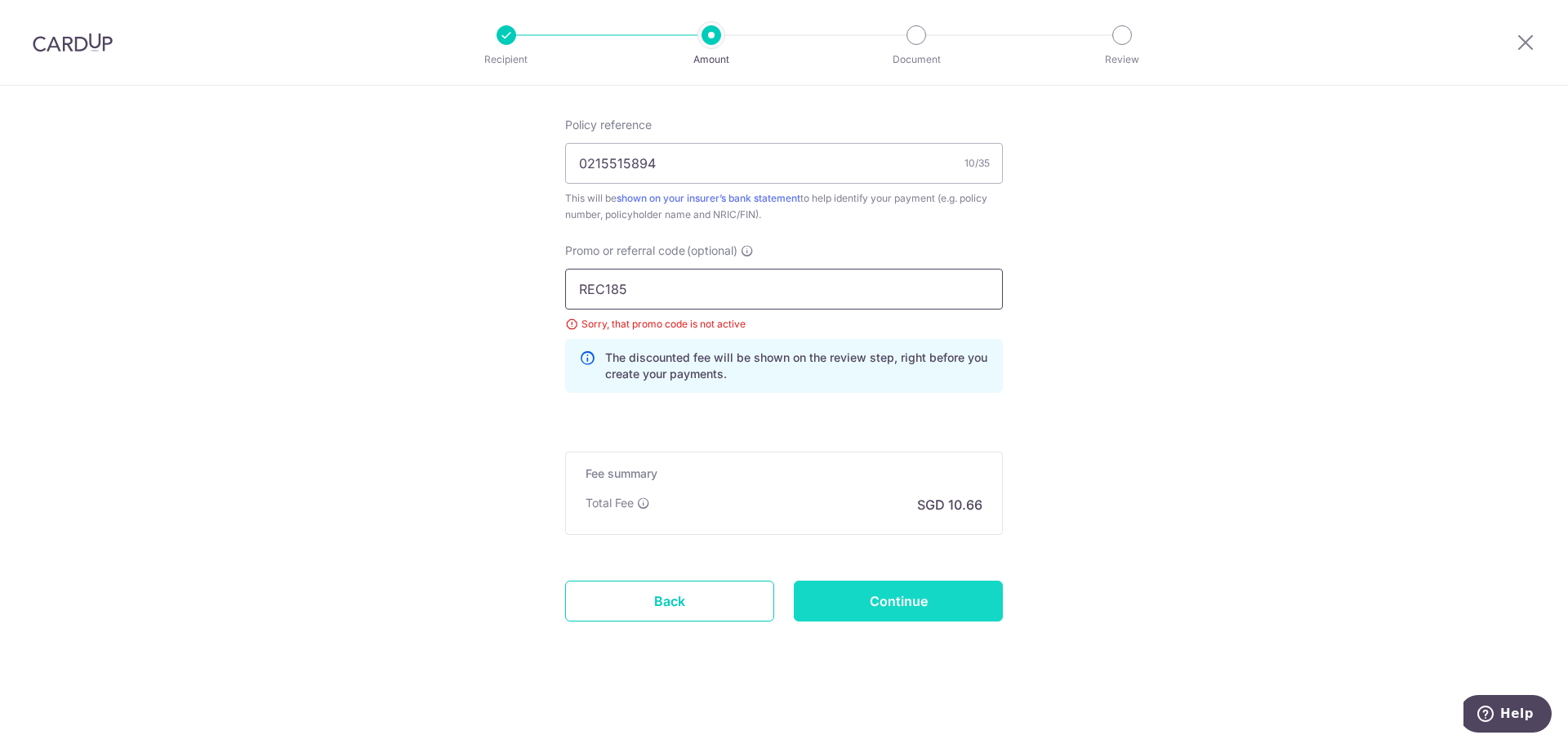
type input "REC185"
click at [916, 611] on input "Continue" at bounding box center [899, 600] width 209 height 41
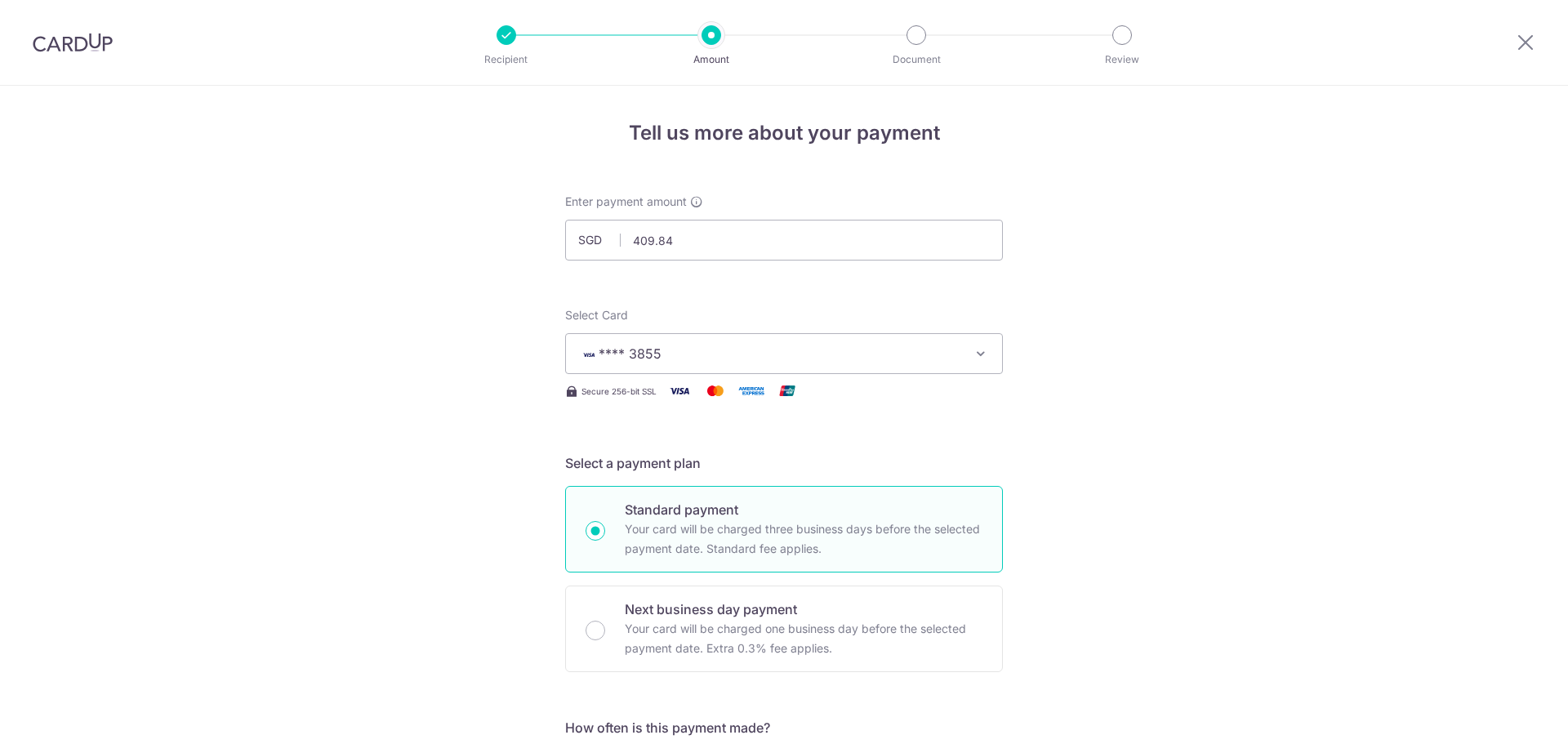
scroll to position [982, 0]
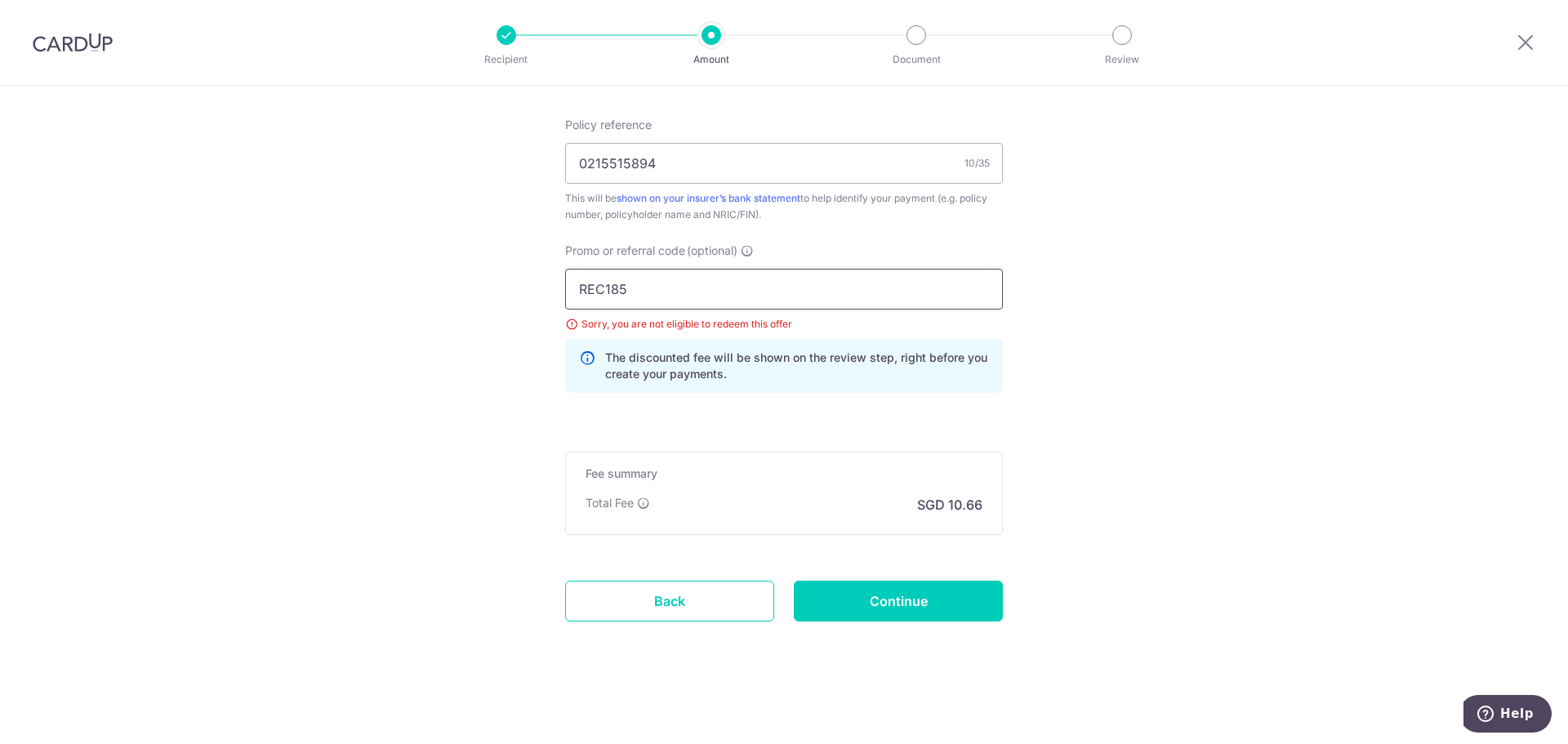
drag, startPoint x: 634, startPoint y: 276, endPoint x: 380, endPoint y: 265, distance: 254.2
paste input "OFF22"
type input "OFF225"
click at [936, 605] on input "Continue" at bounding box center [899, 600] width 209 height 41
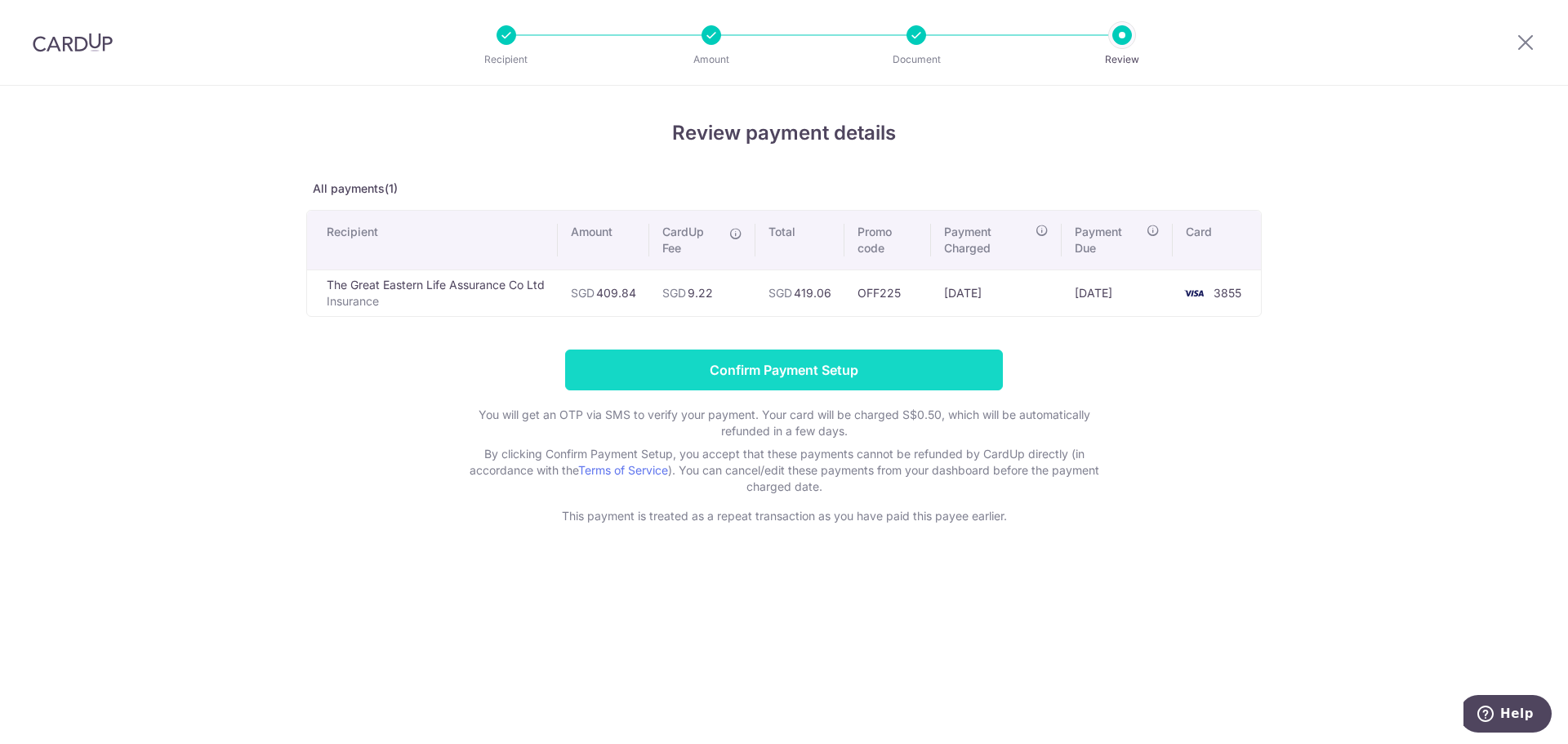
click at [936, 367] on input "Confirm Payment Setup" at bounding box center [784, 369] width 438 height 41
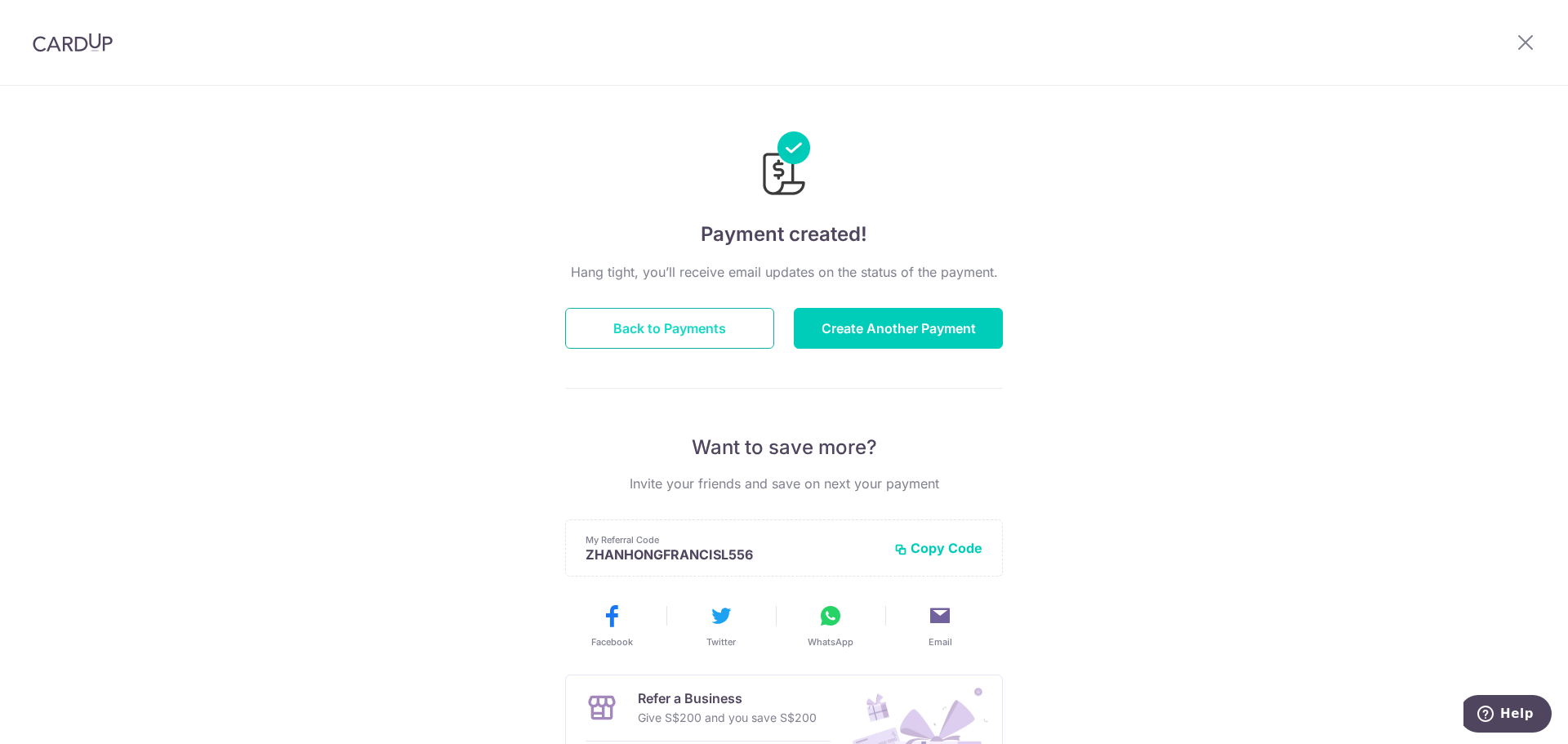
click at [706, 341] on button "Back to Payments" at bounding box center [670, 327] width 209 height 41
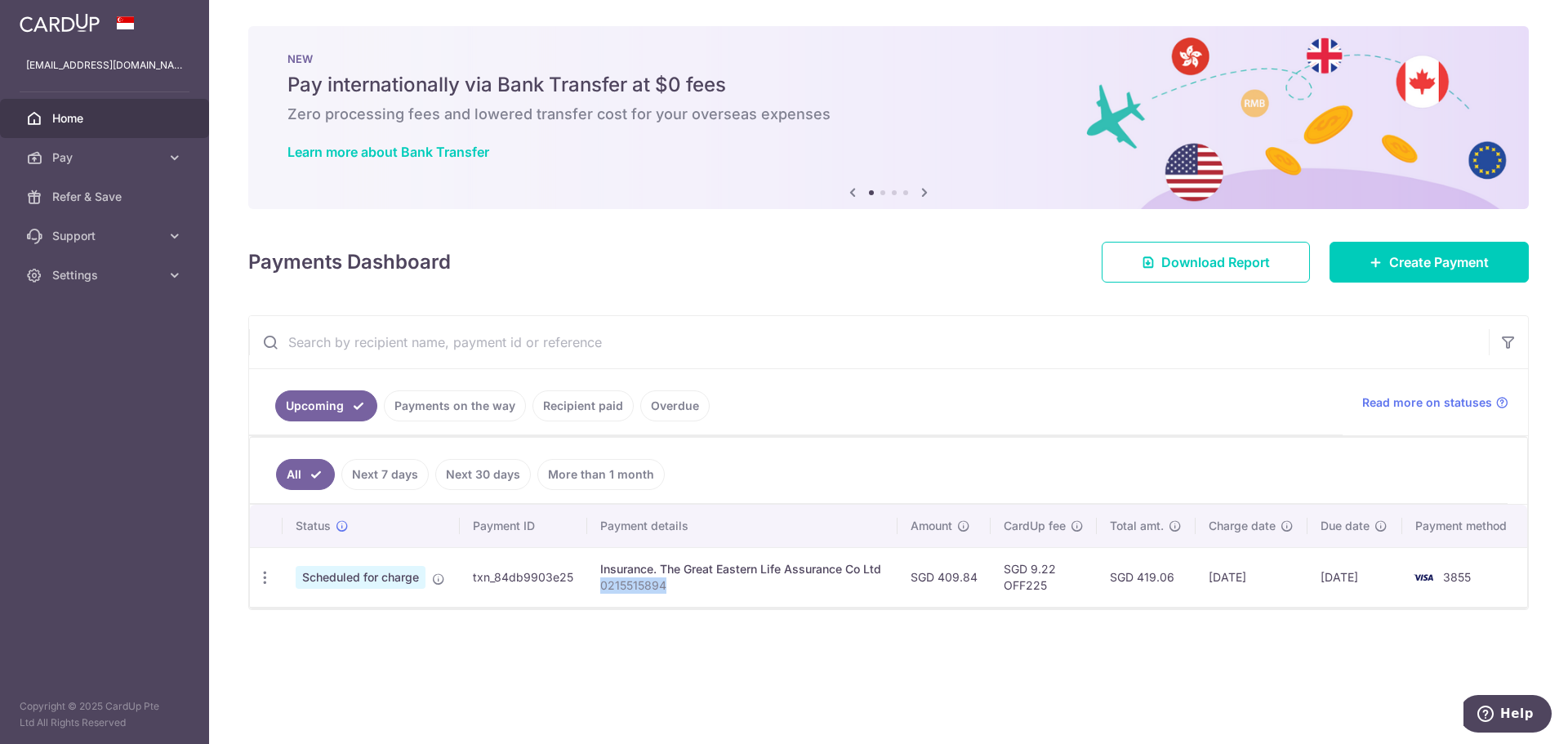
drag, startPoint x: 680, startPoint y: 586, endPoint x: 601, endPoint y: 593, distance: 79.3
click at [601, 593] on td "Insurance. The Great Eastern Life Assurance Co Ltd 0215515894" at bounding box center [742, 577] width 310 height 60
copy p "0215515894"
click at [489, 408] on link "Payments on the way" at bounding box center [455, 406] width 142 height 31
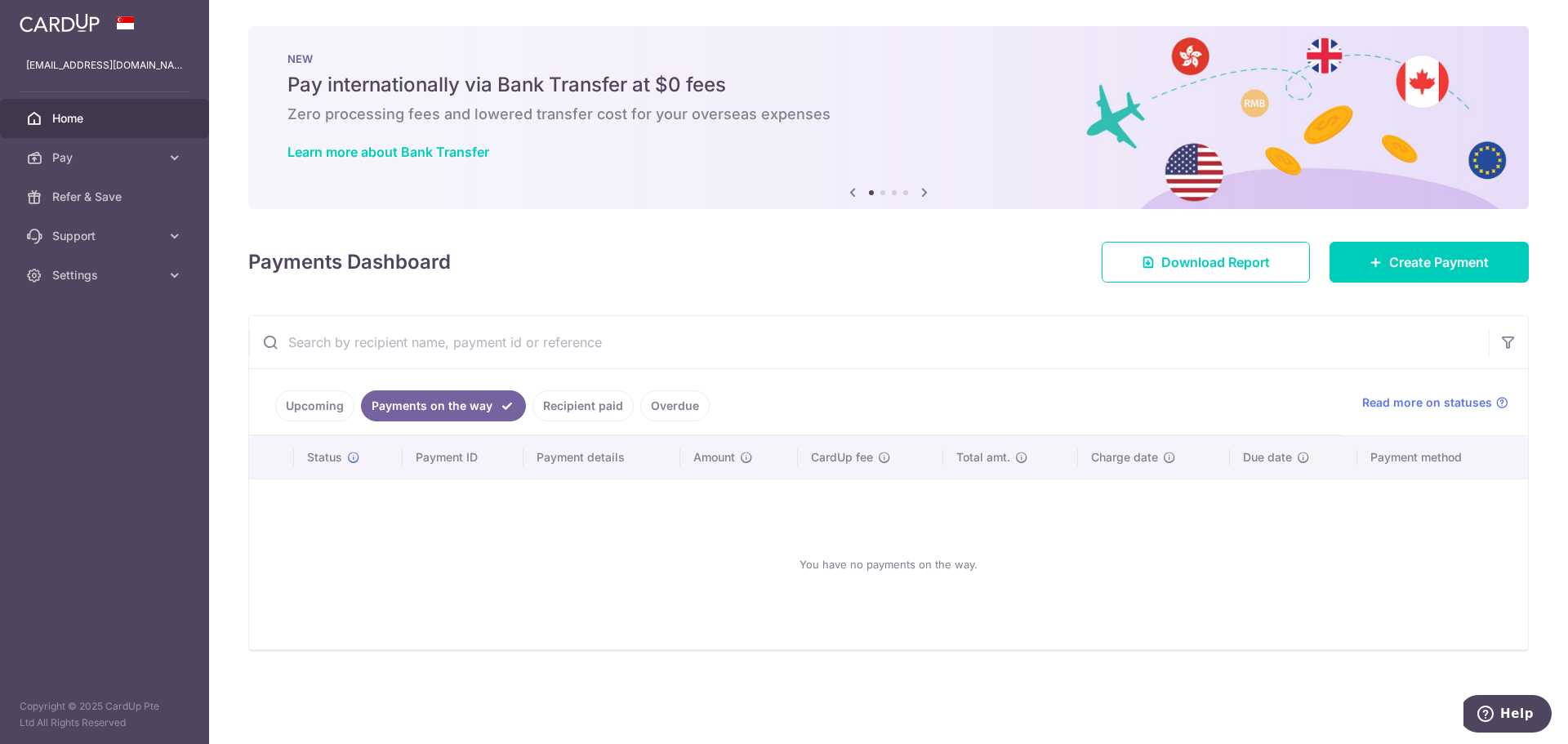
click at [539, 403] on link "Recipient paid" at bounding box center [582, 406] width 101 height 31
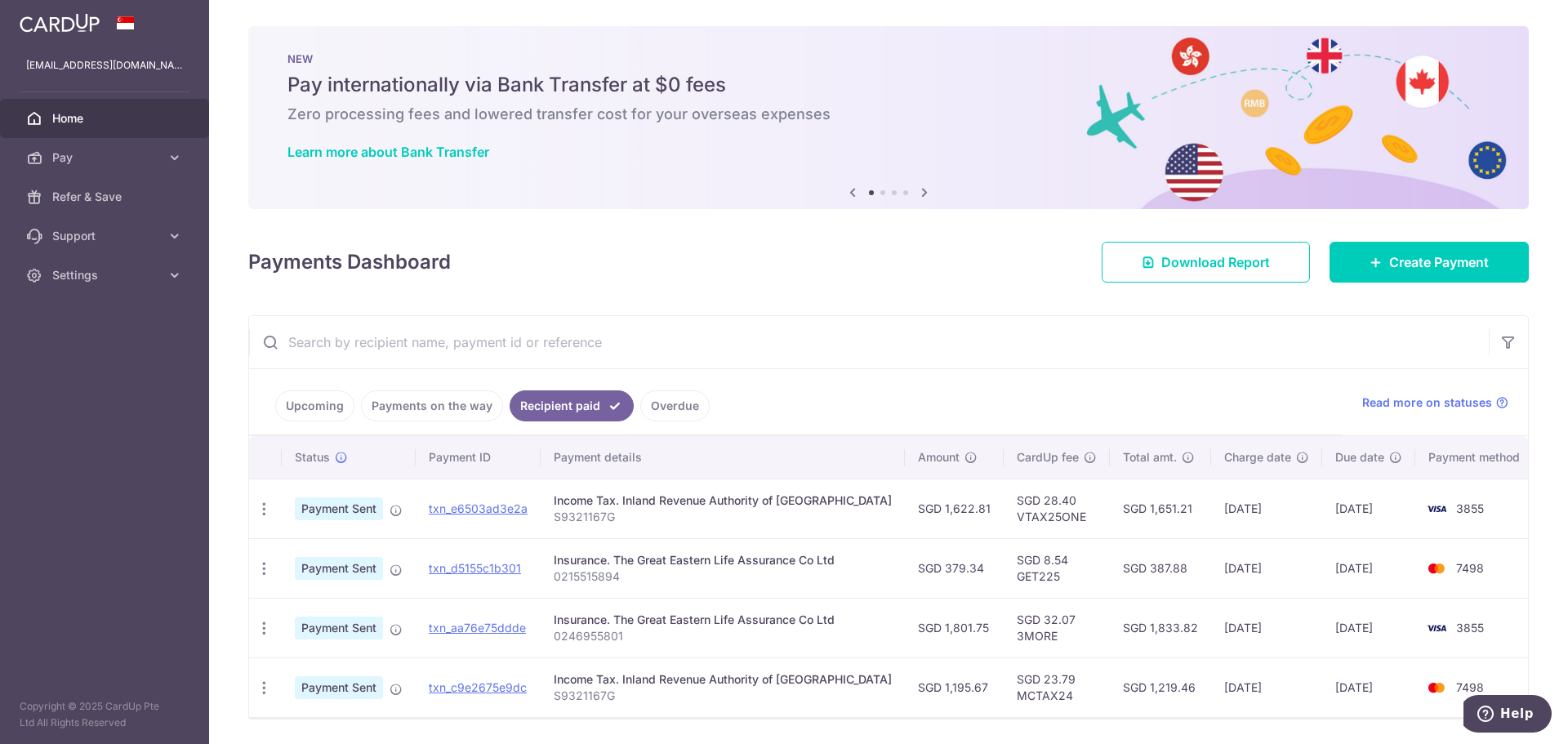
click at [654, 423] on ul "Upcoming Payments on the way Recipient paid Overdue" at bounding box center [796, 402] width 1094 height 66
click at [653, 417] on link "Overdue" at bounding box center [675, 406] width 69 height 31
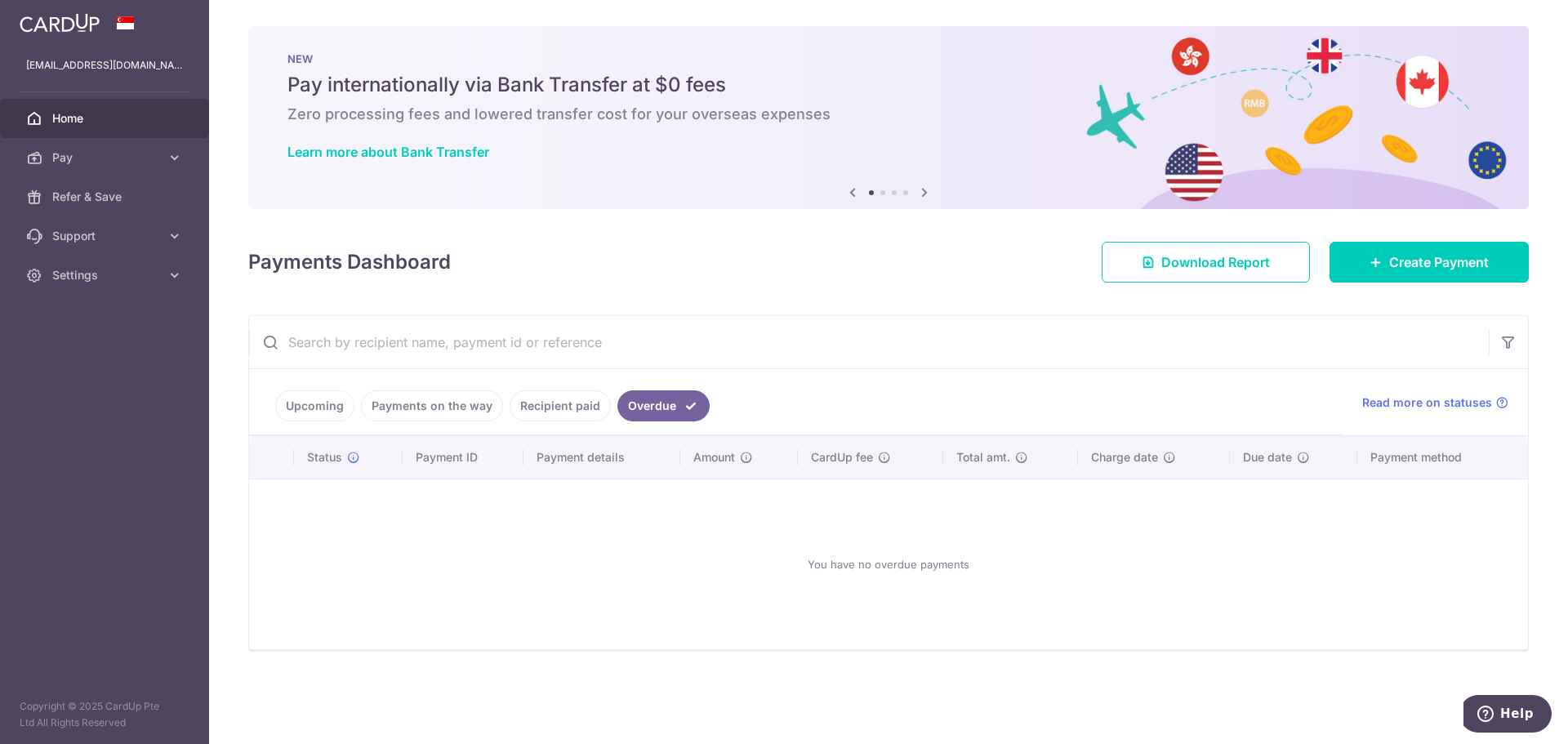
click at [323, 395] on link "Upcoming" at bounding box center [315, 406] width 79 height 31
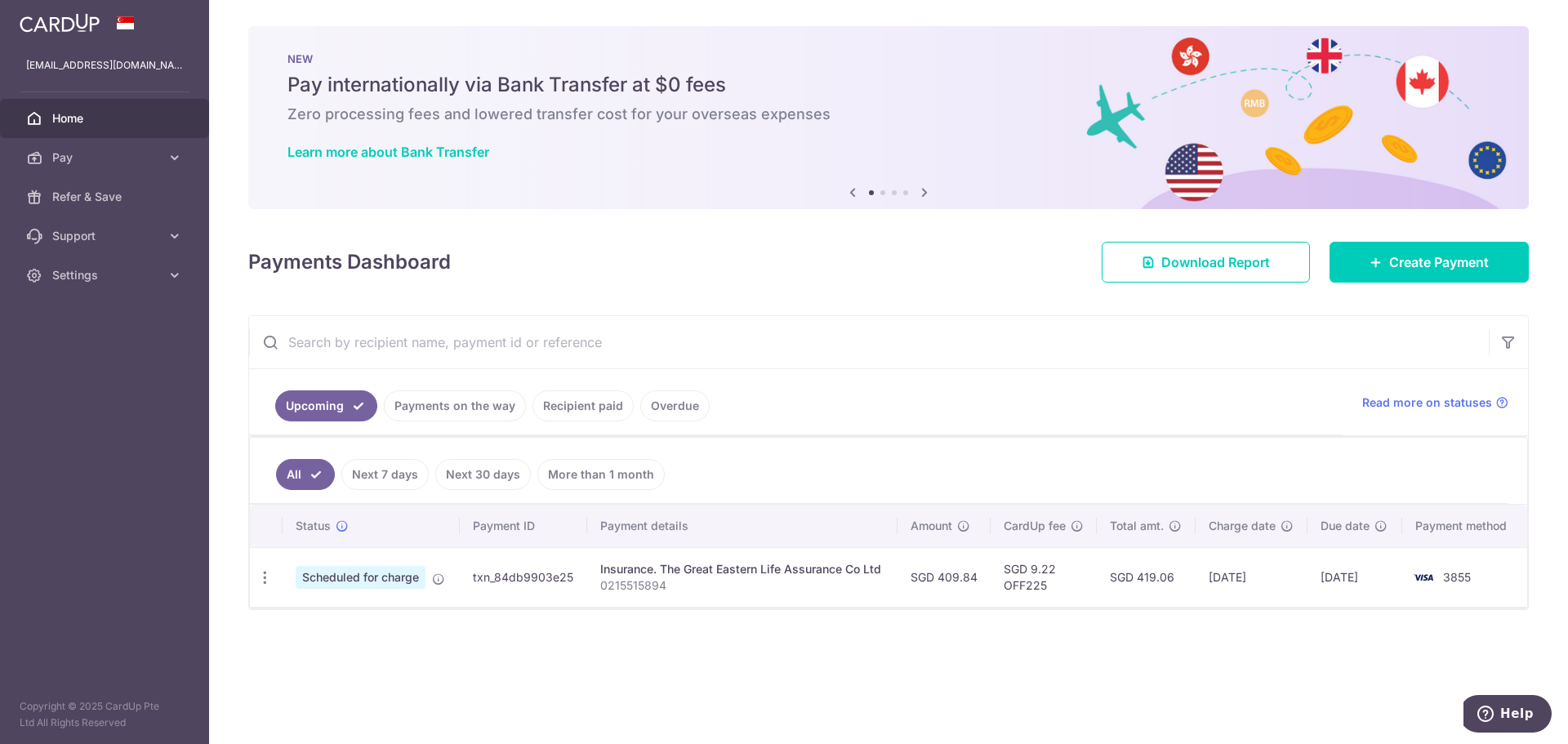
click at [549, 403] on link "Recipient paid" at bounding box center [582, 406] width 101 height 31
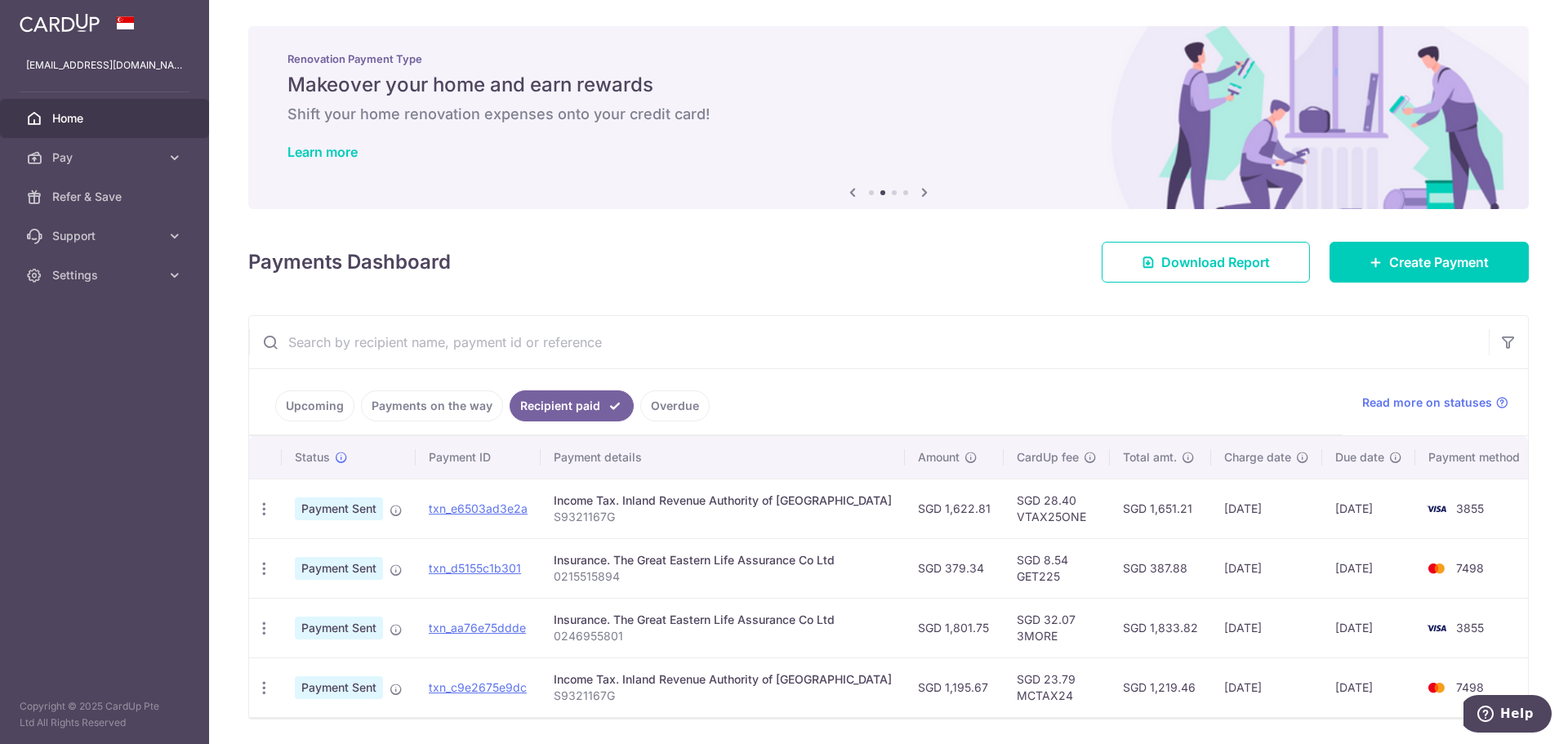
click at [307, 398] on link "Upcoming" at bounding box center [315, 406] width 79 height 31
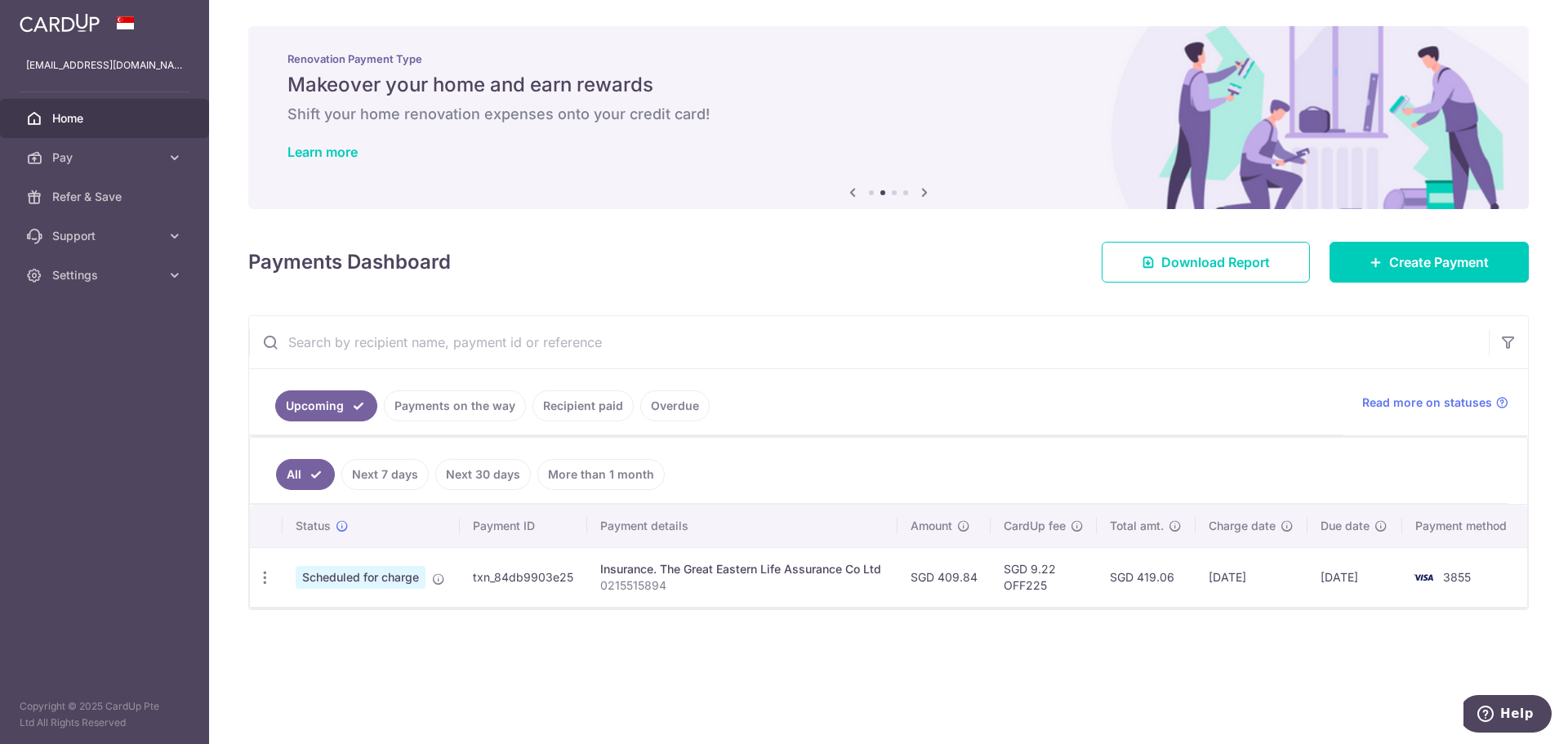
click at [559, 408] on link "Recipient paid" at bounding box center [582, 406] width 101 height 31
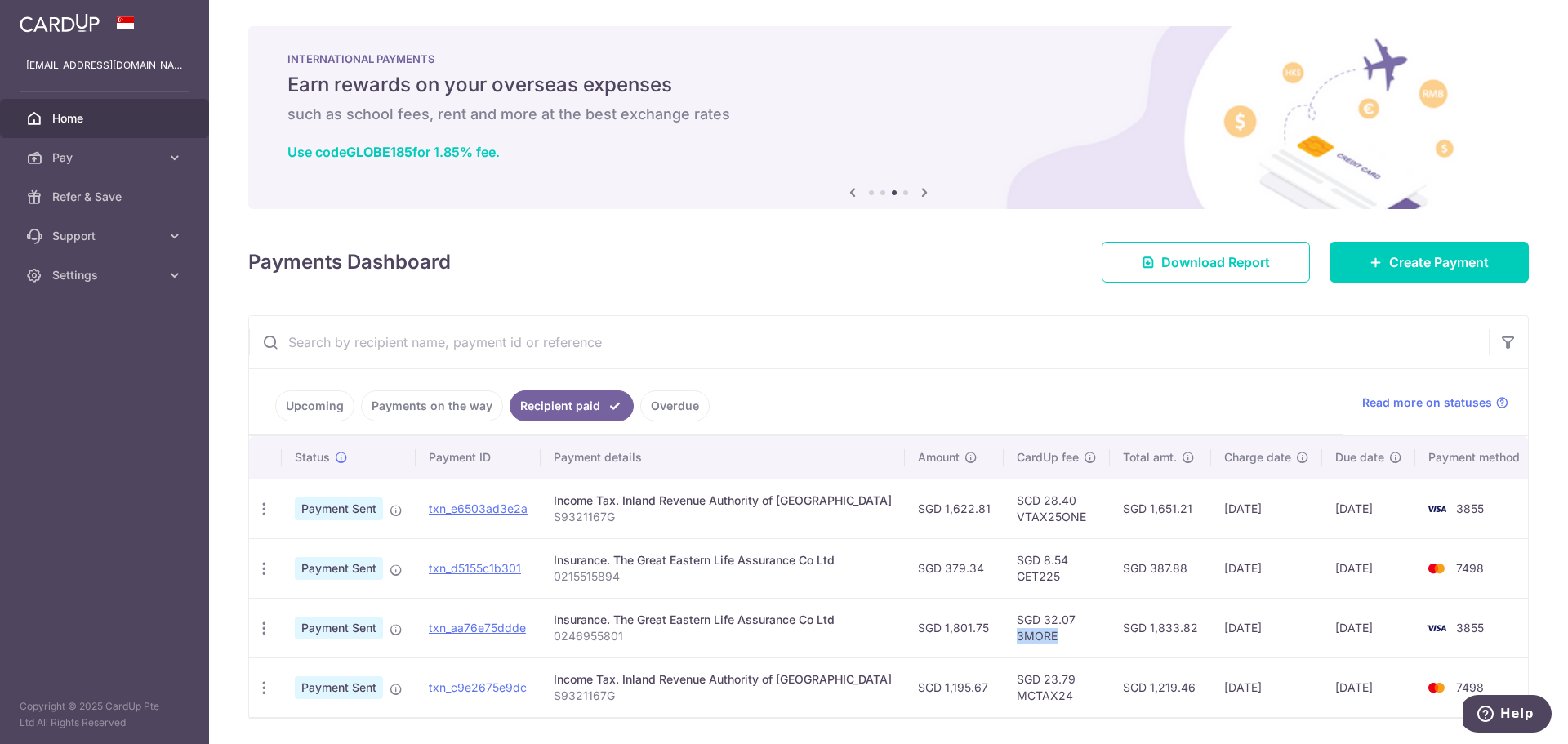
drag, startPoint x: 1026, startPoint y: 636, endPoint x: 986, endPoint y: 634, distance: 40.0
click at [1004, 634] on td "SGD 32.07 3MORE" at bounding box center [1057, 628] width 106 height 60
copy td "3MORE"
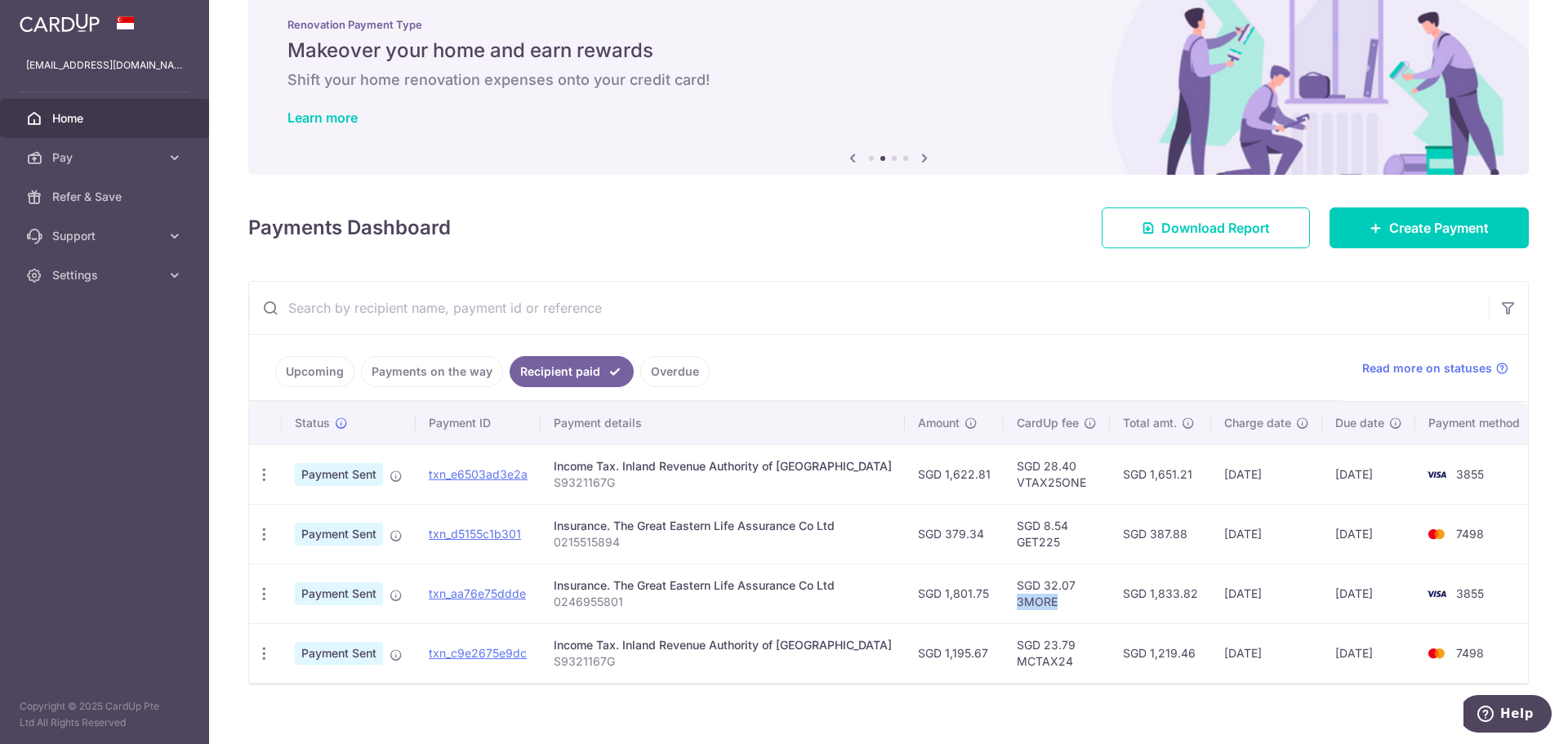
scroll to position [52, 0]
